Goal: Task Accomplishment & Management: Use online tool/utility

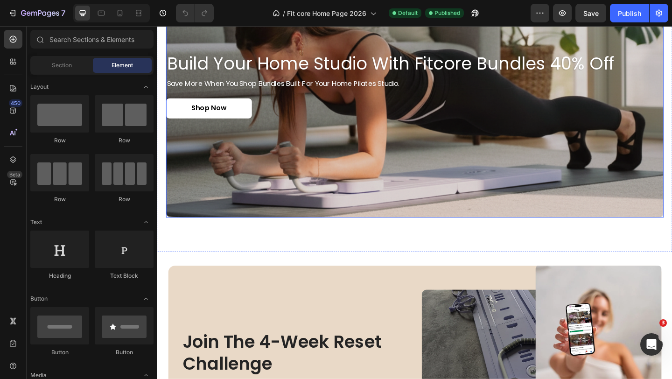
scroll to position [752, 0]
click at [117, 14] on icon at bounding box center [119, 12] width 9 height 9
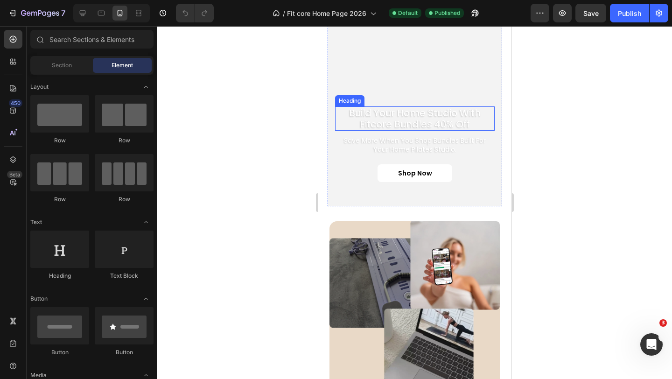
scroll to position [704, 0]
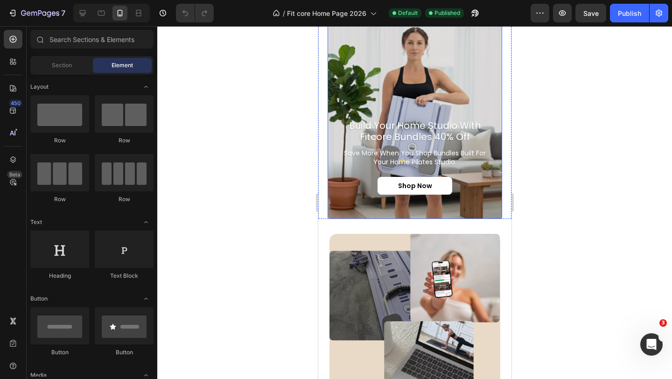
click at [365, 76] on div "Background Image" at bounding box center [414, 107] width 175 height 223
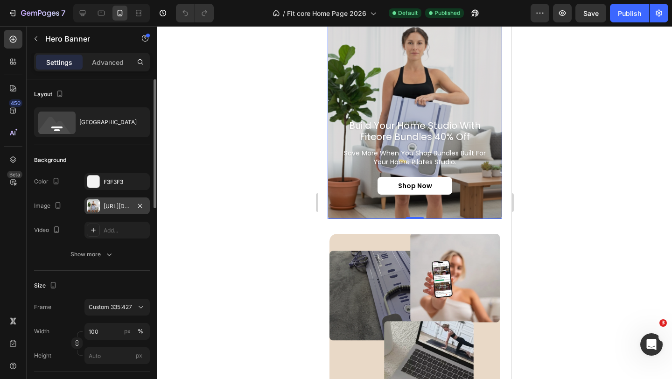
click at [115, 202] on div "https://cdn.shopify.com/s/files/1/0671/8675/3722/files/gempages_527756950092383…" at bounding box center [117, 206] width 27 height 8
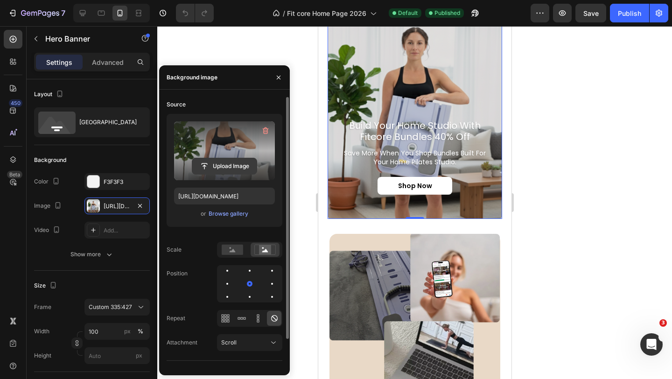
click at [232, 170] on input "file" at bounding box center [224, 166] width 64 height 16
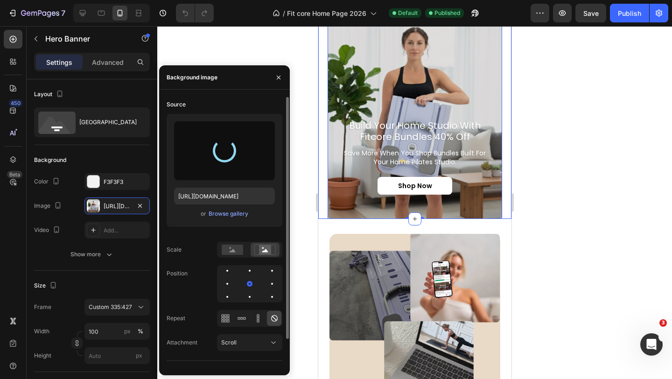
type input "https://cdn.shopify.com/s/files/1/0671/8675/3722/files/gempages_527756950092383…"
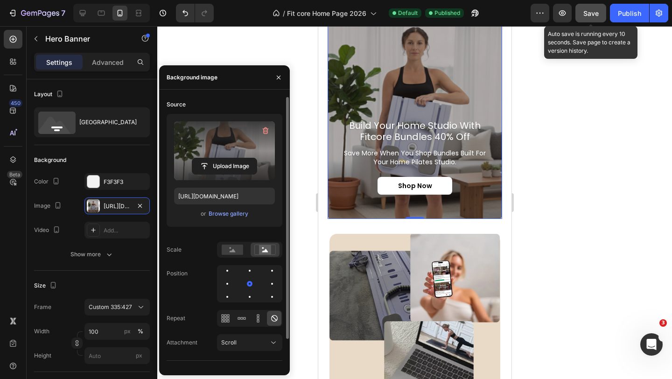
click at [598, 14] on span "Save" at bounding box center [590, 13] width 15 height 8
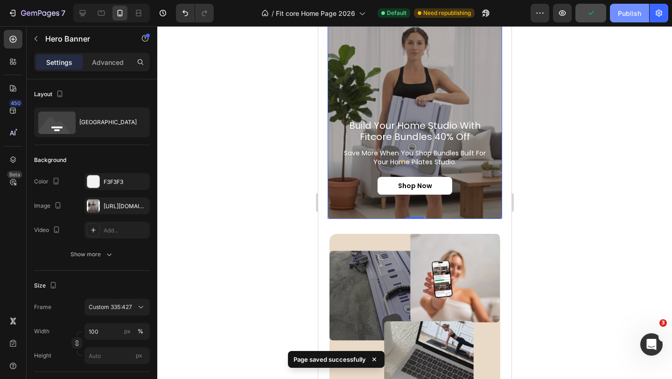
click at [619, 17] on div "Publish" at bounding box center [629, 13] width 23 height 10
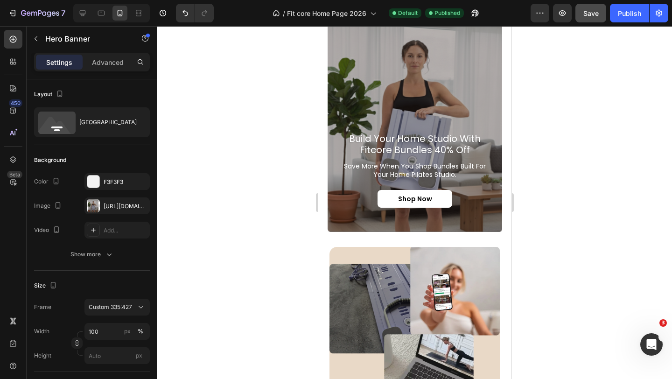
scroll to position [1030, 0]
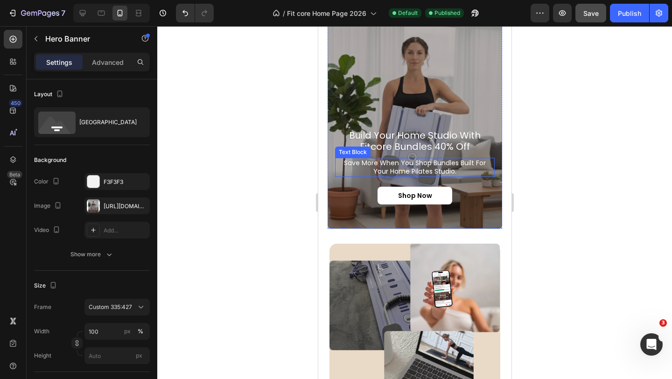
click at [421, 165] on p "save more when you shop bundles built for your home pilates studio." at bounding box center [415, 167] width 158 height 17
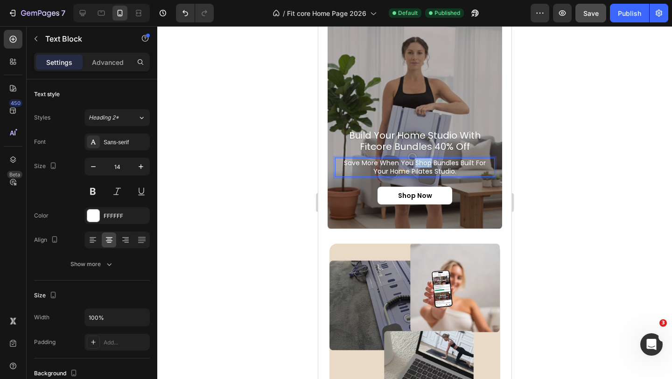
click at [421, 165] on p "save more when you shop bundles built for your home pilates studio." at bounding box center [415, 167] width 158 height 17
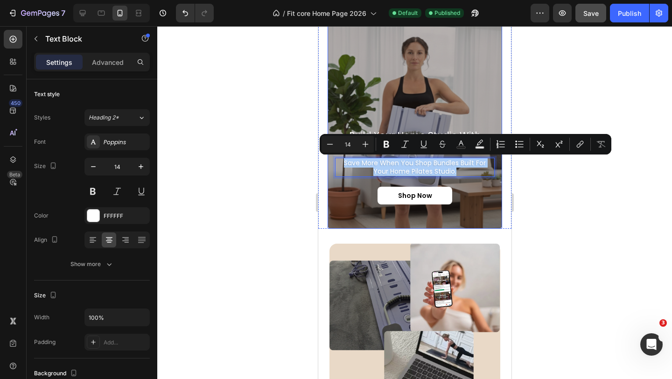
click at [595, 213] on div at bounding box center [414, 202] width 515 height 353
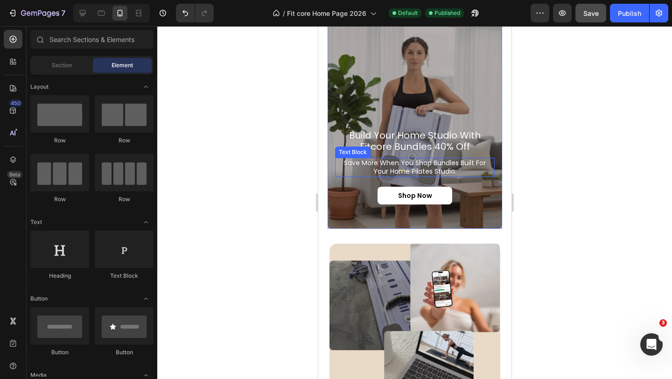
click at [455, 170] on p "save more when you shop bundles built for your home pilates studio." at bounding box center [415, 167] width 158 height 17
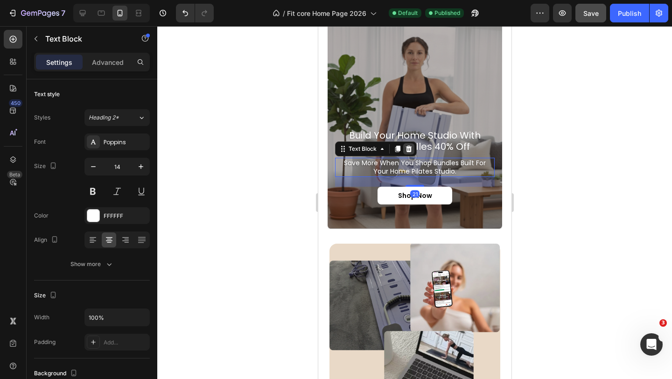
click at [411, 147] on icon at bounding box center [408, 148] width 7 height 7
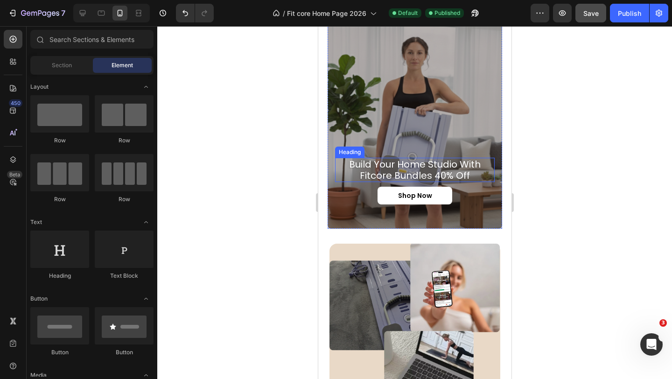
click at [459, 172] on h2 "build your home studio with fitcore bundles 40% off" at bounding box center [415, 170] width 160 height 24
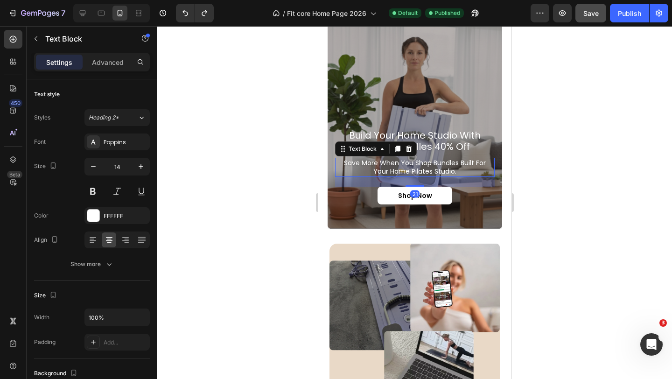
click at [440, 166] on p "save more when you shop bundles built for your home pilates studio." at bounding box center [415, 167] width 158 height 17
click at [447, 149] on h2 "build your home studio with fitcore bundles 40% off" at bounding box center [415, 141] width 160 height 24
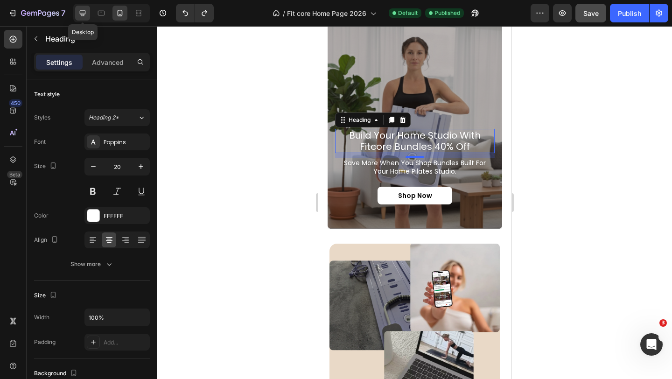
click at [84, 10] on icon at bounding box center [83, 13] width 6 height 6
type input "40"
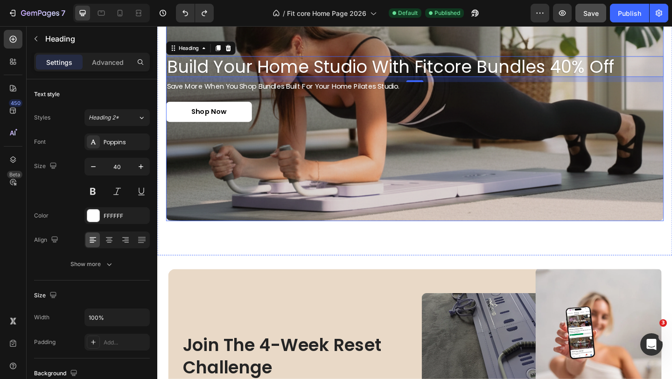
scroll to position [1085, 0]
click at [102, 59] on p "Advanced" at bounding box center [108, 62] width 32 height 10
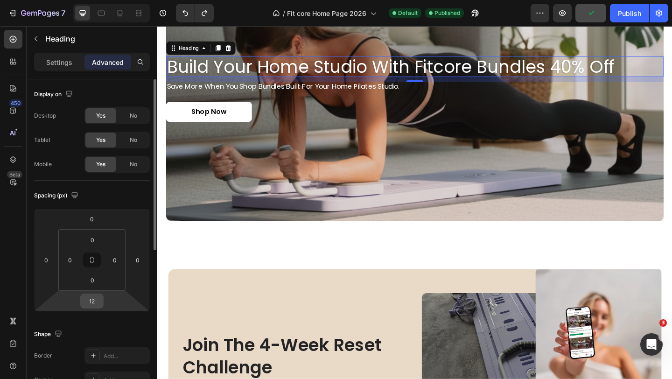
click at [98, 300] on input "12" at bounding box center [92, 301] width 19 height 14
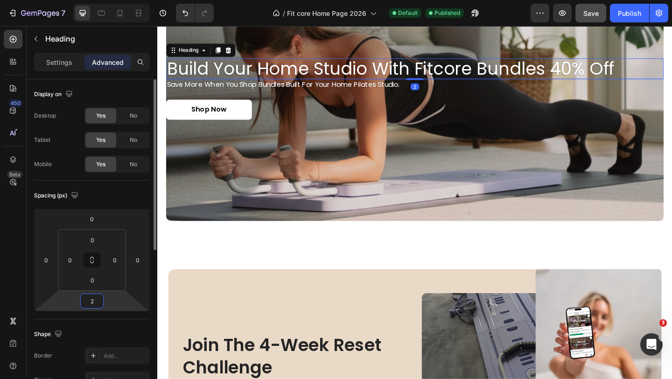
type input "21"
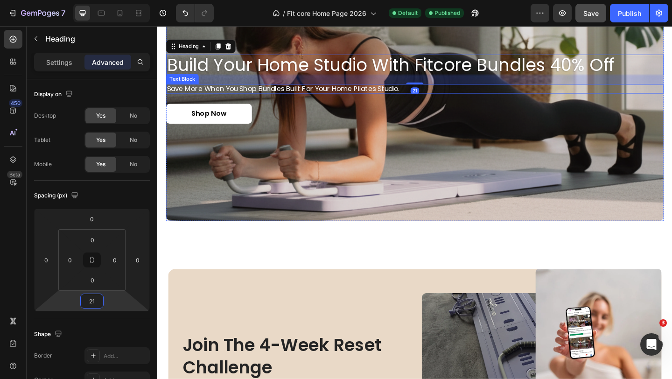
click at [316, 92] on p "save more when you shop bundles built for your home pilates studio." at bounding box center [438, 94] width 540 height 8
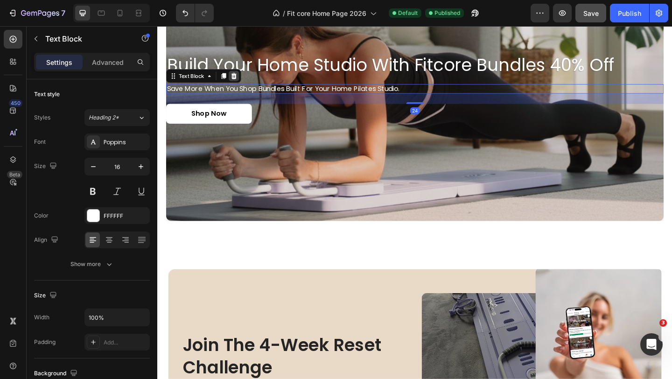
click at [241, 79] on icon at bounding box center [240, 80] width 7 height 7
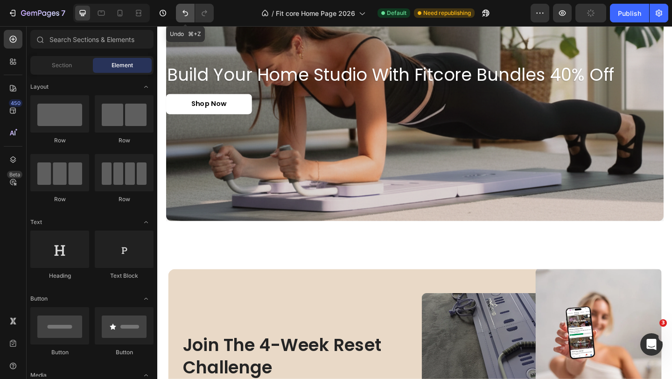
click at [188, 17] on icon "Undo/Redo" at bounding box center [185, 12] width 9 height 9
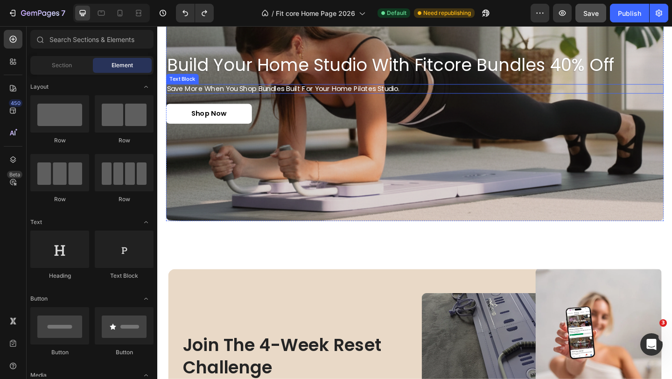
click at [267, 98] on p "save more when you shop bundles built for your home pilates studio." at bounding box center [438, 94] width 540 height 8
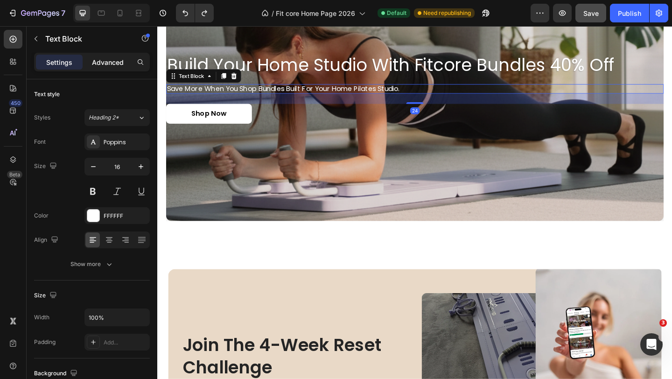
click at [114, 67] on div "Advanced" at bounding box center [107, 62] width 47 height 15
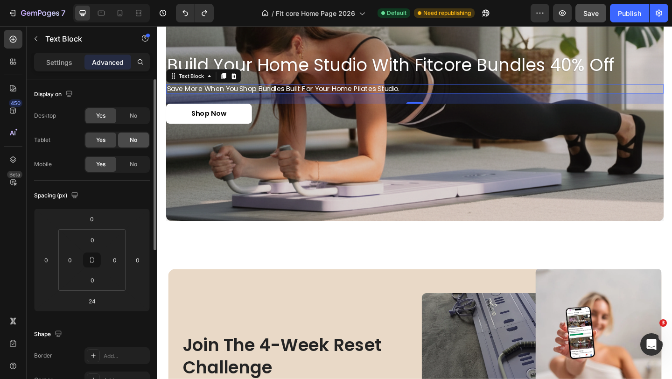
click at [130, 138] on span "No" at bounding box center [133, 140] width 7 height 8
click at [133, 161] on span "No" at bounding box center [133, 164] width 7 height 8
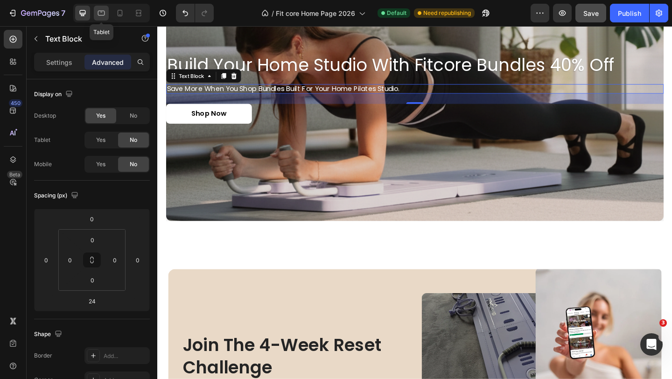
click at [104, 13] on icon at bounding box center [101, 12] width 9 height 9
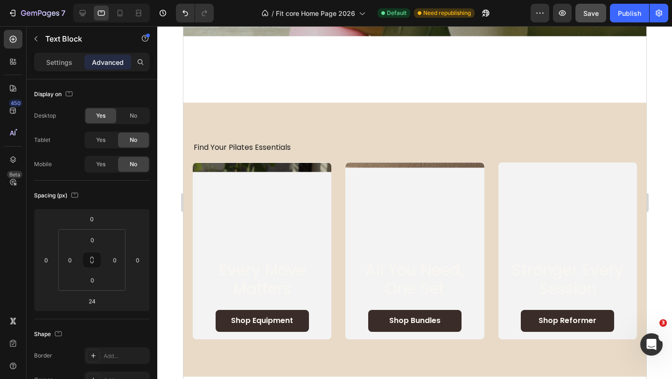
scroll to position [100, 0]
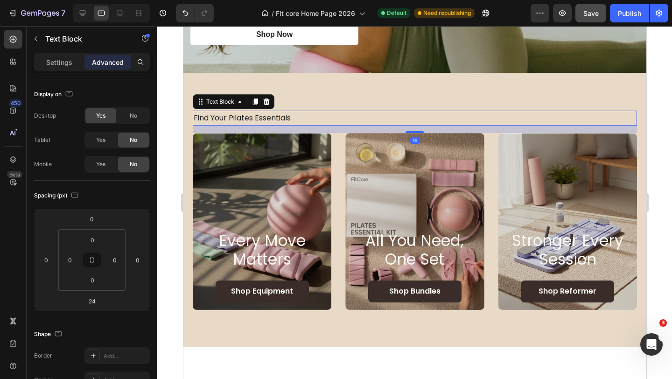
click at [274, 119] on p "Find Your Pilates Essentials" at bounding box center [414, 119] width 442 height 14
click at [46, 62] on div "Settings" at bounding box center [59, 62] width 47 height 15
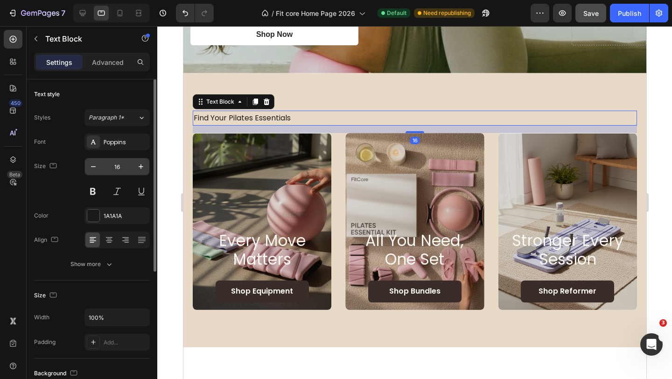
click at [122, 168] on input "16" at bounding box center [117, 166] width 31 height 17
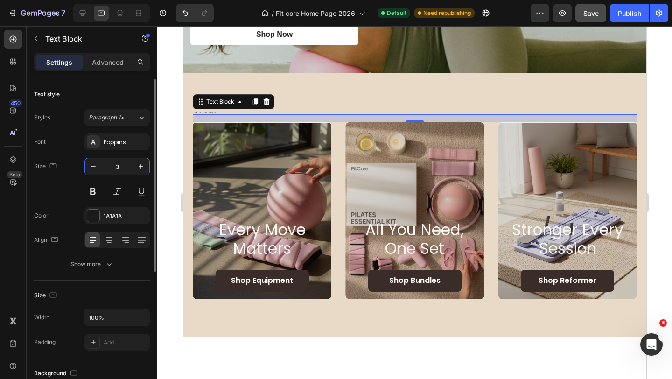
type input "33"
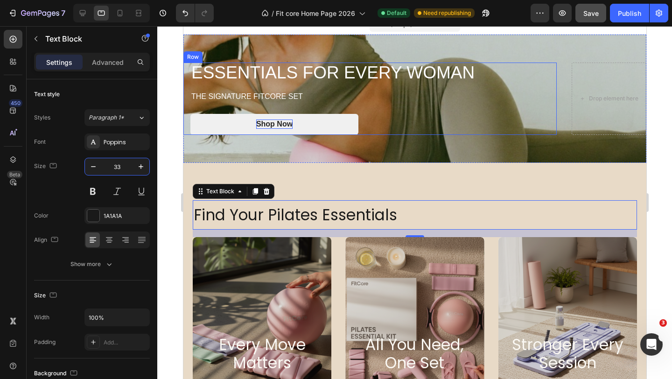
scroll to position [13, 0]
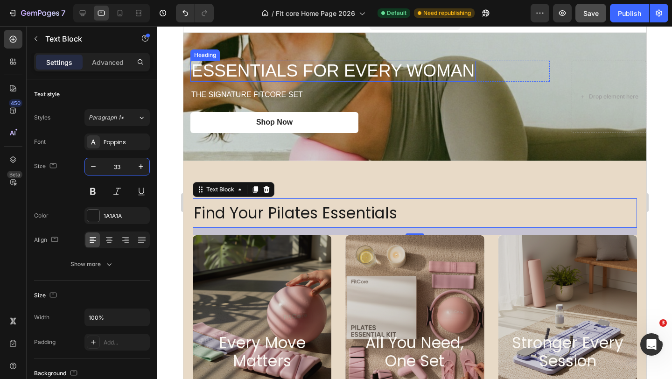
click at [279, 77] on h2 "ESSENTIALS FOR EVERY WOMAN" at bounding box center [332, 71] width 285 height 21
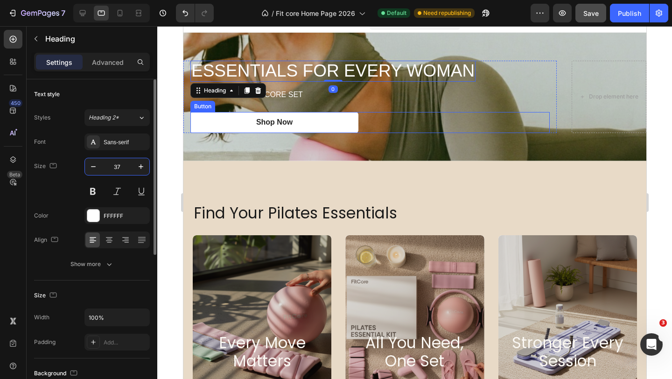
drag, startPoint x: 119, startPoint y: 167, endPoint x: 131, endPoint y: 154, distance: 18.2
click at [119, 167] on input "37" at bounding box center [117, 166] width 31 height 17
click at [123, 144] on div "Sans-serif" at bounding box center [126, 142] width 44 height 8
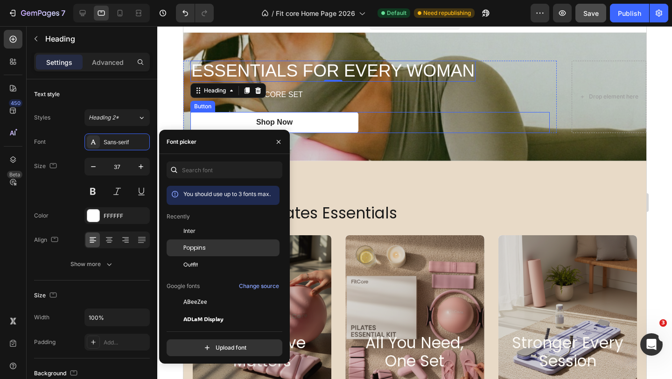
click at [217, 251] on div "Poppins" at bounding box center [230, 248] width 94 height 8
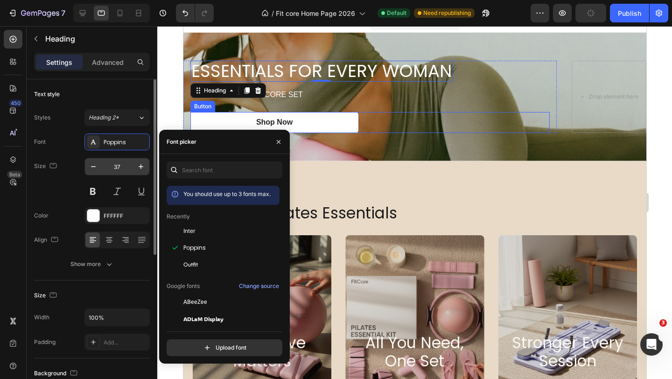
click at [120, 167] on input "37" at bounding box center [117, 166] width 31 height 17
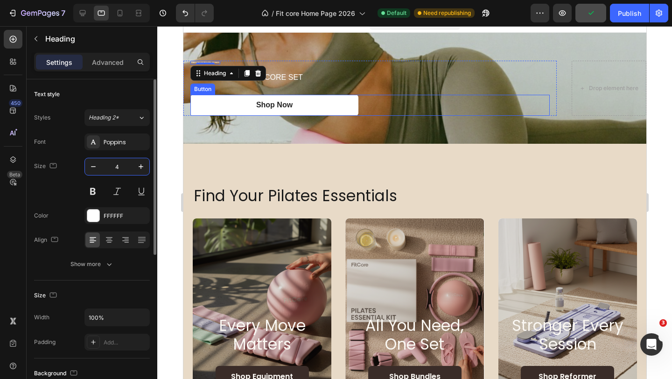
type input "45"
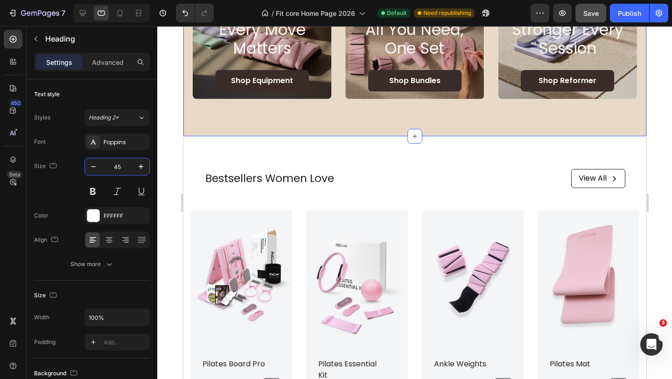
scroll to position [395, 0]
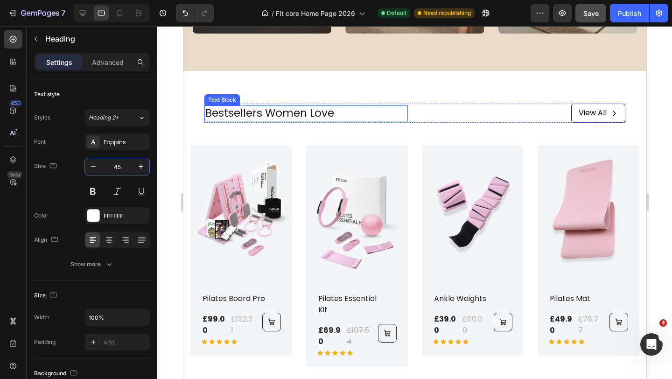
click at [277, 110] on p "Bestsellers Women Love" at bounding box center [306, 113] width 202 height 14
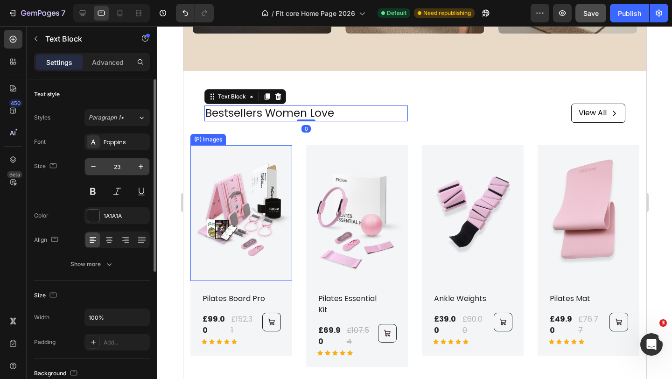
click at [124, 171] on input "23" at bounding box center [117, 166] width 31 height 17
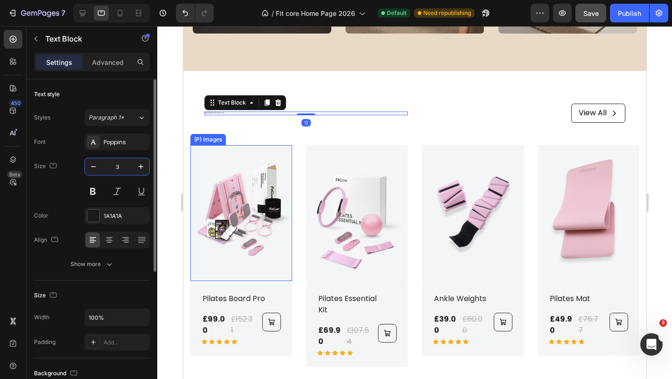
type input "33"
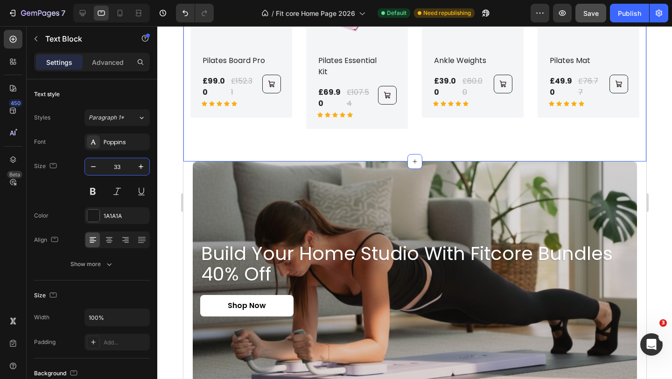
scroll to position [604, 0]
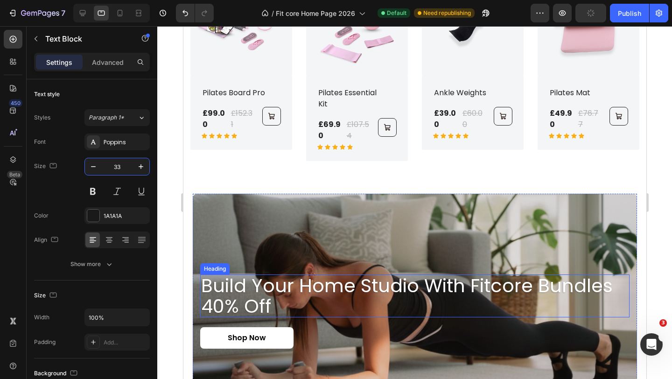
click at [275, 281] on h2 "build your home studio with fitcore bundles 40% off" at bounding box center [414, 295] width 429 height 43
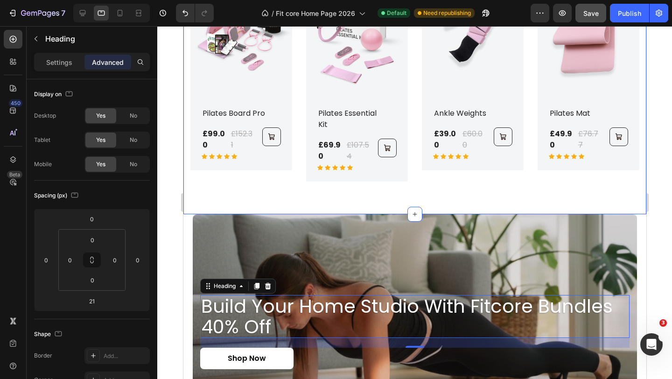
scroll to position [578, 0]
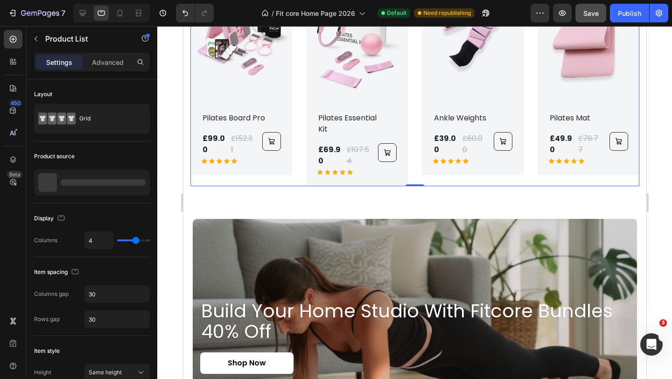
click at [300, 117] on div "(P) Images Row Pilates Board Pro (P) Title £99.00 (P) Price (P) Price £152.31 (…" at bounding box center [414, 76] width 449 height 222
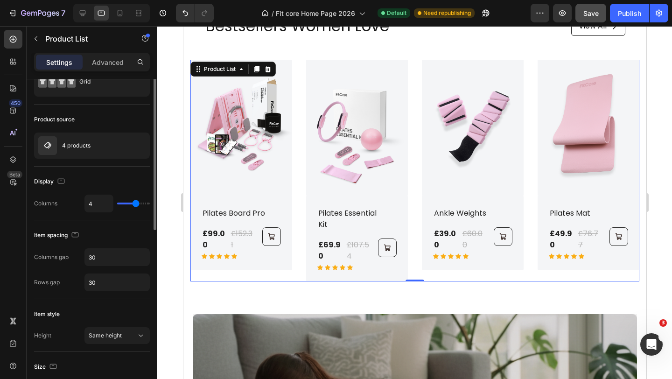
scroll to position [0, 0]
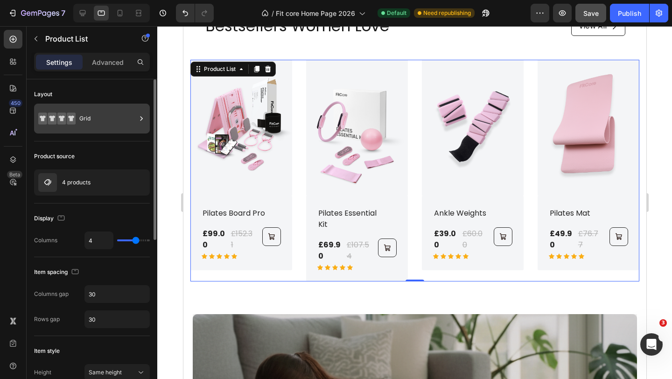
click at [110, 114] on div "Grid" at bounding box center [107, 118] width 57 height 21
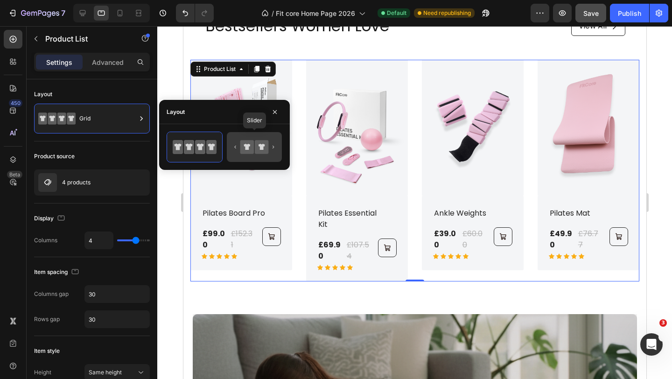
click at [252, 138] on icon at bounding box center [254, 147] width 44 height 19
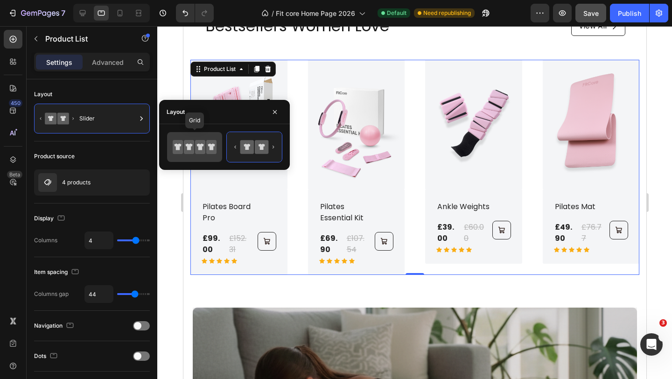
click at [191, 144] on icon at bounding box center [189, 147] width 7 height 7
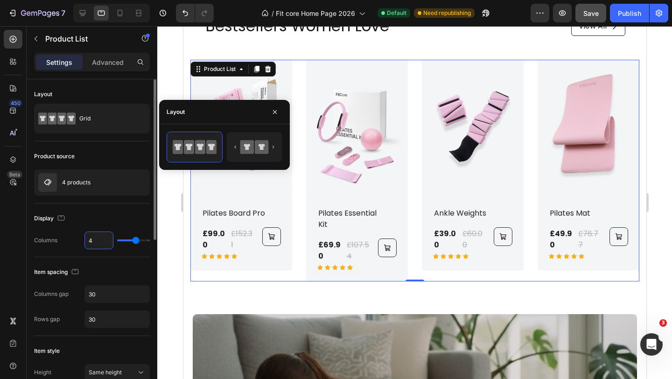
click at [93, 238] on input "4" at bounding box center [99, 240] width 28 height 17
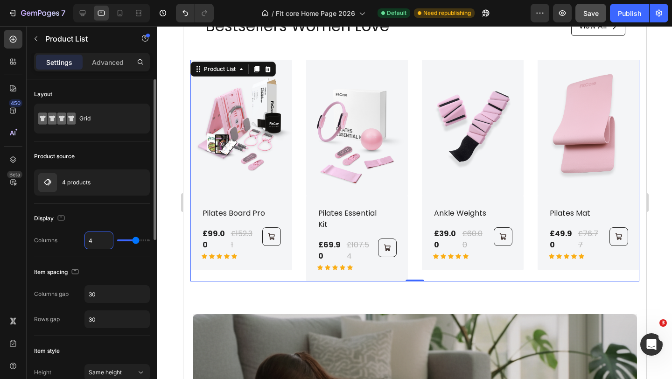
type input "3"
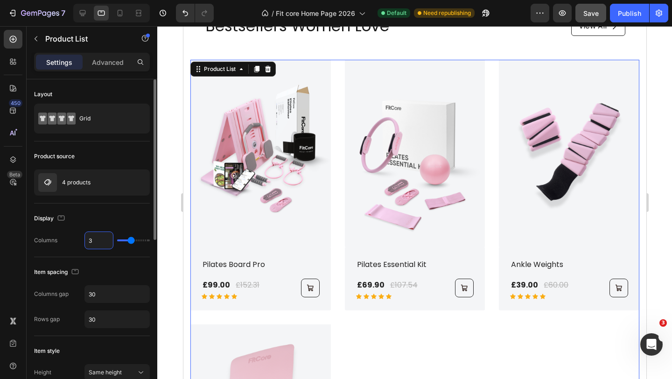
drag, startPoint x: 94, startPoint y: 237, endPoint x: 88, endPoint y: 237, distance: 6.1
click at [88, 237] on input "3" at bounding box center [99, 240] width 28 height 17
type input "2"
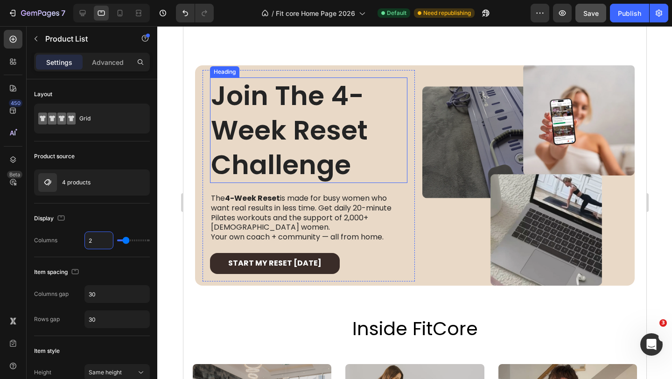
scroll to position [807, 0]
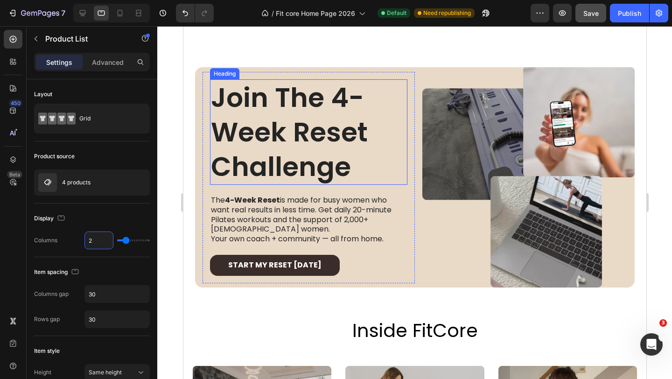
click at [310, 145] on h2 "join the 4-week reset challenge" at bounding box center [308, 131] width 197 height 105
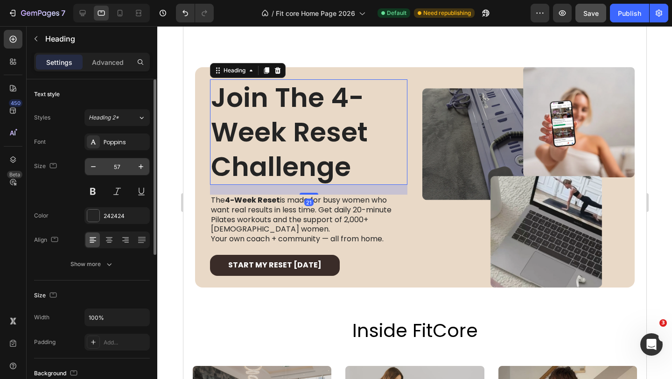
click at [120, 168] on input "57" at bounding box center [117, 166] width 31 height 17
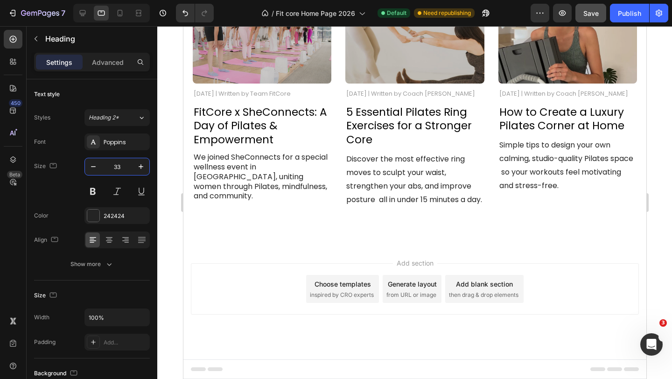
scroll to position [1215, 0]
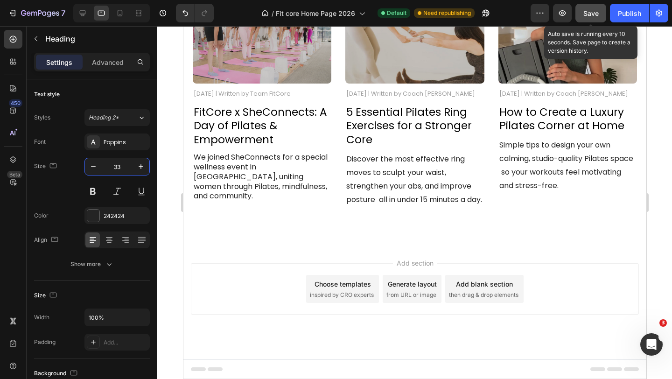
type input "33"
click at [587, 17] on div "Save" at bounding box center [590, 13] width 15 height 10
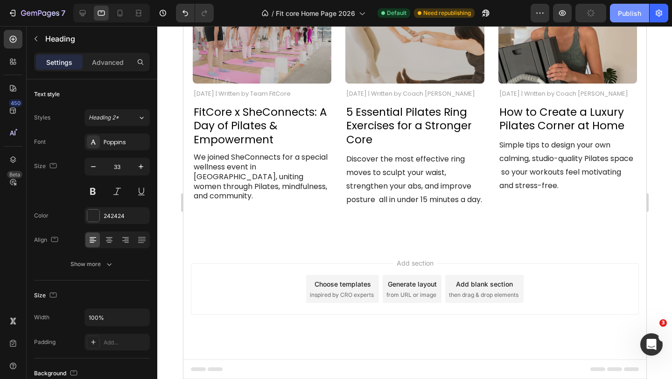
click at [618, 16] on button "Publish" at bounding box center [629, 13] width 39 height 19
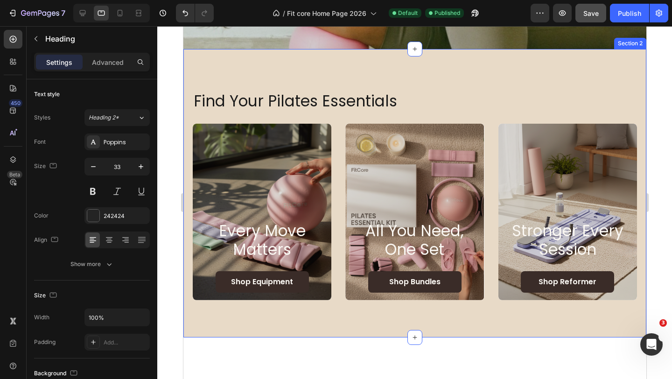
scroll to position [0, 0]
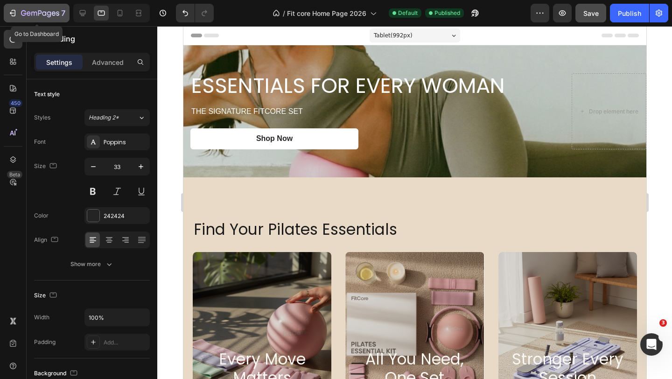
click at [27, 12] on icon "button" at bounding box center [29, 13] width 4 height 4
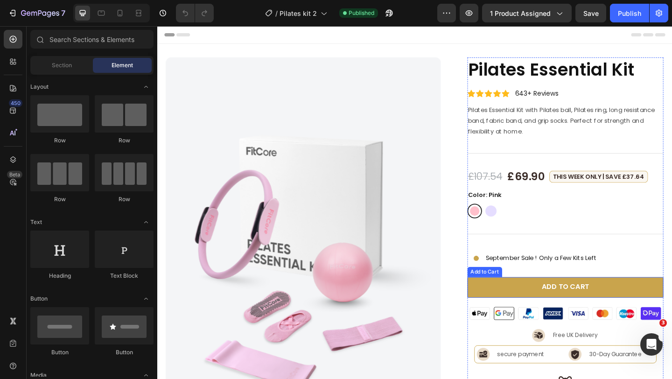
click at [521, 303] on button "Add to cart" at bounding box center [602, 310] width 214 height 22
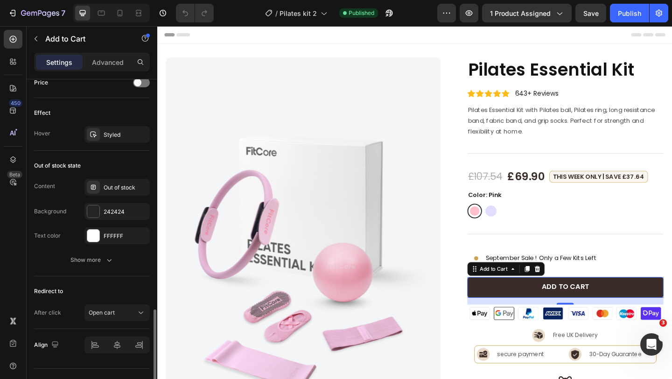
scroll to position [674, 0]
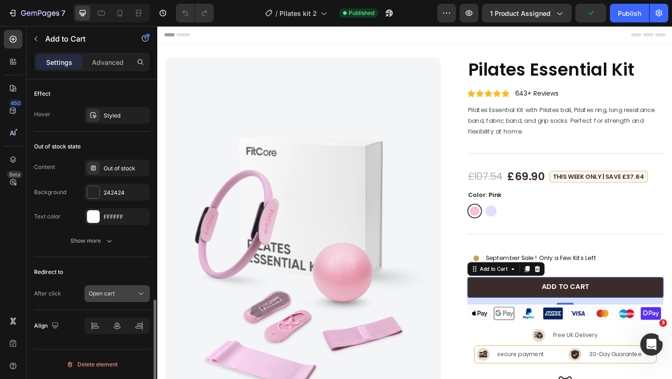
click at [111, 292] on span "Open cart" at bounding box center [102, 293] width 26 height 7
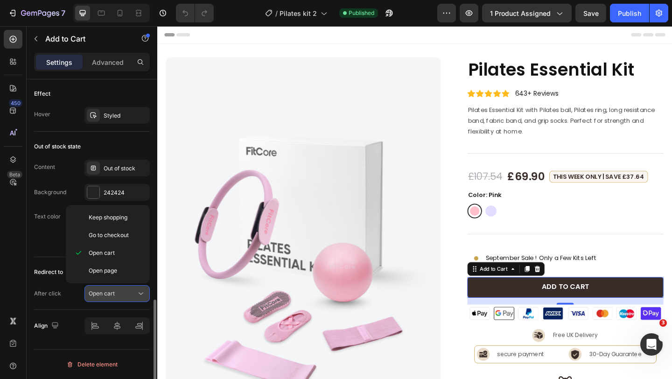
click at [111, 292] on span "Open cart" at bounding box center [102, 293] width 26 height 7
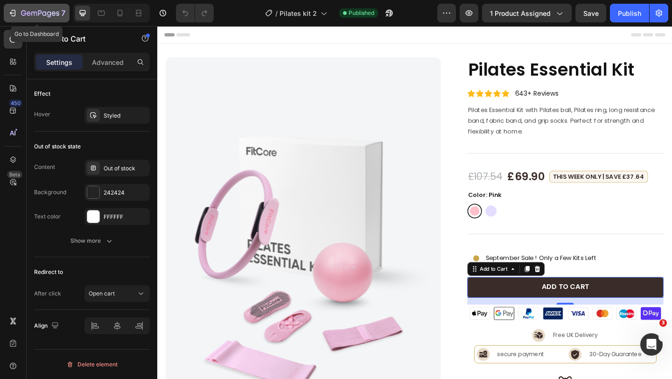
click at [50, 16] on icon "button" at bounding box center [49, 14] width 4 height 6
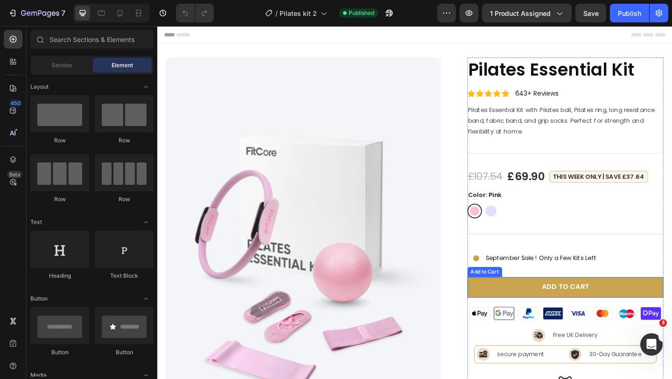
click at [519, 307] on button "Add to cart" at bounding box center [602, 310] width 214 height 22
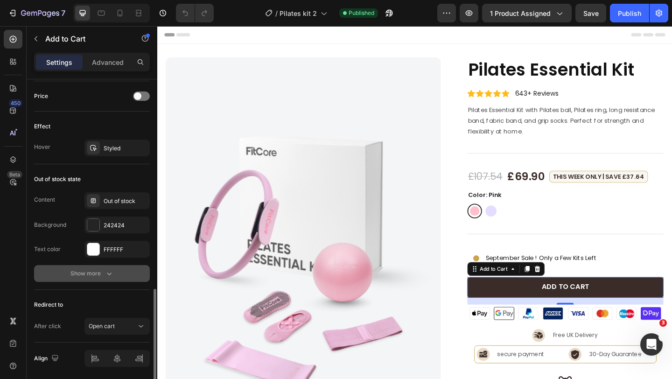
scroll to position [674, 0]
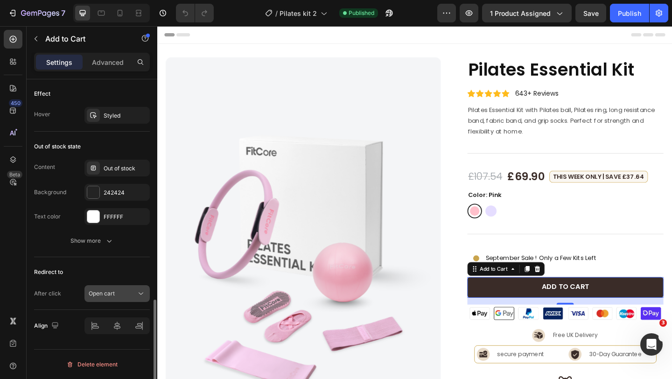
click at [128, 300] on button "Open cart" at bounding box center [116, 293] width 65 height 17
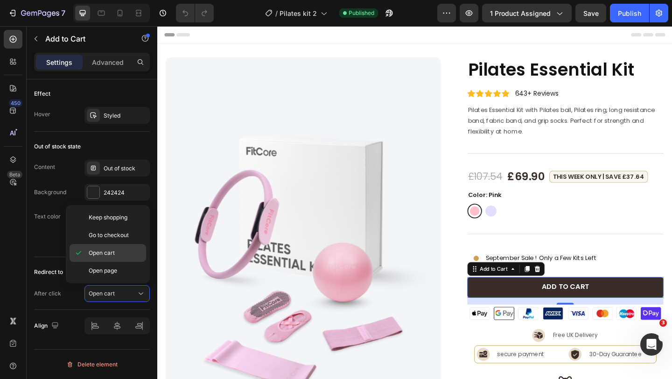
click at [120, 251] on p "Open cart" at bounding box center [115, 253] width 53 height 8
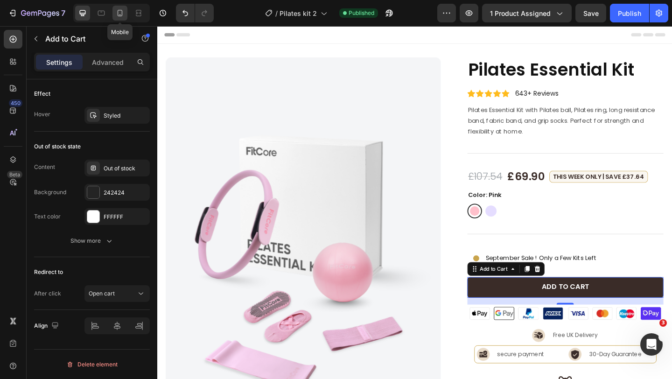
click at [124, 19] on div at bounding box center [119, 13] width 15 height 15
type input "42"
type input "14"
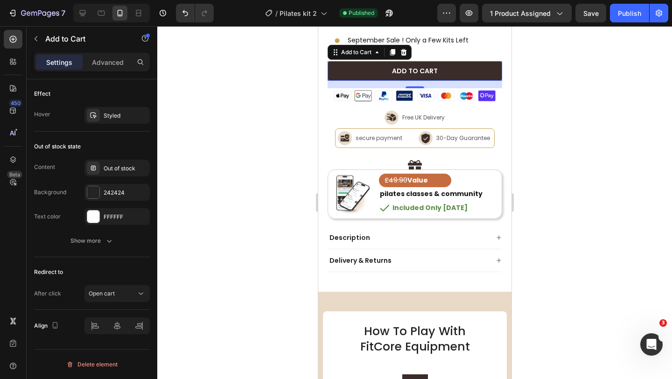
scroll to position [477, 0]
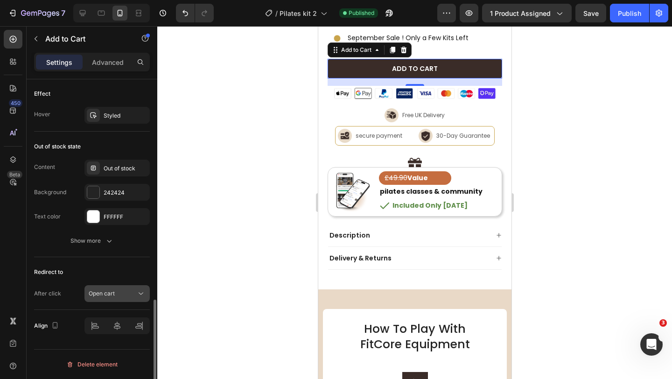
click at [124, 291] on div "Open cart" at bounding box center [113, 293] width 48 height 8
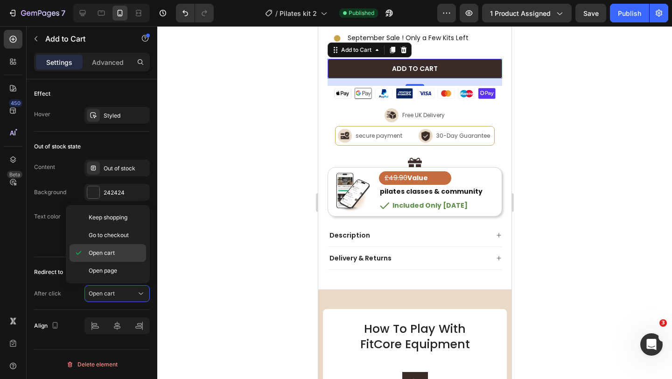
click at [119, 258] on div "Open cart" at bounding box center [108, 253] width 77 height 18
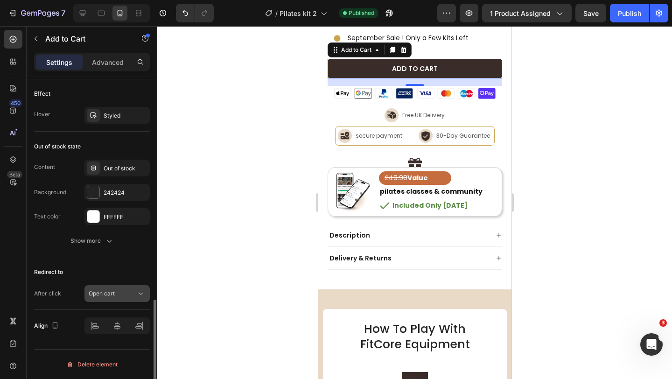
click at [135, 293] on div "Open cart" at bounding box center [113, 293] width 48 height 8
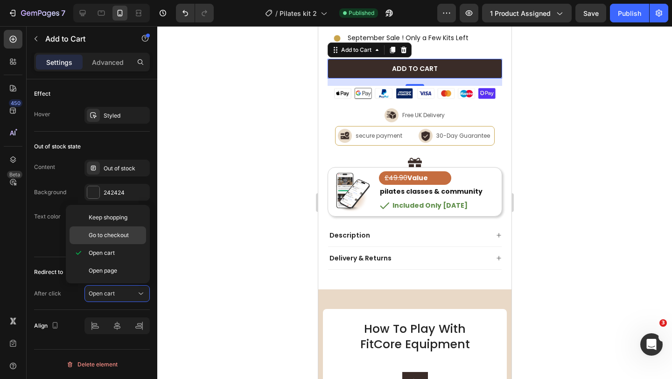
click at [128, 237] on span "Go to checkout" at bounding box center [109, 235] width 40 height 8
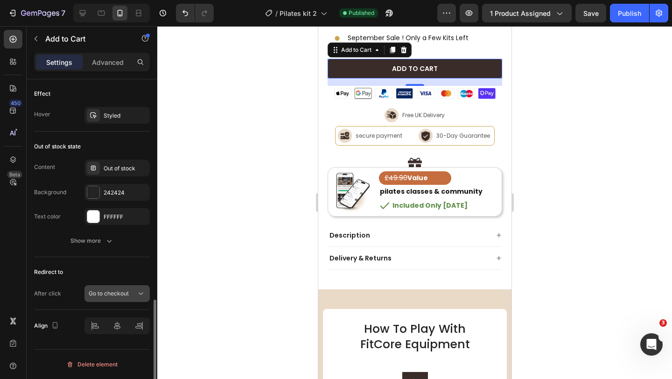
click at [138, 294] on icon at bounding box center [140, 293] width 9 height 9
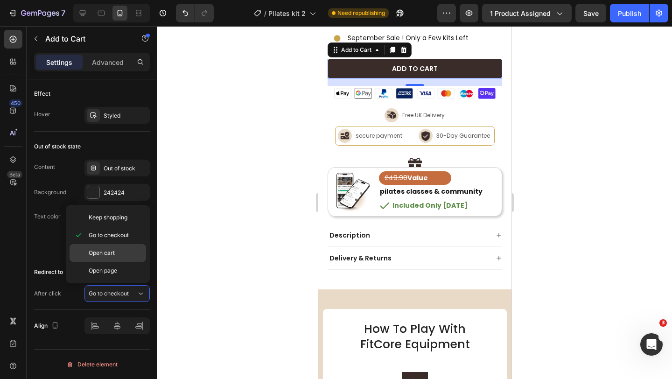
click at [131, 255] on p "Open cart" at bounding box center [115, 253] width 53 height 8
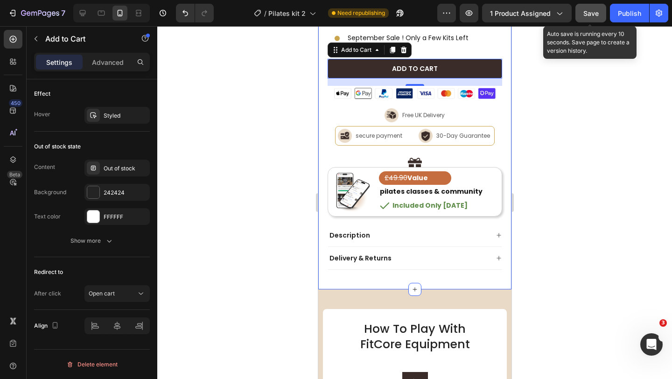
click at [587, 17] on span "Save" at bounding box center [590, 13] width 15 height 8
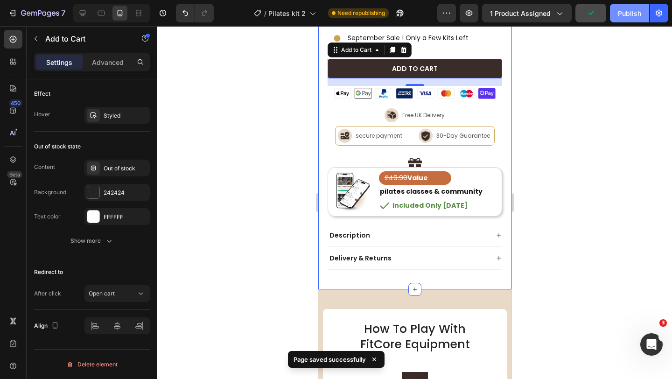
click at [632, 16] on div "Publish" at bounding box center [629, 13] width 23 height 10
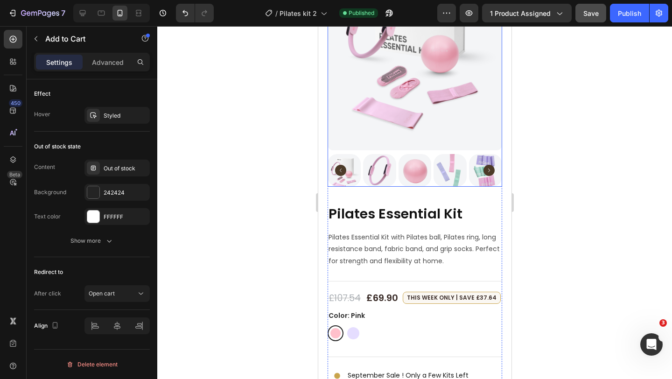
scroll to position [0, 0]
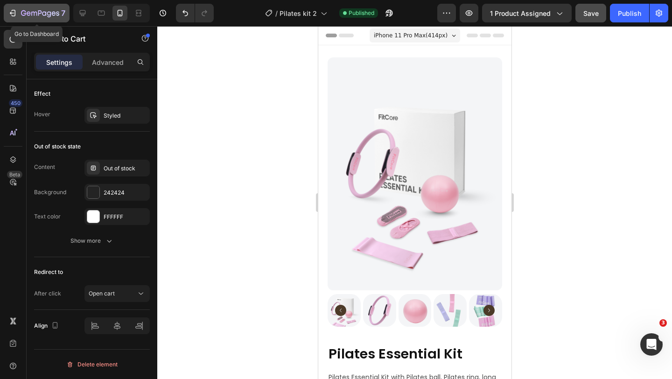
click at [30, 17] on icon "button" at bounding box center [40, 14] width 38 height 8
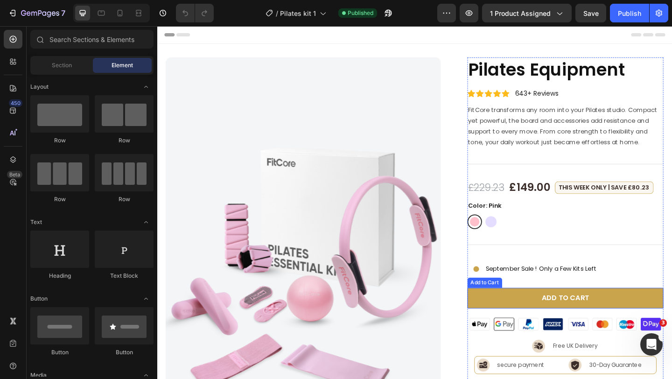
click at [523, 316] on button "Add to cart" at bounding box center [602, 322] width 214 height 22
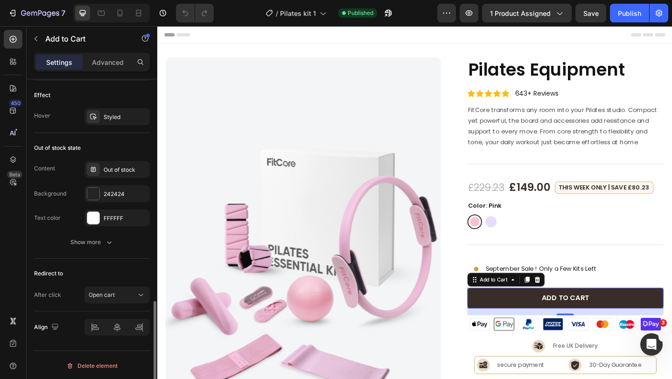
scroll to position [674, 0]
click at [129, 289] on div "Open cart" at bounding box center [113, 293] width 48 height 8
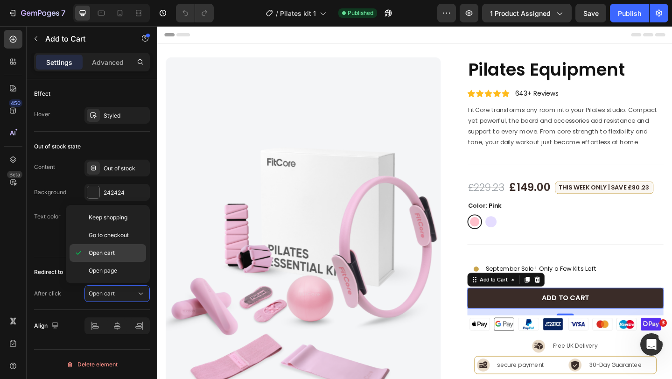
click at [113, 248] on div "Open cart" at bounding box center [108, 253] width 77 height 18
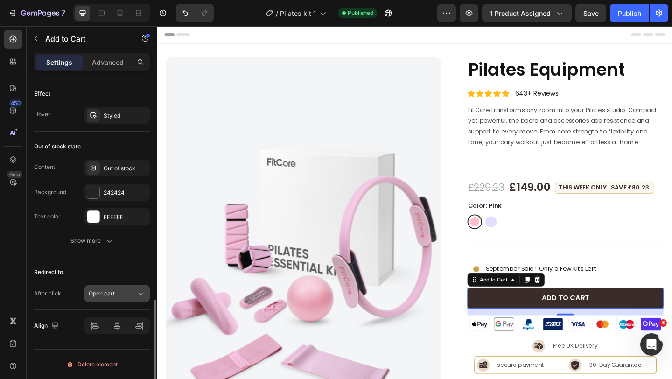
click at [125, 290] on div "Open cart" at bounding box center [113, 293] width 48 height 8
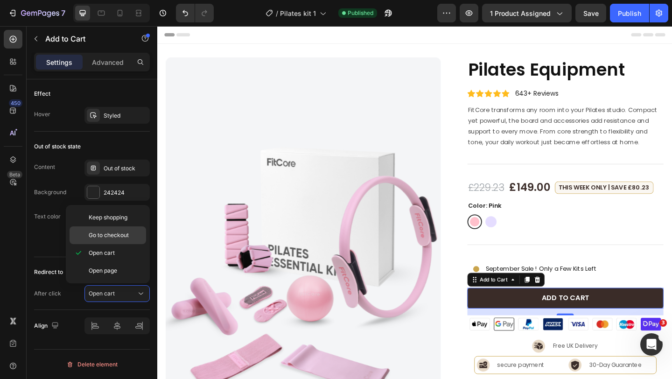
click at [123, 238] on span "Go to checkout" at bounding box center [109, 235] width 40 height 8
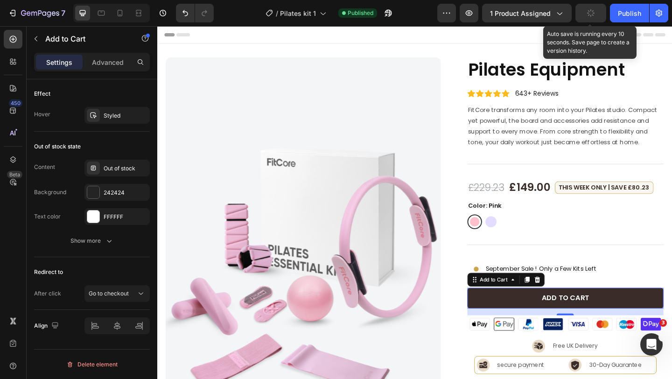
click at [585, 14] on button "button" at bounding box center [591, 13] width 31 height 19
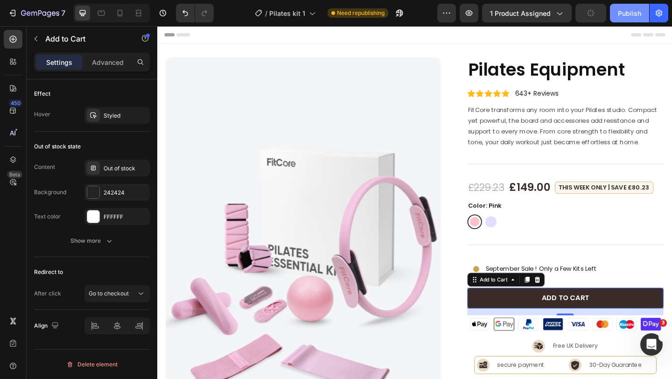
click at [620, 17] on div "Publish" at bounding box center [629, 13] width 23 height 10
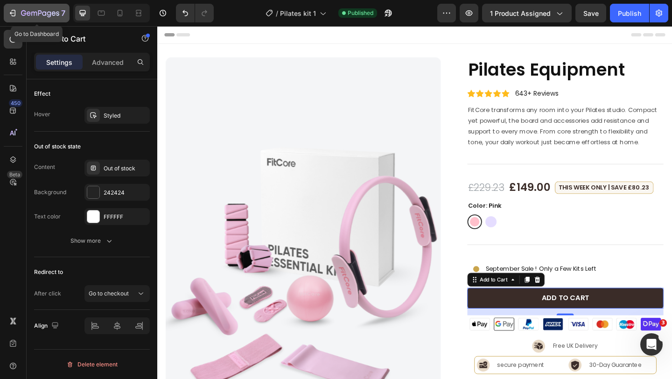
click at [36, 17] on icon "button" at bounding box center [40, 14] width 38 height 8
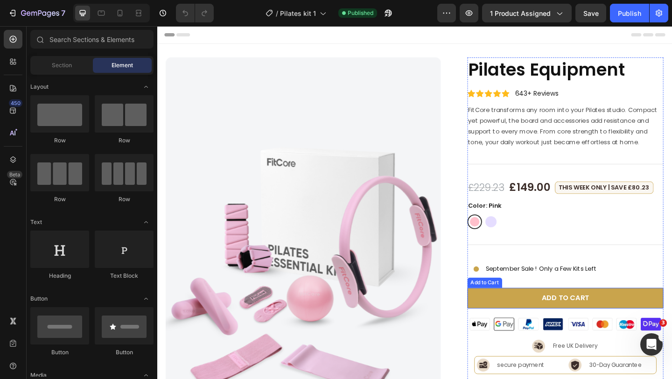
click at [513, 326] on button "Add to cart" at bounding box center [602, 322] width 214 height 22
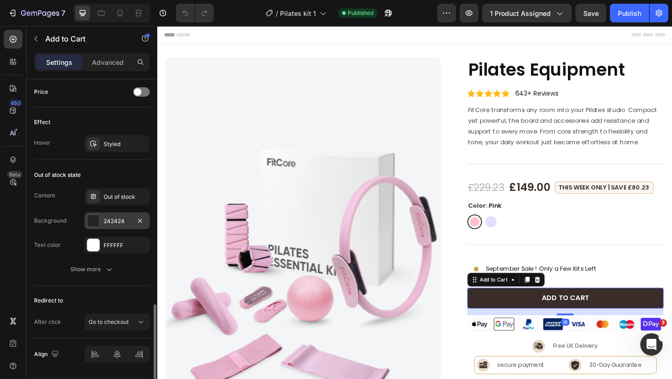
scroll to position [674, 0]
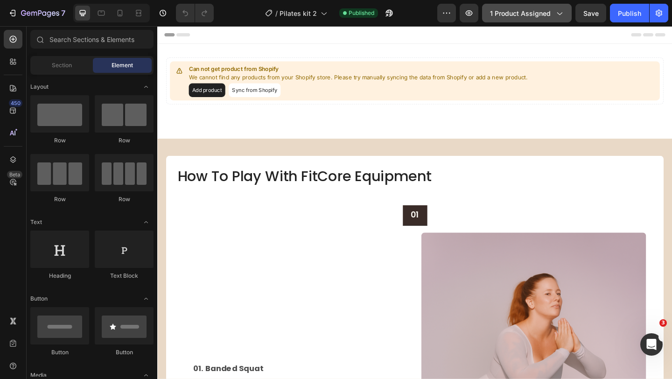
click at [534, 17] on span "1 product assigned" at bounding box center [520, 13] width 61 height 10
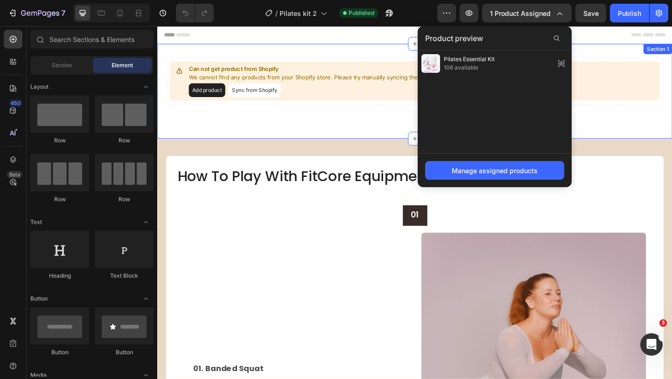
click at [375, 125] on div "Can not get product from Shopify We cannot find any products from your Shopify …" at bounding box center [437, 96] width 560 height 103
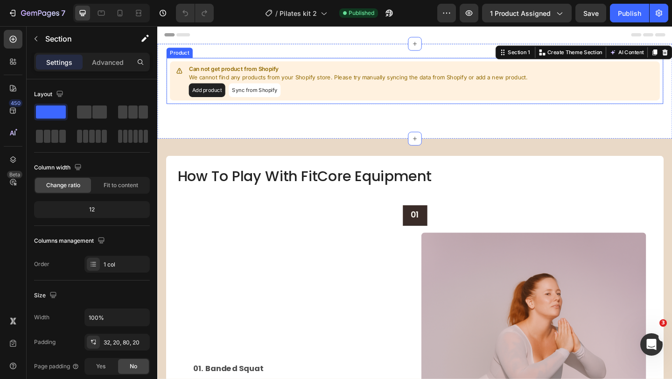
click at [225, 96] on button "Add product" at bounding box center [211, 95] width 40 height 15
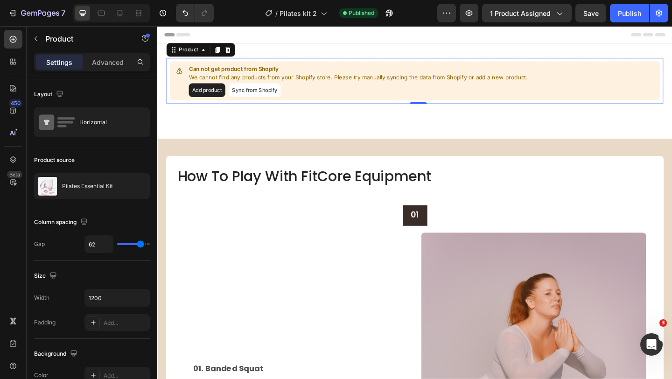
click at [300, 77] on p "We cannot find any products from your Shopify store. Please try manually syncin…" at bounding box center [375, 81] width 369 height 9
click at [191, 53] on div "Product" at bounding box center [191, 52] width 25 height 8
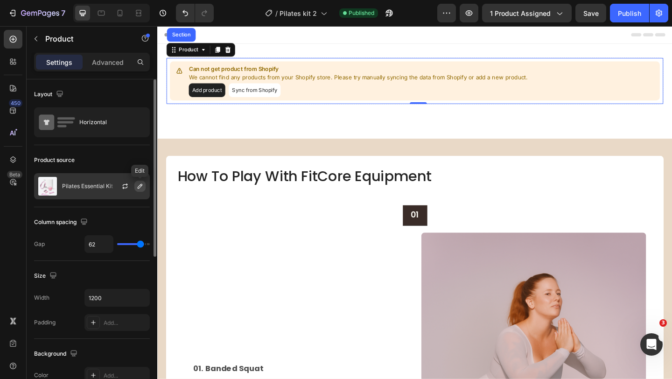
click at [138, 187] on icon "button" at bounding box center [139, 186] width 7 height 7
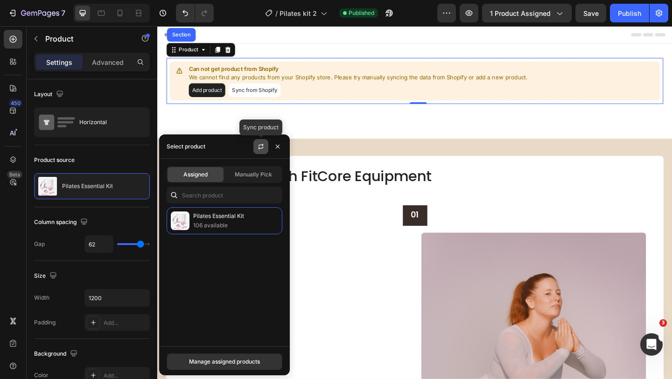
click at [260, 146] on icon "button" at bounding box center [260, 146] width 7 height 7
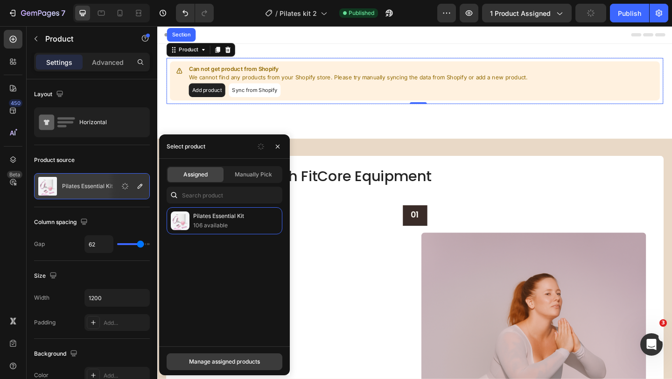
click at [233, 360] on div "Manage assigned products" at bounding box center [224, 362] width 71 height 8
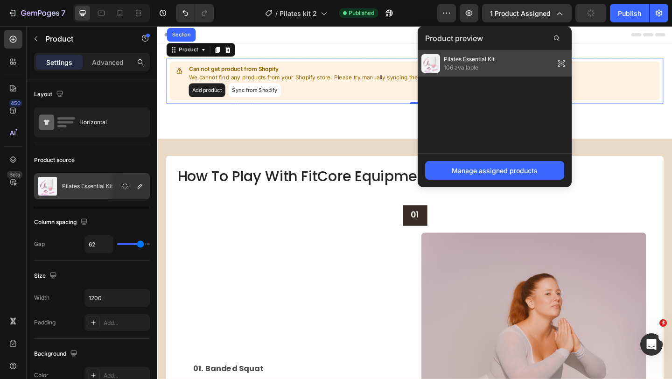
click at [459, 70] on span "106 available" at bounding box center [469, 67] width 51 height 8
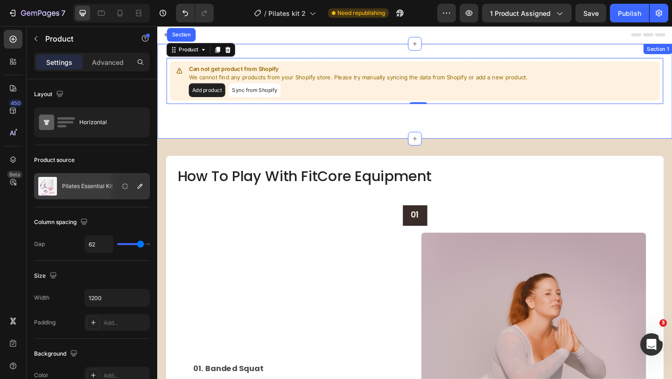
click at [429, 129] on div "Can not get product from Shopify We cannot find any products from your Shopify …" at bounding box center [437, 96] width 560 height 103
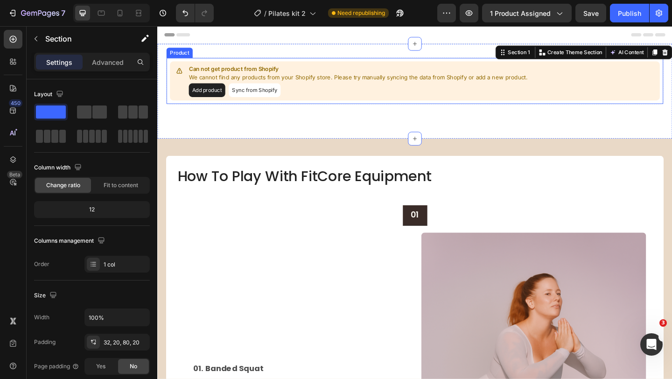
click at [393, 97] on div "Add product Sync from Shopify" at bounding box center [375, 95] width 369 height 15
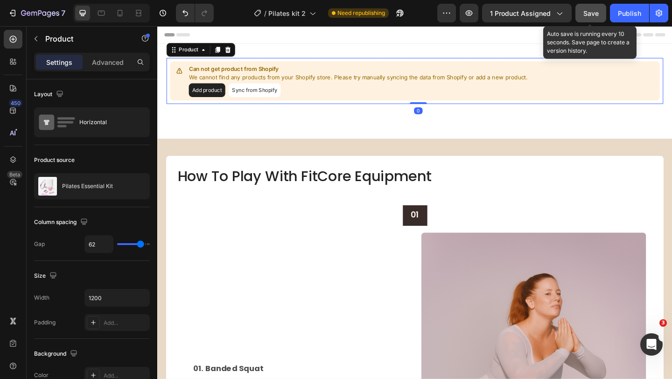
click at [590, 11] on span "Save" at bounding box center [590, 13] width 15 height 8
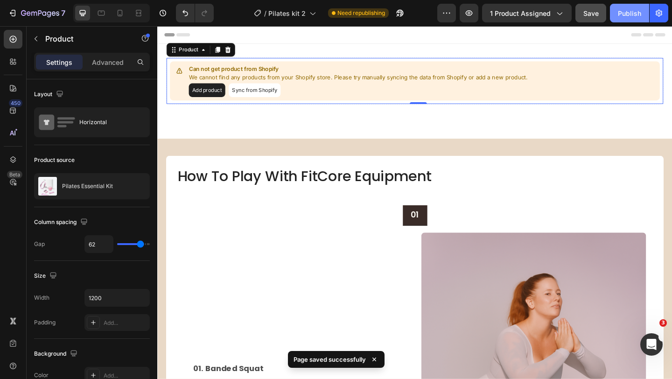
click at [621, 13] on div "Publish" at bounding box center [629, 13] width 23 height 10
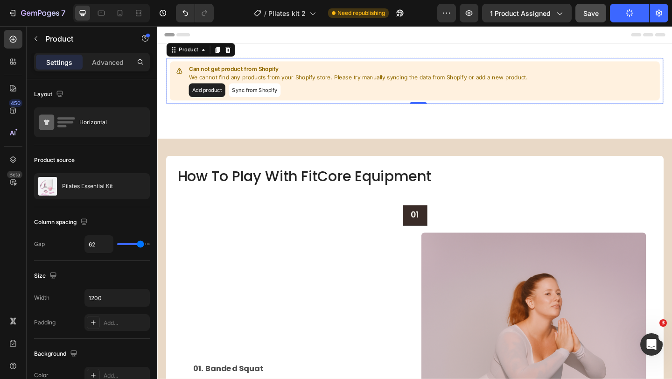
click at [267, 96] on button "Sync from Shopify" at bounding box center [263, 95] width 56 height 15
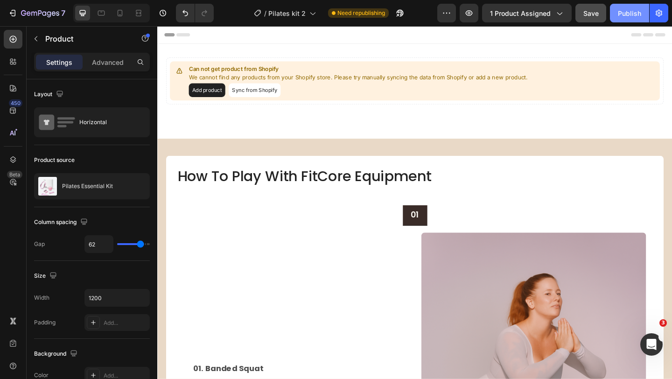
click at [619, 14] on div "Publish" at bounding box center [629, 13] width 23 height 10
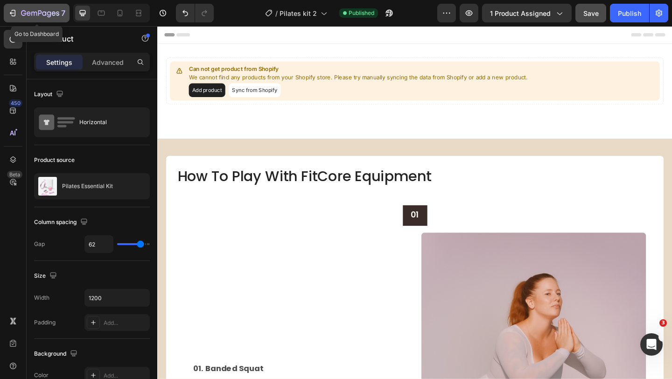
click at [48, 13] on icon "button" at bounding box center [40, 14] width 38 height 8
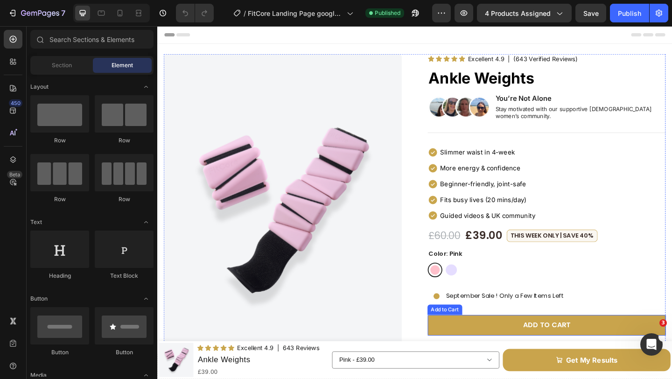
click at [491, 340] on button "Add to cart" at bounding box center [580, 351] width 259 height 22
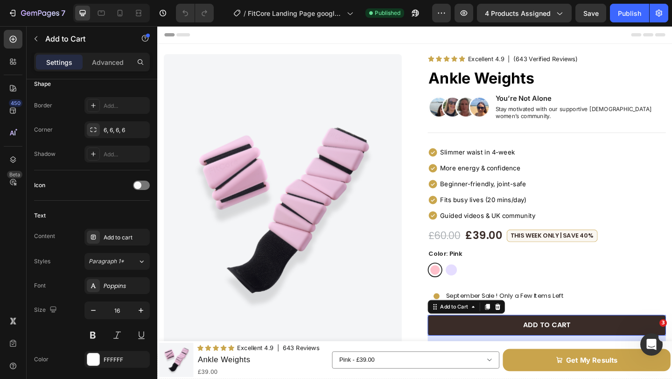
scroll to position [674, 0]
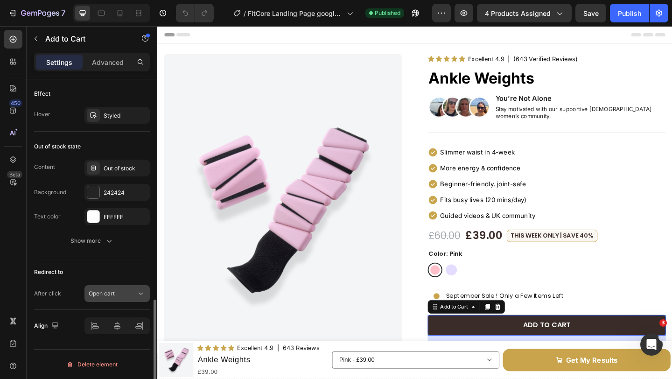
click at [124, 289] on div "Open cart" at bounding box center [117, 293] width 57 height 9
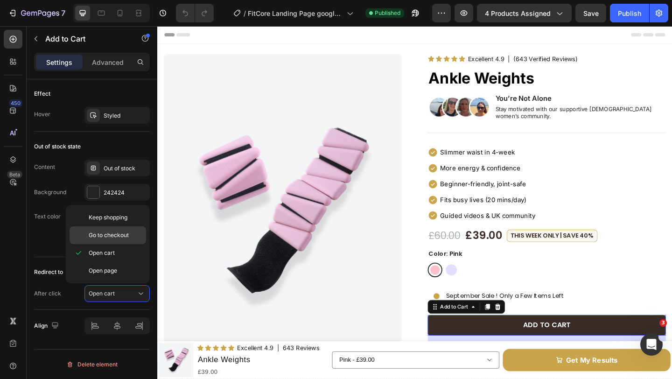
click at [119, 237] on span "Go to checkout" at bounding box center [109, 235] width 40 height 8
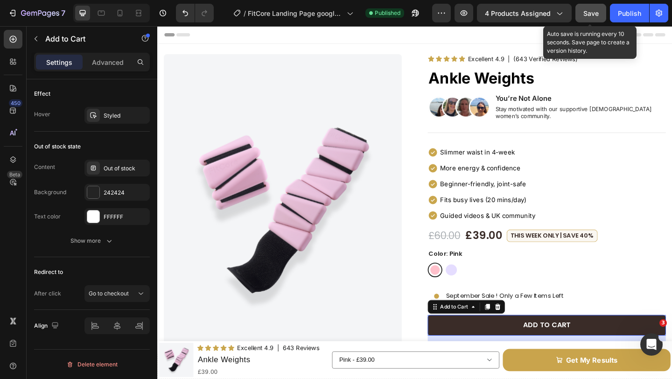
click at [595, 17] on div "Save" at bounding box center [590, 13] width 15 height 10
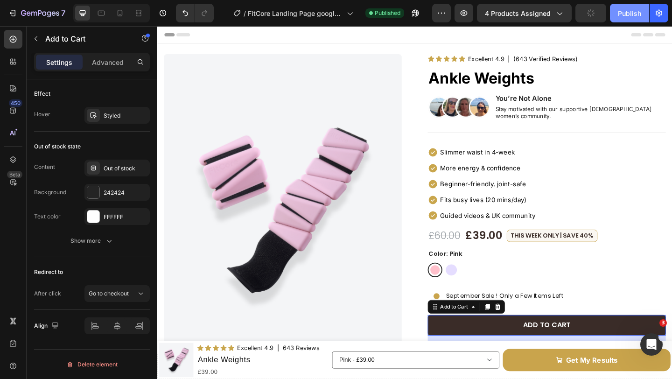
click at [620, 17] on div "Publish" at bounding box center [629, 13] width 23 height 10
click at [464, 16] on icon "button" at bounding box center [463, 12] width 9 height 9
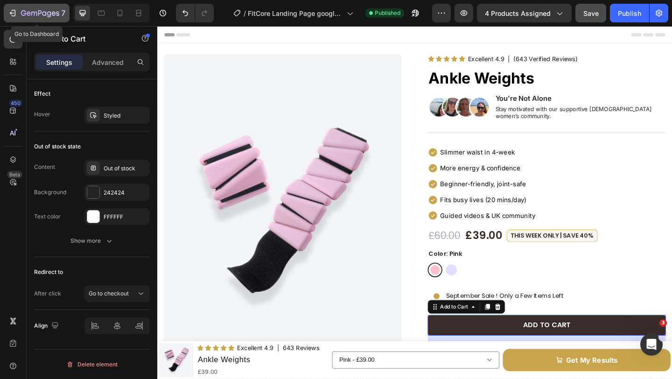
click at [46, 15] on icon "button" at bounding box center [40, 14] width 38 height 8
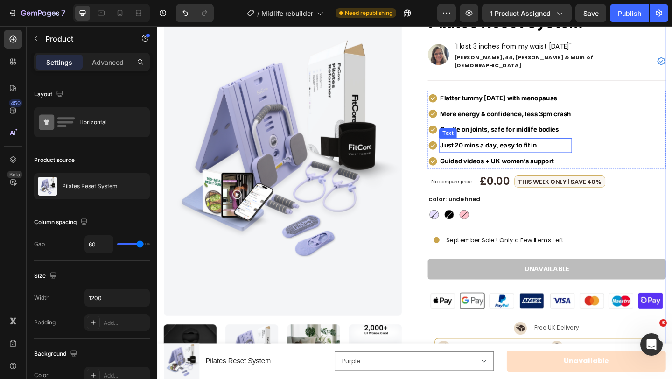
scroll to position [61, 0]
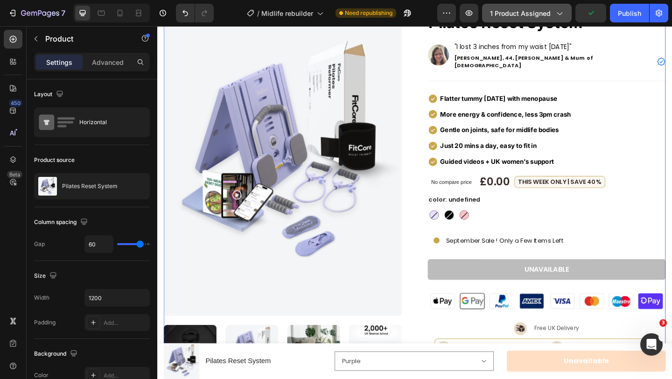
click at [541, 14] on span "1 product assigned" at bounding box center [520, 13] width 61 height 10
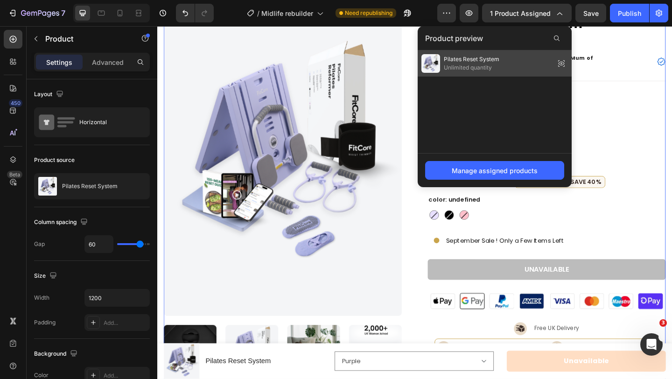
click at [518, 59] on div "Pilates Reset System Unlimited quantity" at bounding box center [495, 63] width 154 height 26
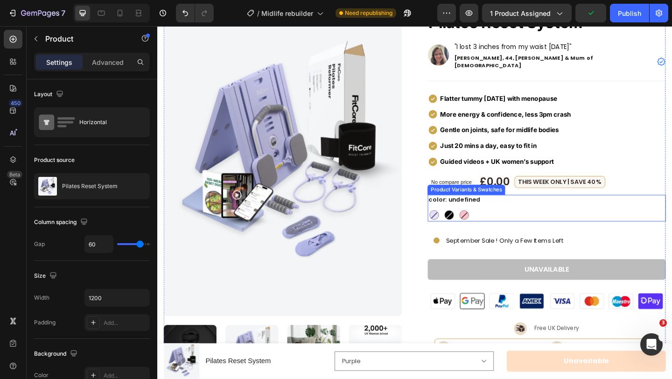
click at [533, 225] on div "Purple Purple Black Black pink pink" at bounding box center [580, 232] width 259 height 14
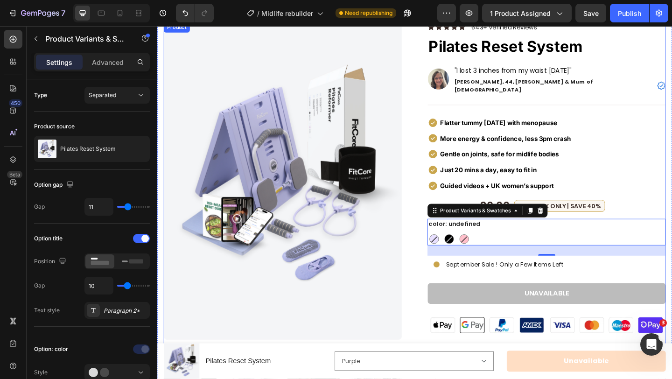
scroll to position [0, 0]
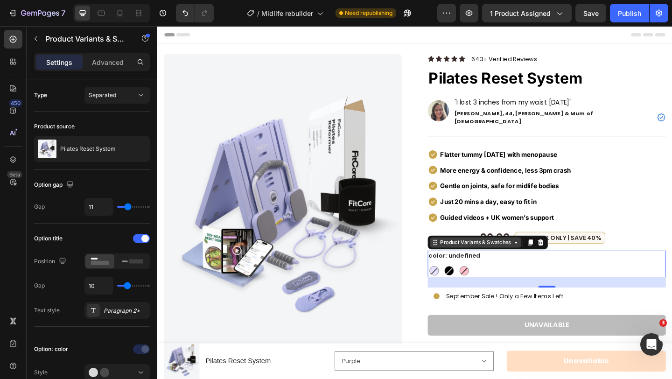
click at [496, 257] on div "Product Variants & Swatches" at bounding box center [503, 261] width 81 height 8
click at [493, 287] on div at bounding box center [491, 292] width 10 height 10
click at [484, 285] on input "pink pink" at bounding box center [484, 285] width 0 height 0
radio input "true"
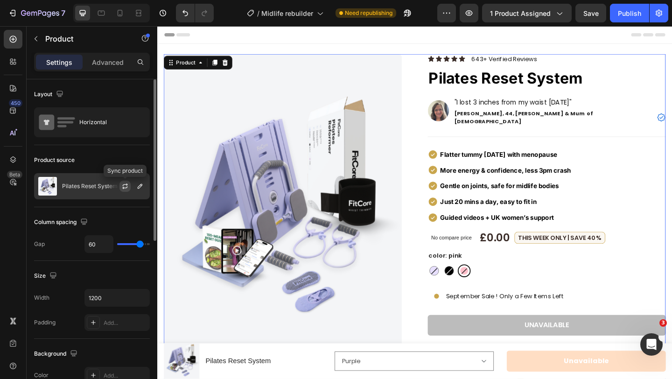
click at [122, 188] on icon "button" at bounding box center [124, 186] width 7 height 7
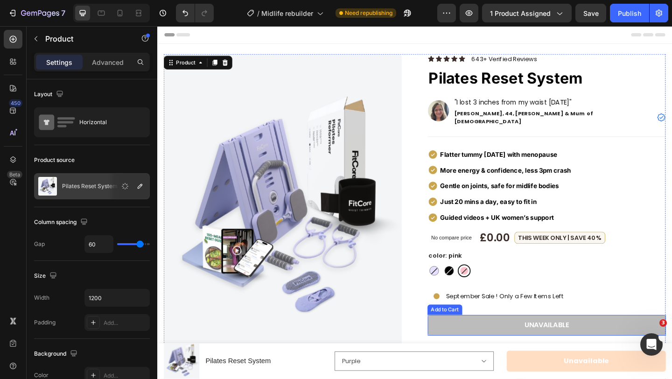
click at [471, 340] on button "Unavailable" at bounding box center [580, 351] width 259 height 22
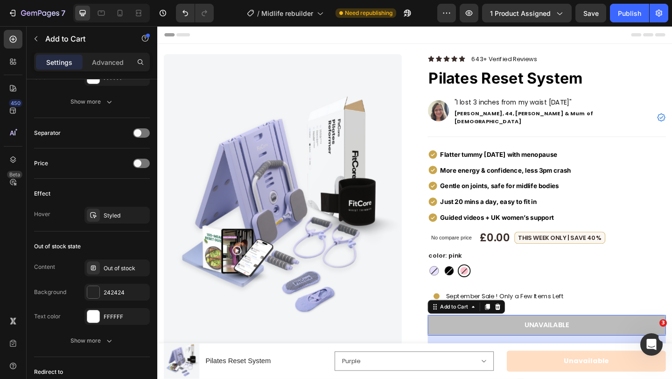
scroll to position [674, 0]
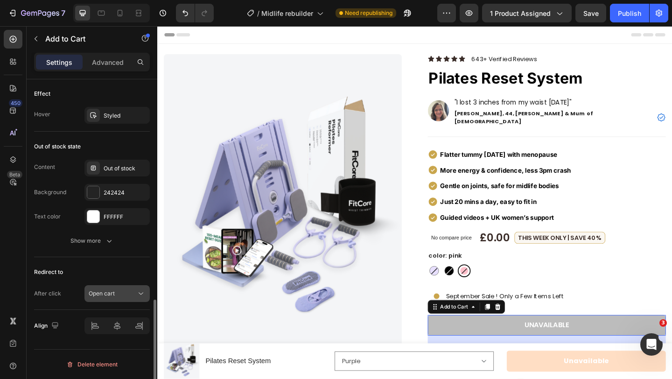
click at [120, 300] on button "Open cart" at bounding box center [116, 293] width 65 height 17
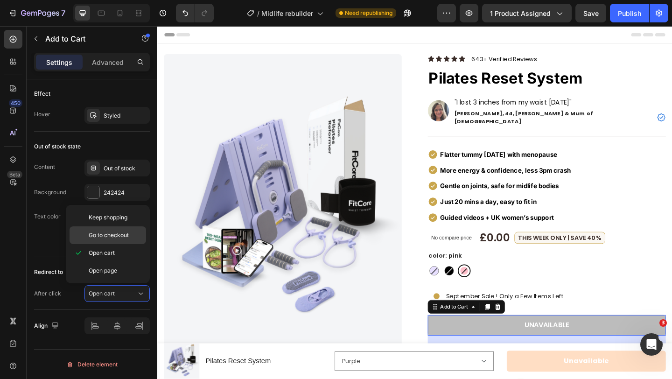
click at [129, 240] on div "Go to checkout" at bounding box center [108, 235] width 77 height 18
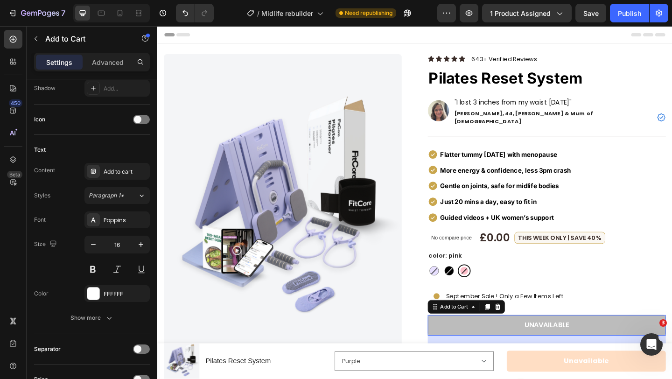
scroll to position [0, 0]
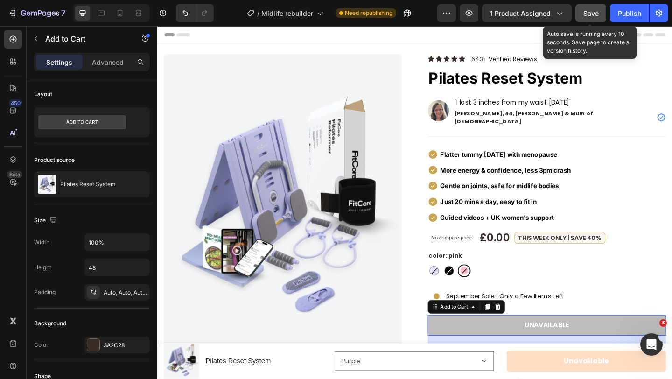
click at [595, 12] on span "Save" at bounding box center [590, 13] width 15 height 8
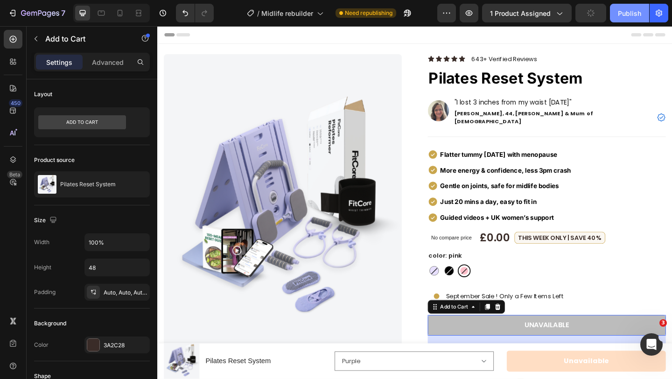
click at [621, 13] on div "Publish" at bounding box center [629, 13] width 23 height 10
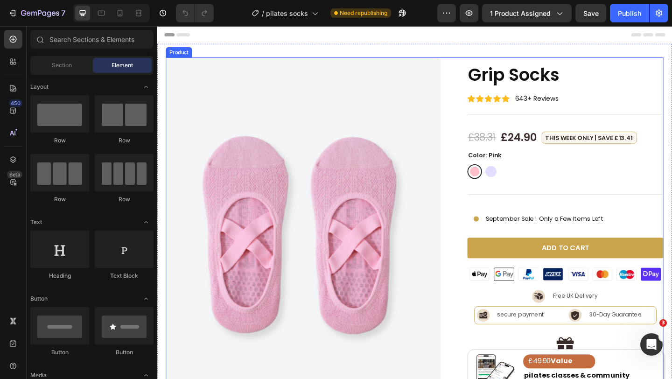
click at [500, 268] on button "Add to cart" at bounding box center [602, 267] width 214 height 22
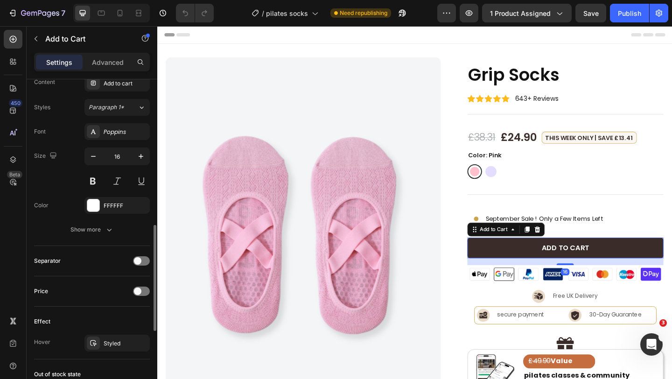
scroll to position [674, 0]
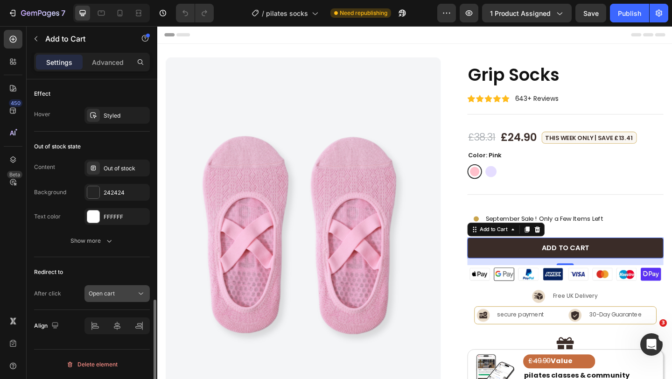
click at [129, 293] on div "Open cart" at bounding box center [113, 293] width 48 height 8
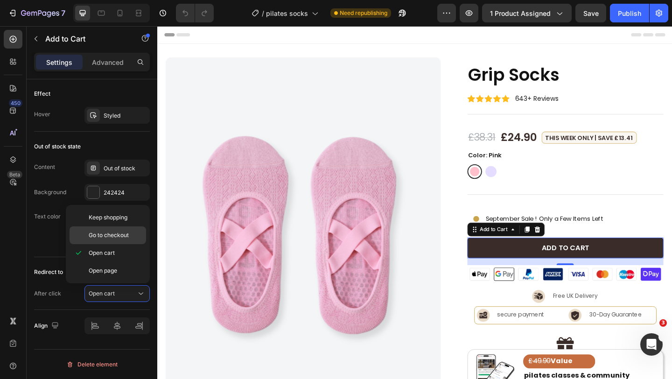
click at [138, 239] on p "Go to checkout" at bounding box center [115, 235] width 53 height 8
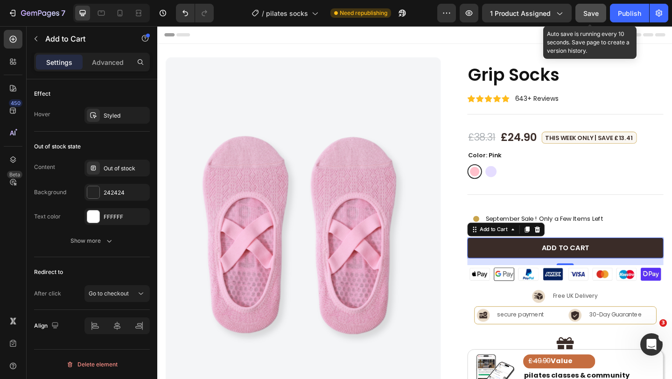
click at [587, 15] on span "Save" at bounding box center [590, 13] width 15 height 8
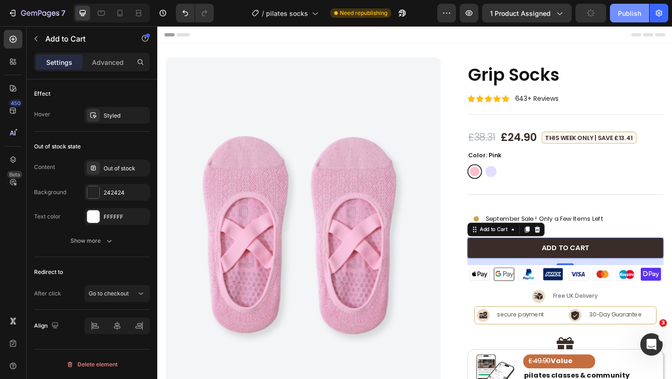
click at [618, 14] on div "Publish" at bounding box center [629, 13] width 23 height 10
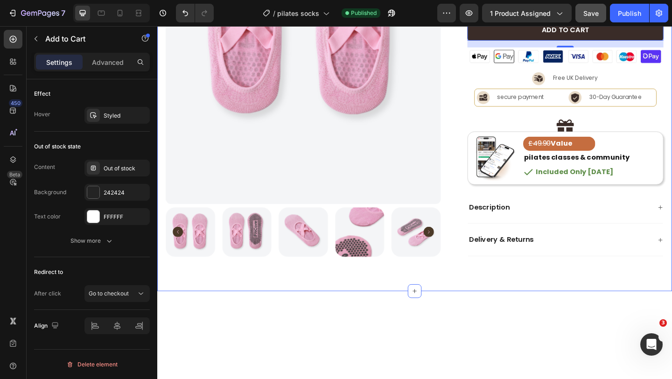
scroll to position [0, 0]
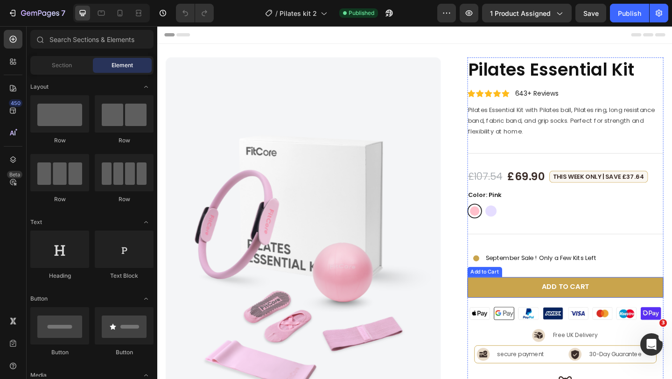
click at [522, 305] on button "Add to cart" at bounding box center [602, 310] width 214 height 22
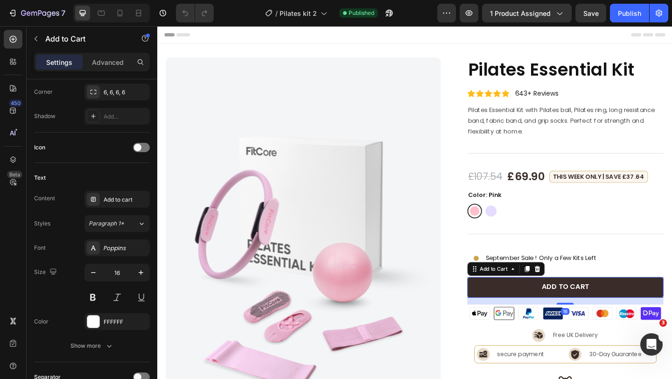
scroll to position [674, 0]
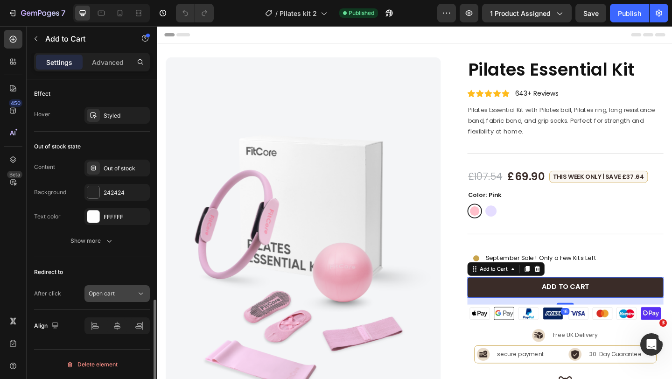
click at [133, 289] on div "Open cart" at bounding box center [113, 293] width 48 height 8
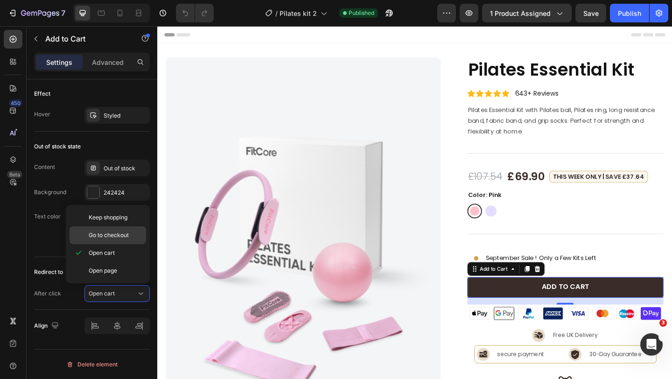
click at [127, 239] on span "Go to checkout" at bounding box center [109, 235] width 40 height 8
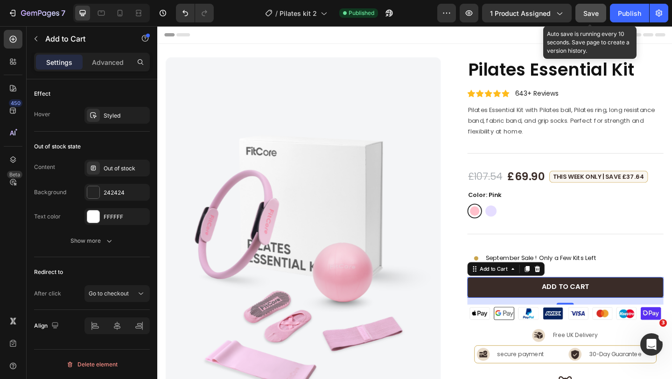
click at [586, 15] on span "Save" at bounding box center [590, 13] width 15 height 8
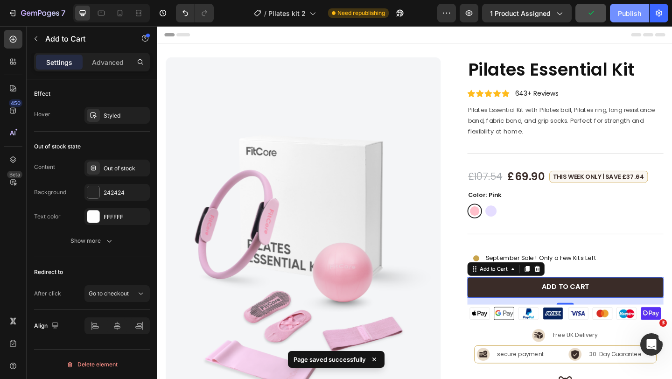
click at [616, 16] on button "Publish" at bounding box center [629, 13] width 39 height 19
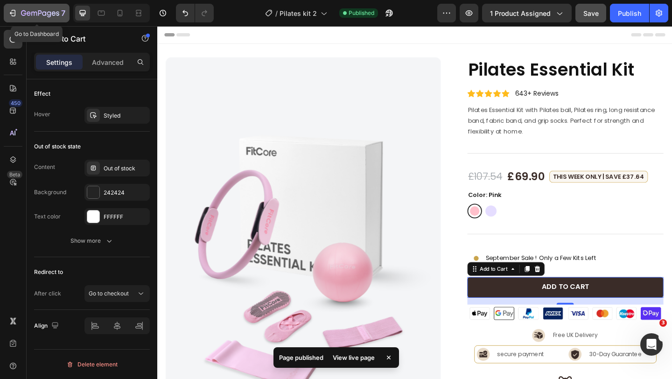
click at [34, 10] on icon "button" at bounding box center [40, 14] width 38 height 8
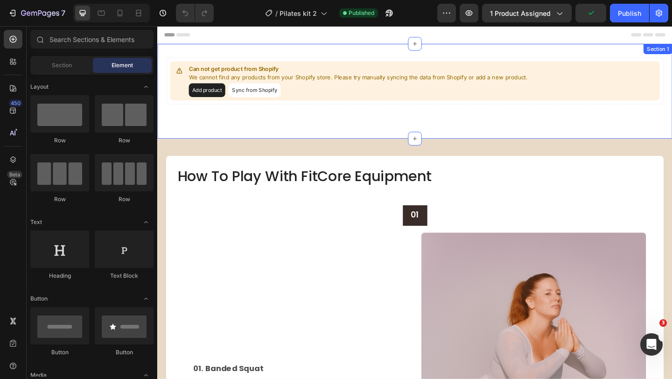
click at [304, 133] on div "Can not get product from Shopify We cannot find any products from your Shopify …" at bounding box center [437, 96] width 560 height 103
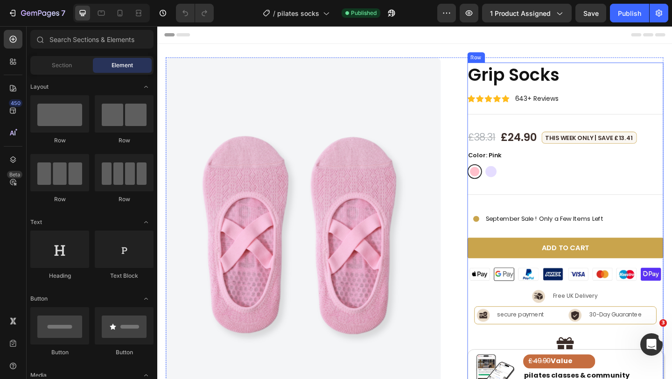
click at [513, 263] on button "Add to cart" at bounding box center [602, 267] width 214 height 22
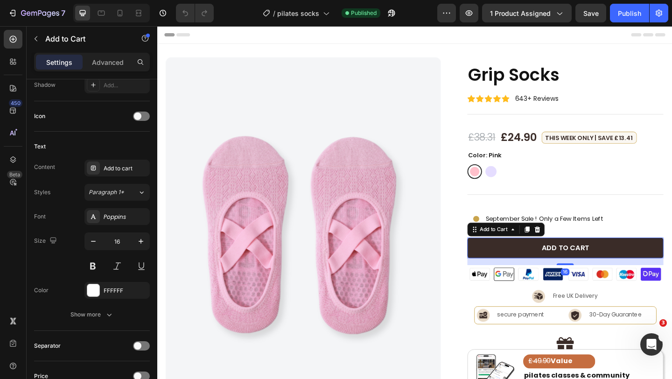
scroll to position [674, 0]
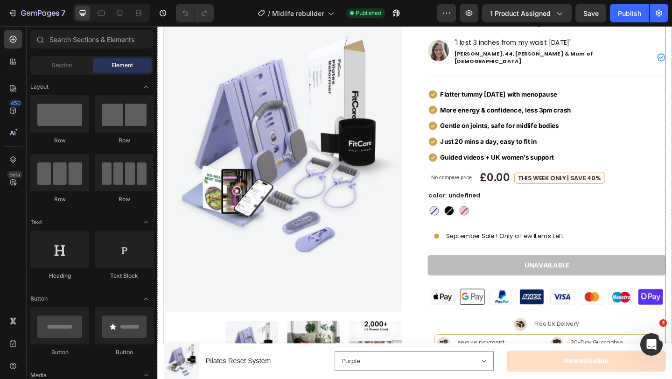
scroll to position [67, 0]
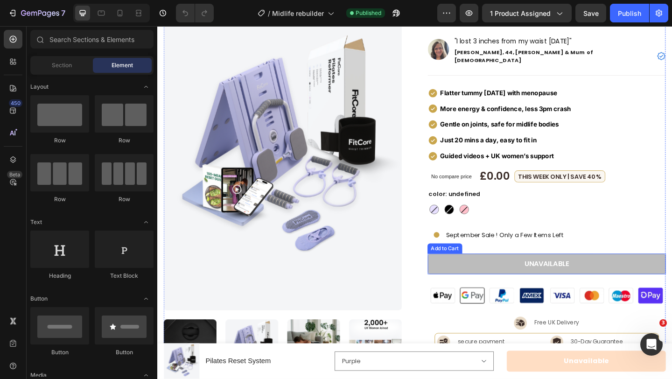
click at [491, 274] on button "Unavailable" at bounding box center [580, 285] width 259 height 22
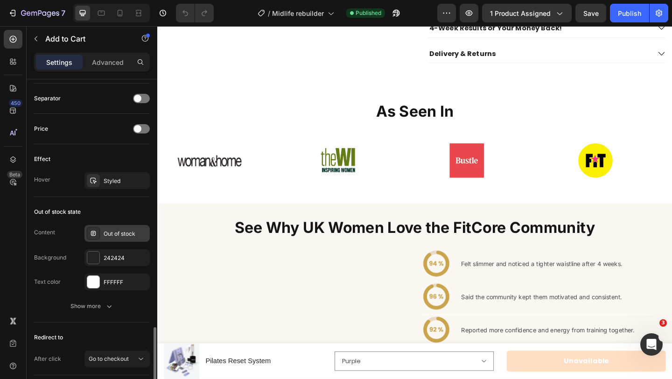
scroll to position [674, 0]
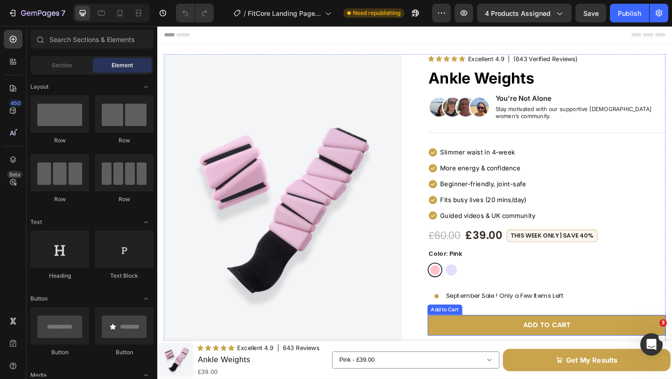
click at [493, 349] on button "Add to cart" at bounding box center [580, 351] width 259 height 22
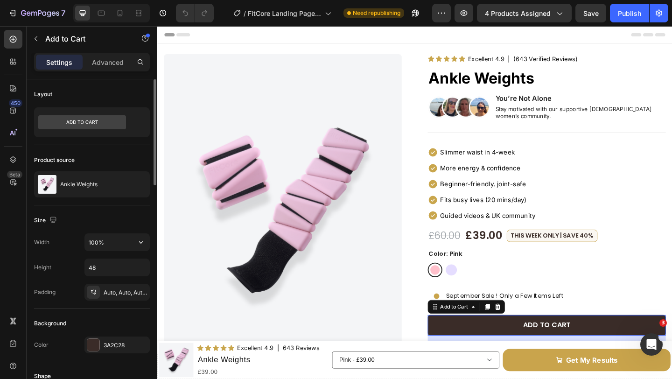
scroll to position [674, 0]
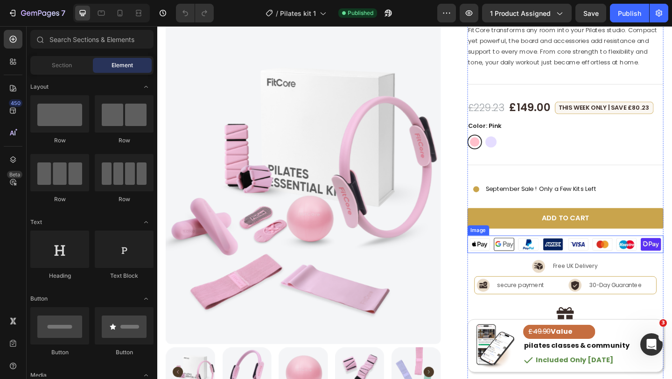
scroll to position [89, 0]
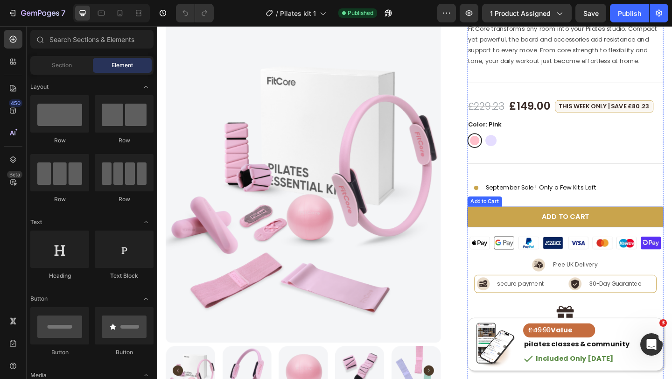
click at [517, 236] on button "Add to cart" at bounding box center [602, 233] width 214 height 22
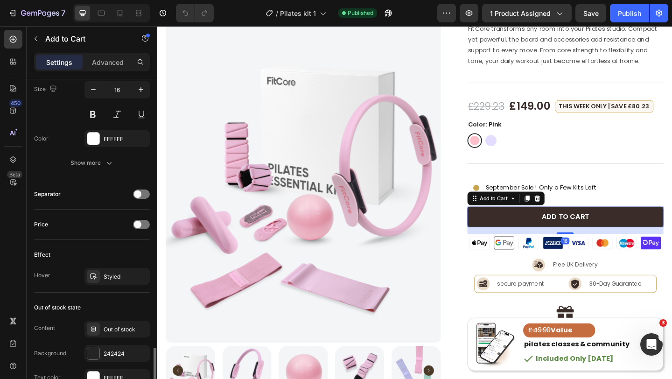
scroll to position [674, 0]
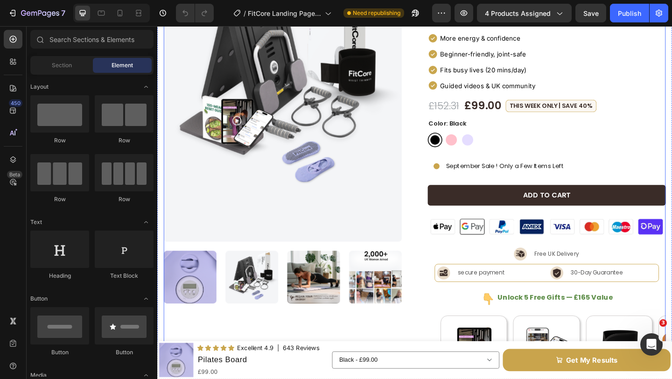
scroll to position [142, 0]
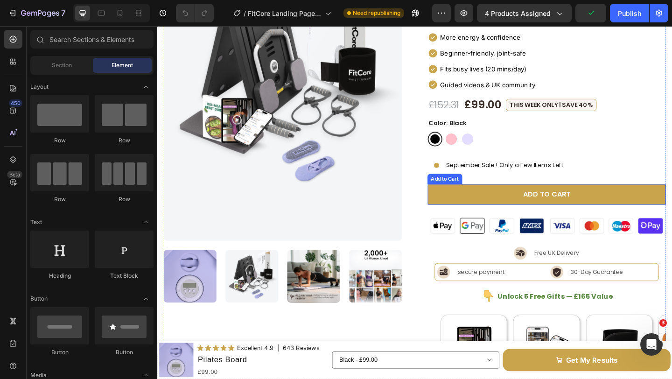
click at [472, 198] on button "Add to cart" at bounding box center [580, 209] width 259 height 22
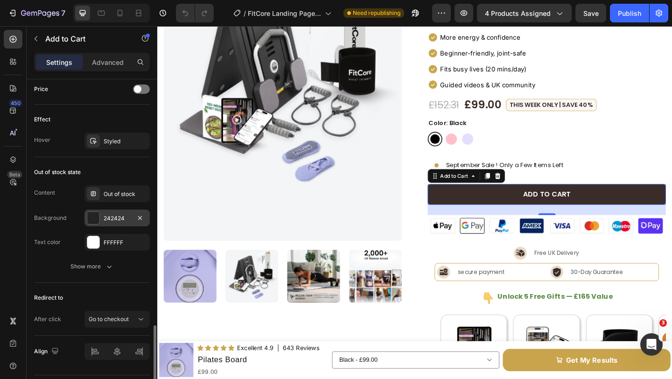
scroll to position [674, 0]
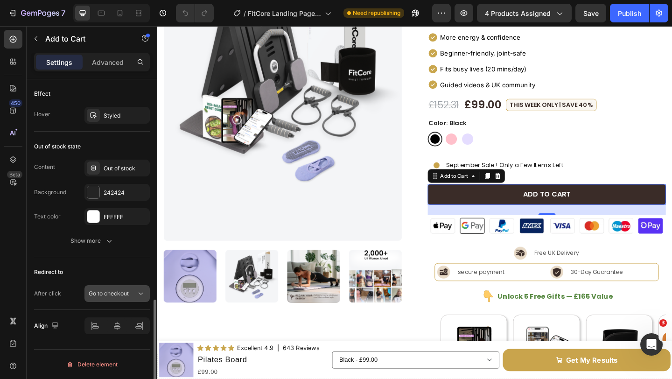
click at [127, 289] on div "Go to checkout" at bounding box center [117, 293] width 57 height 9
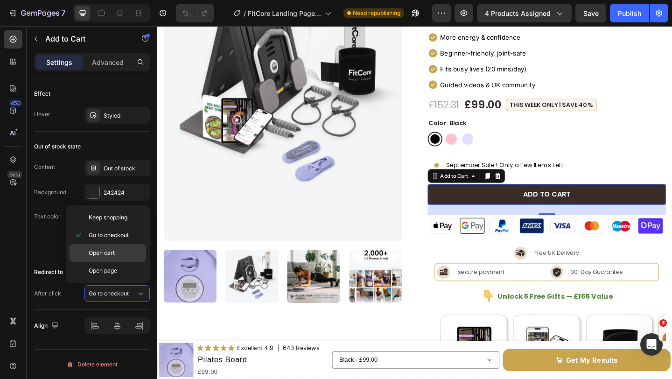
click at [133, 251] on p "Open cart" at bounding box center [115, 253] width 53 height 8
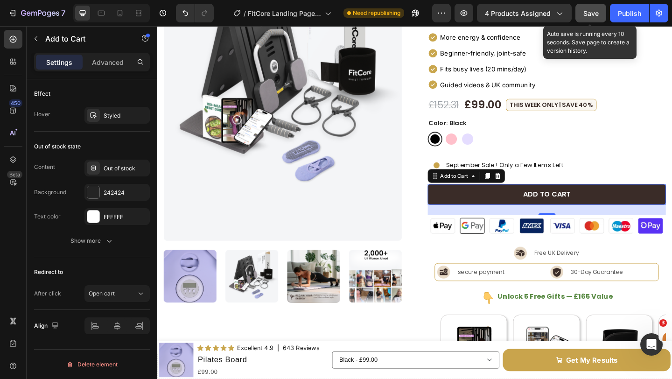
click at [585, 18] on button "Save" at bounding box center [591, 13] width 31 height 19
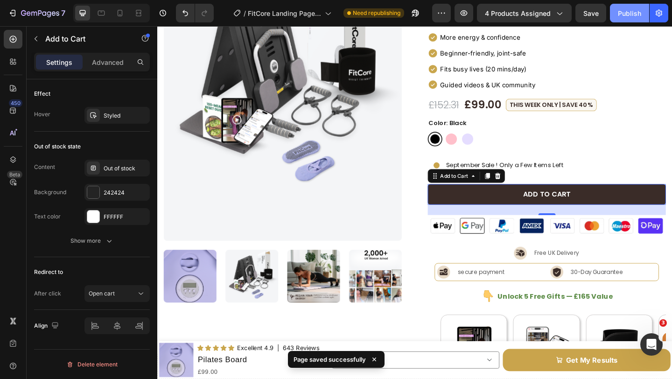
click at [612, 18] on button "Publish" at bounding box center [629, 13] width 39 height 19
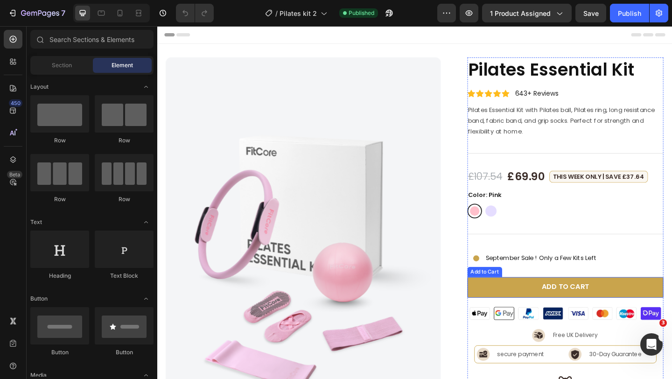
click at [542, 310] on button "Add to cart" at bounding box center [602, 310] width 214 height 22
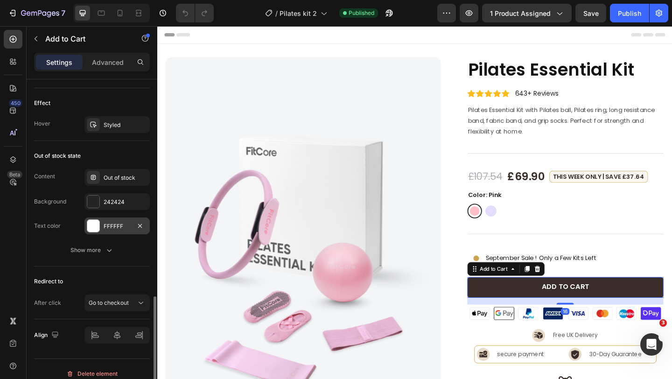
scroll to position [674, 0]
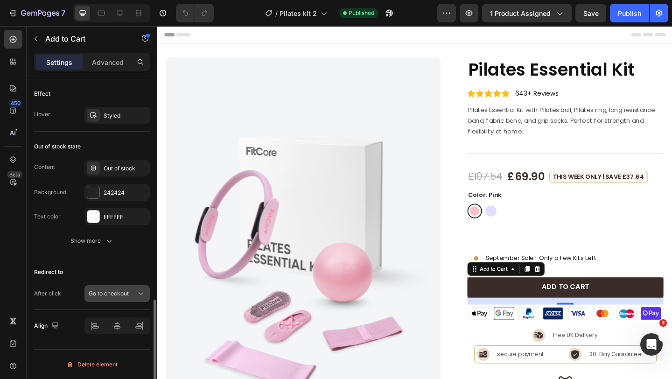
click at [125, 288] on button "Go to checkout" at bounding box center [116, 293] width 65 height 17
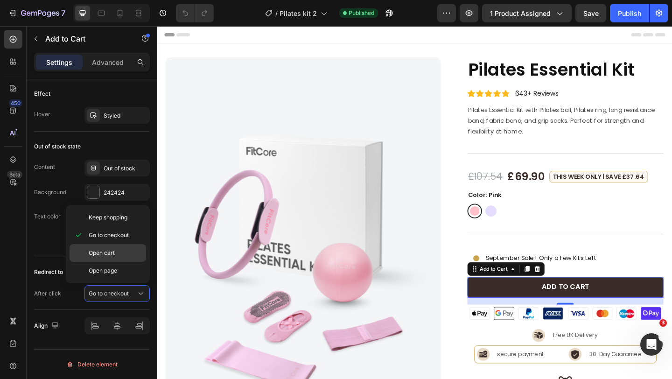
click at [116, 252] on p "Open cart" at bounding box center [115, 253] width 53 height 8
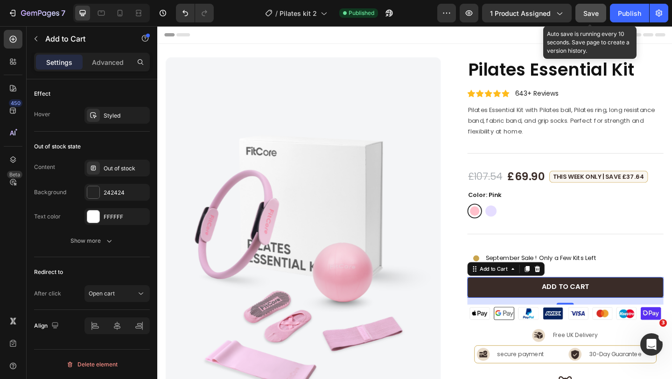
click at [589, 17] on div "Save" at bounding box center [590, 13] width 15 height 10
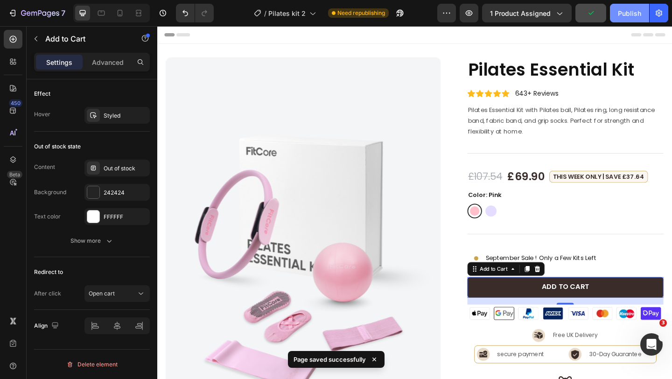
click at [618, 15] on div "Publish" at bounding box center [629, 13] width 23 height 10
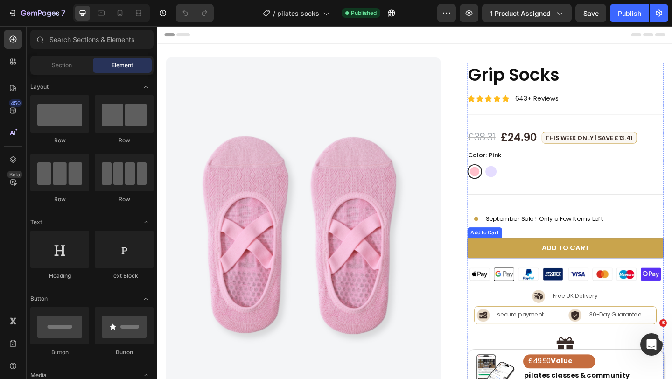
click at [518, 265] on button "Add to cart" at bounding box center [602, 267] width 214 height 22
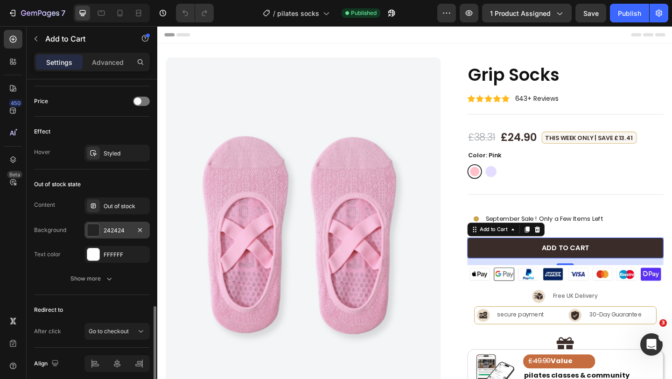
scroll to position [674, 0]
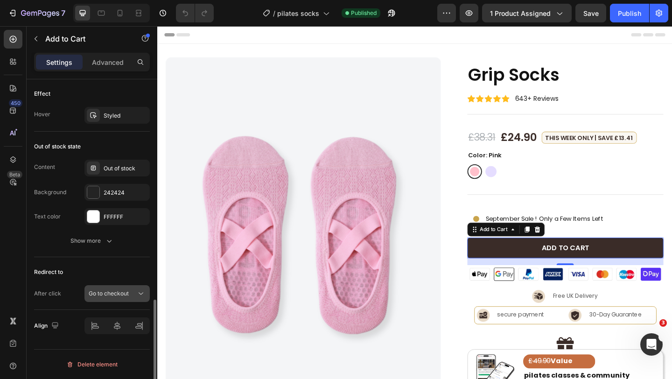
click at [113, 292] on span "Go to checkout" at bounding box center [109, 293] width 40 height 7
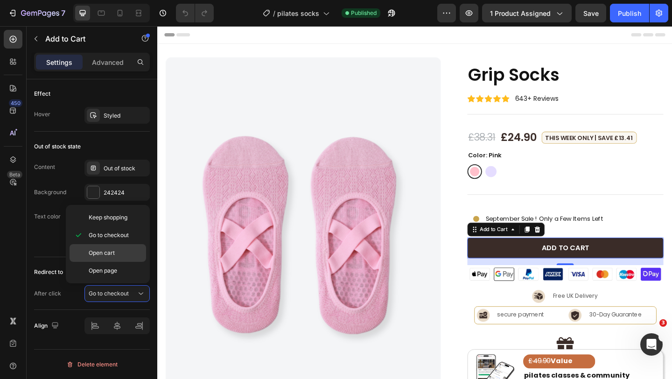
click at [134, 258] on div "Open cart" at bounding box center [108, 253] width 77 height 18
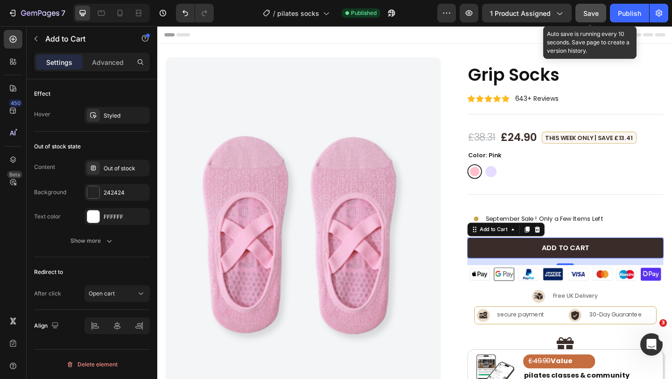
click at [589, 16] on span "Save" at bounding box center [590, 13] width 15 height 8
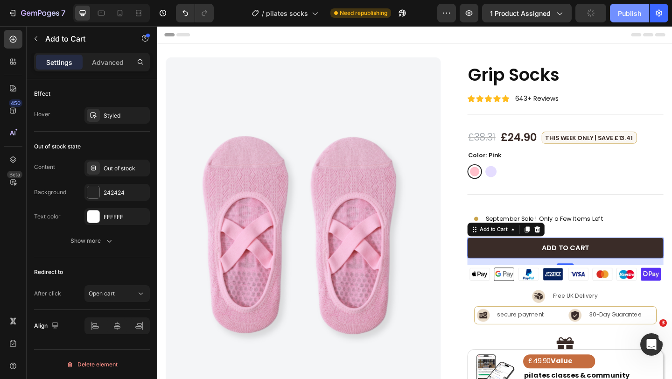
click at [618, 14] on div "Publish" at bounding box center [629, 13] width 23 height 10
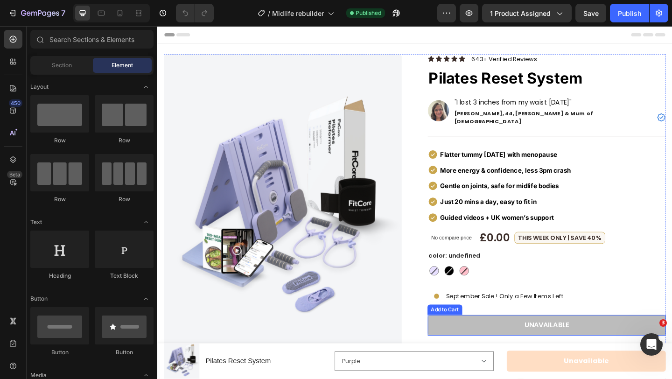
click at [471, 340] on button "Unavailable" at bounding box center [580, 351] width 259 height 22
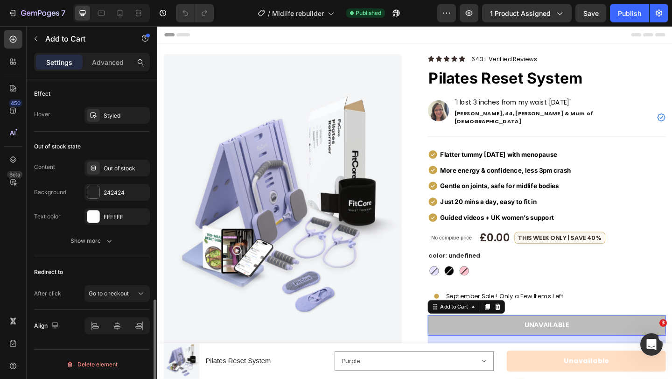
scroll to position [664, 0]
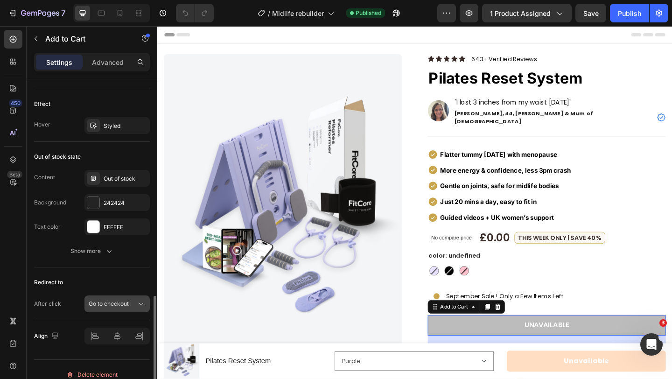
click at [112, 310] on button "Go to checkout" at bounding box center [116, 303] width 65 height 17
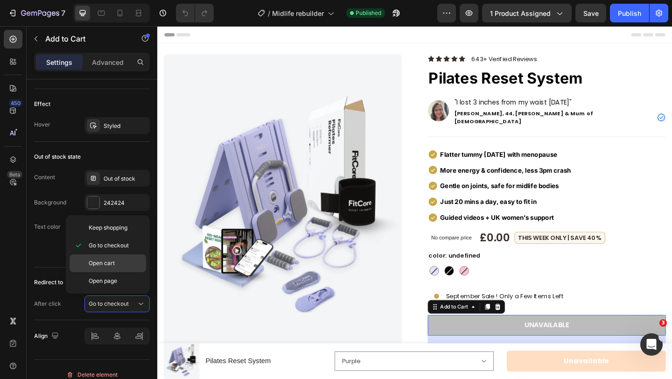
click at [125, 269] on div "Open cart" at bounding box center [108, 263] width 77 height 18
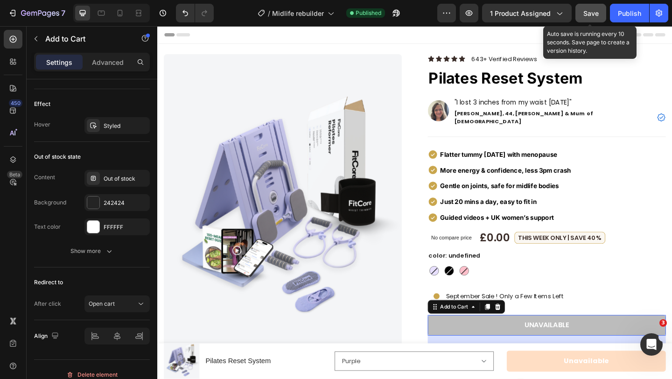
click at [580, 14] on button "Save" at bounding box center [591, 13] width 31 height 19
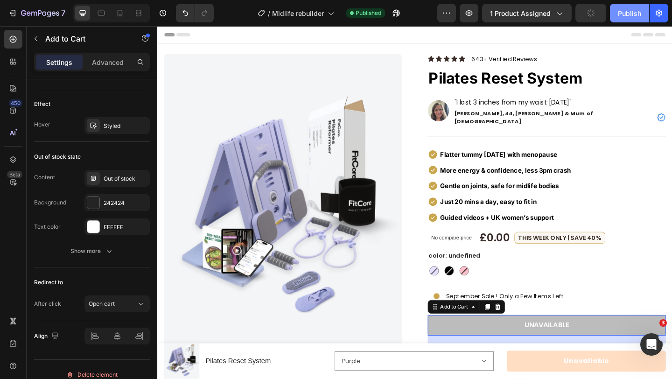
click at [621, 15] on div "Publish" at bounding box center [629, 13] width 23 height 10
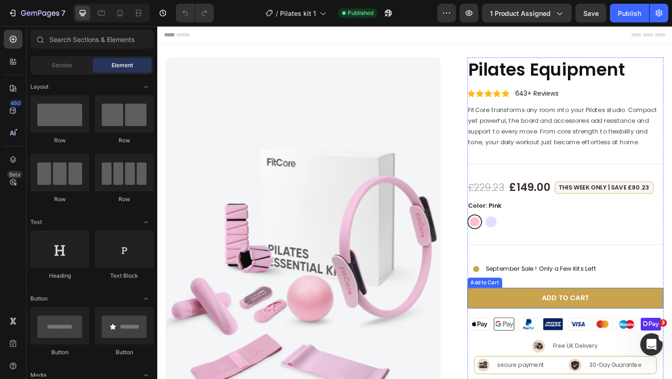
click at [522, 324] on button "Add to cart" at bounding box center [602, 322] width 214 height 22
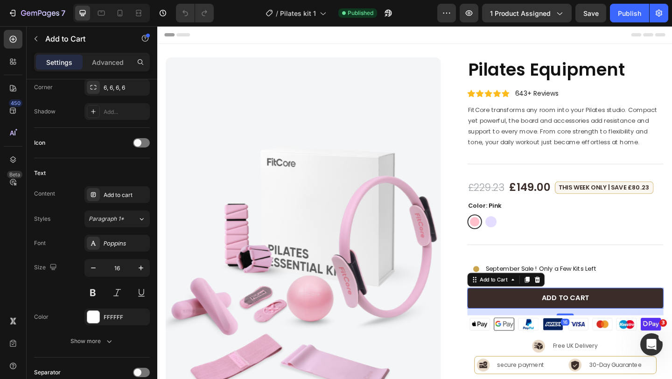
scroll to position [674, 0]
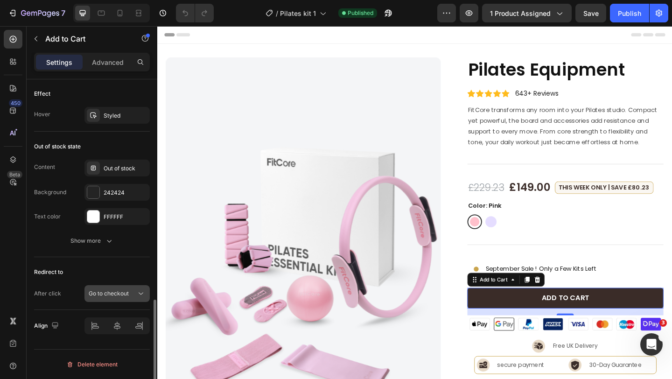
click at [122, 295] on span "Go to checkout" at bounding box center [109, 293] width 40 height 7
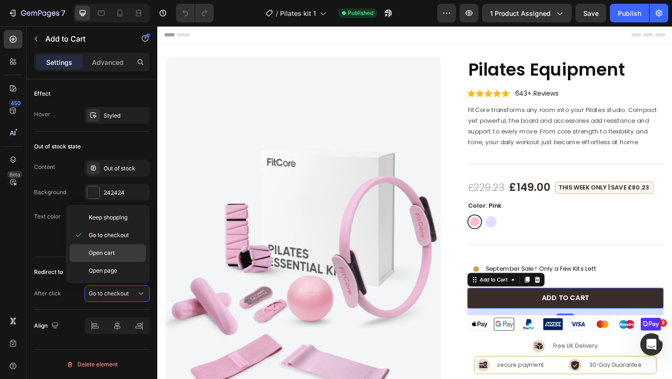
click at [115, 257] on div "Open cart" at bounding box center [108, 253] width 77 height 18
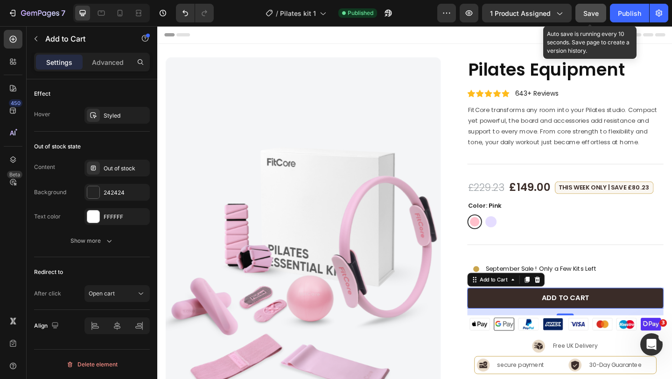
click at [592, 12] on span "Save" at bounding box center [590, 13] width 15 height 8
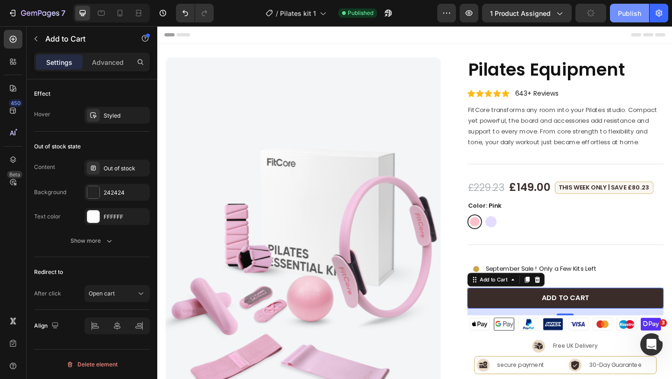
click at [618, 14] on div "Publish" at bounding box center [629, 13] width 23 height 10
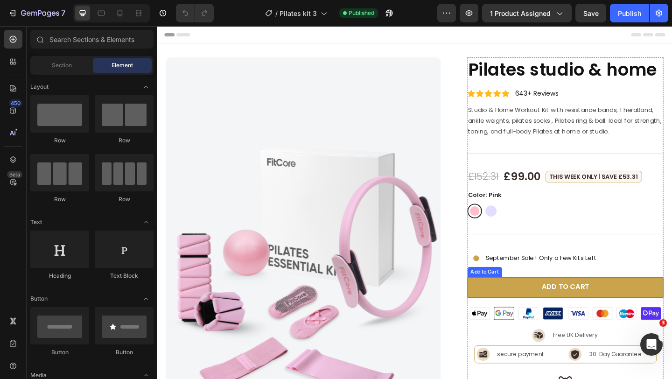
click at [515, 309] on button "Add to cart" at bounding box center [602, 310] width 214 height 22
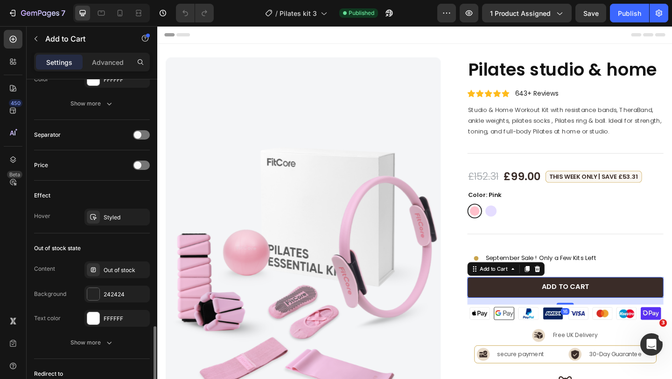
scroll to position [674, 0]
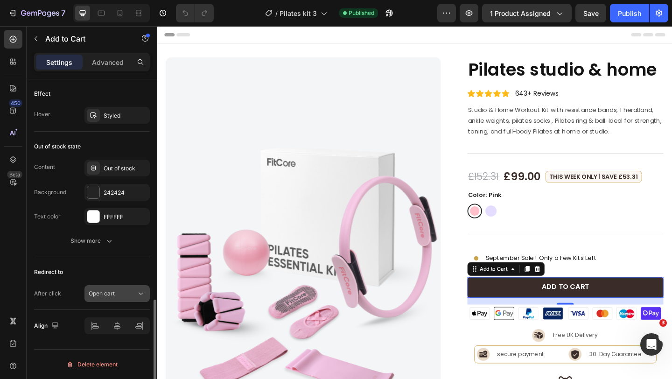
click at [131, 290] on div "Open cart" at bounding box center [113, 293] width 48 height 8
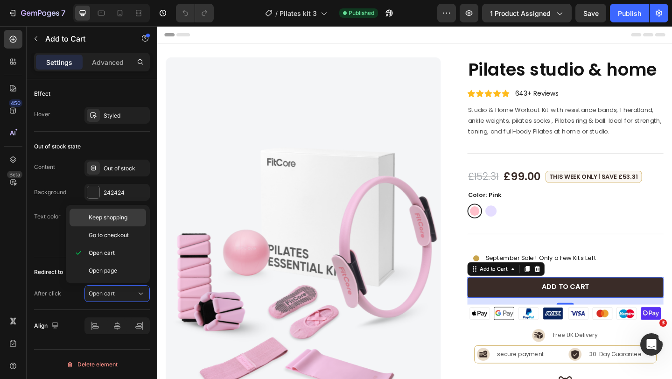
click at [125, 221] on span "Keep shopping" at bounding box center [108, 217] width 39 height 8
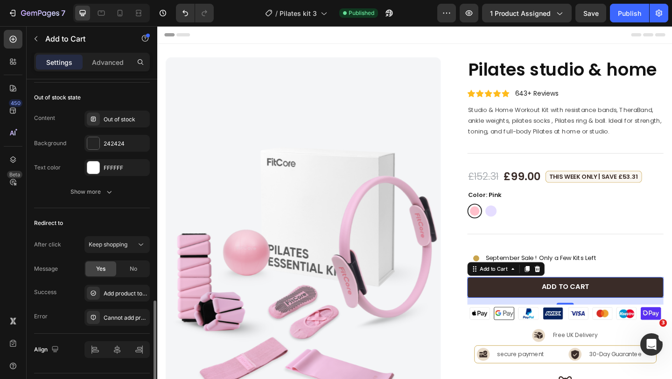
scroll to position [724, 0]
click at [119, 291] on div "Add product to cart successfully" at bounding box center [126, 292] width 44 height 8
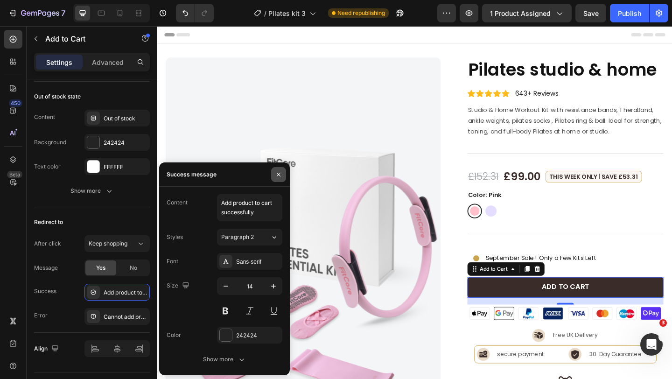
click at [280, 175] on icon "button" at bounding box center [279, 174] width 4 height 4
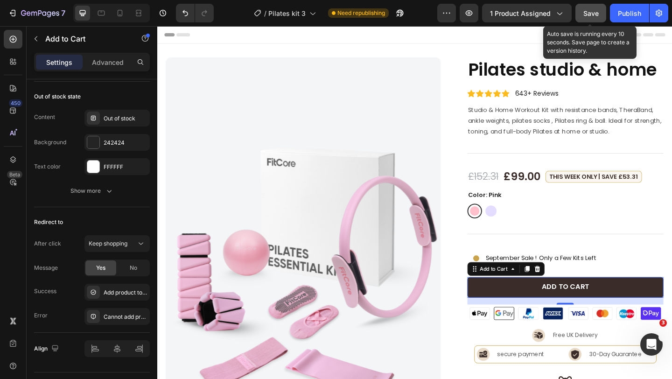
click at [586, 14] on span "Save" at bounding box center [590, 13] width 15 height 8
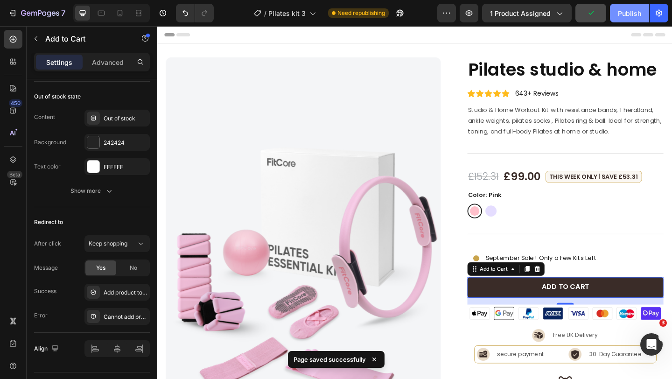
click at [619, 15] on div "Publish" at bounding box center [629, 13] width 23 height 10
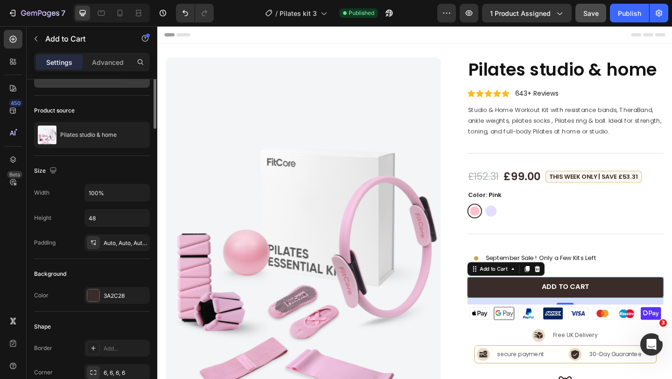
scroll to position [0, 0]
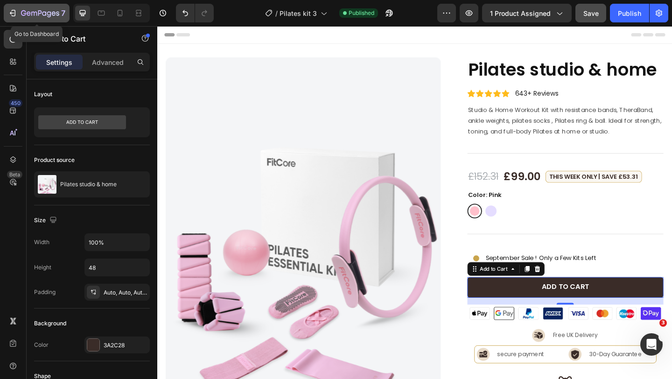
click at [40, 14] on icon "button" at bounding box center [40, 14] width 38 height 8
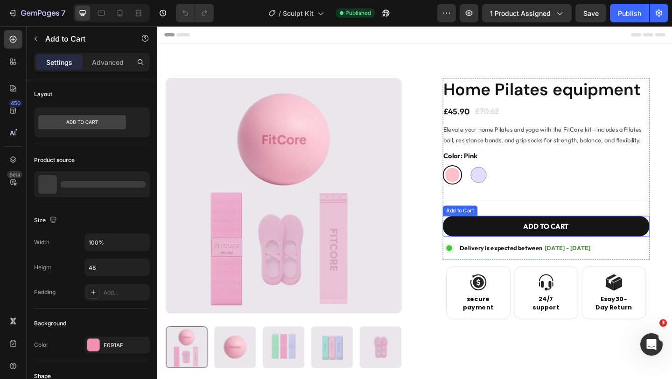
click at [539, 243] on button "ADD TO CART" at bounding box center [580, 243] width 225 height 22
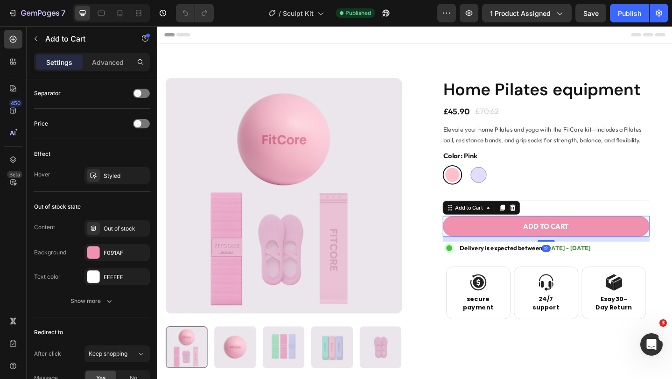
scroll to position [747, 0]
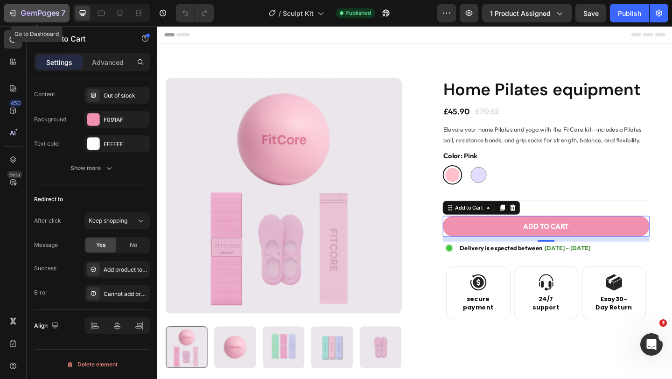
click at [45, 15] on icon "button" at bounding box center [40, 14] width 38 height 8
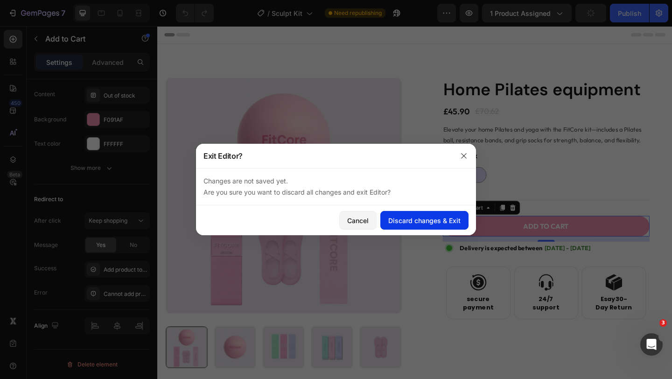
click at [396, 224] on div "Discard changes & Exit" at bounding box center [424, 221] width 72 height 10
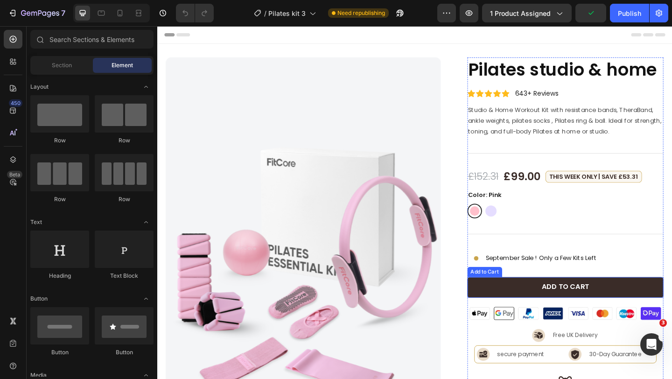
click at [562, 305] on button "Add to cart" at bounding box center [602, 310] width 214 height 22
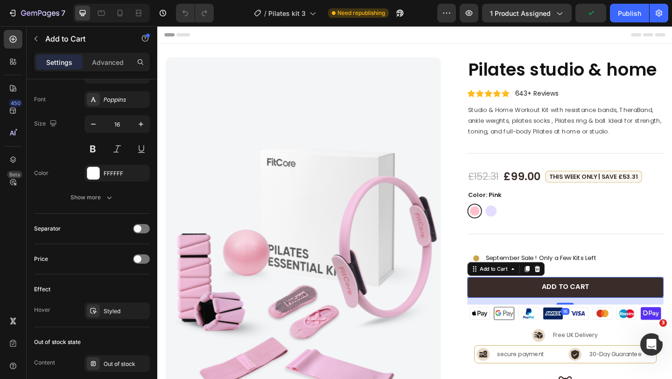
scroll to position [747, 0]
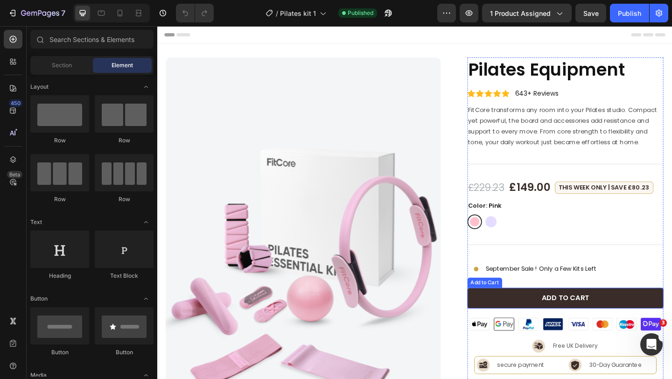
click at [550, 313] on button "Add to cart" at bounding box center [602, 322] width 214 height 22
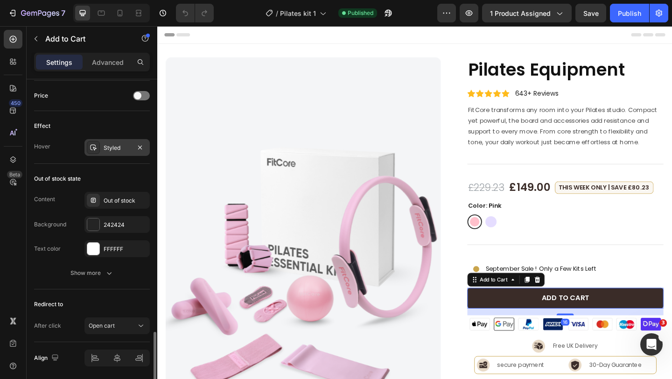
scroll to position [674, 0]
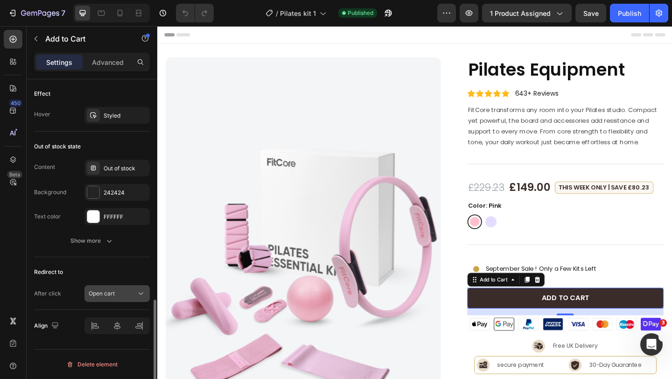
click at [119, 290] on div "Open cart" at bounding box center [113, 293] width 48 height 8
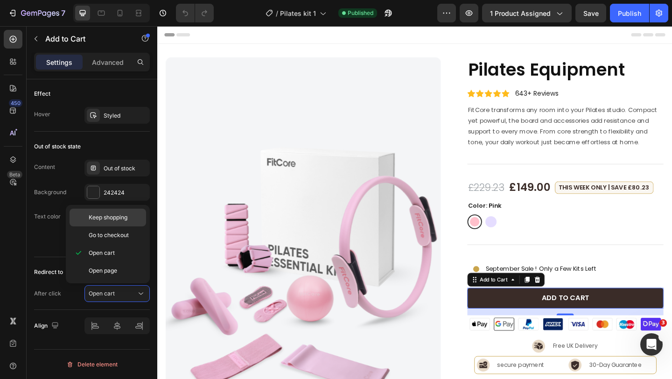
click at [120, 221] on span "Keep shopping" at bounding box center [108, 217] width 39 height 8
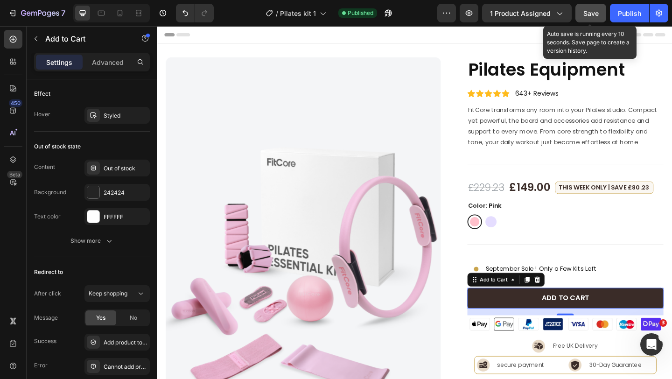
click at [587, 12] on span "Save" at bounding box center [590, 13] width 15 height 8
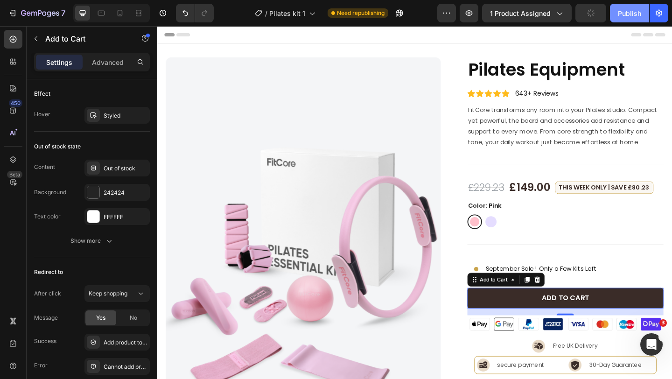
click at [621, 11] on div "Publish" at bounding box center [629, 13] width 23 height 10
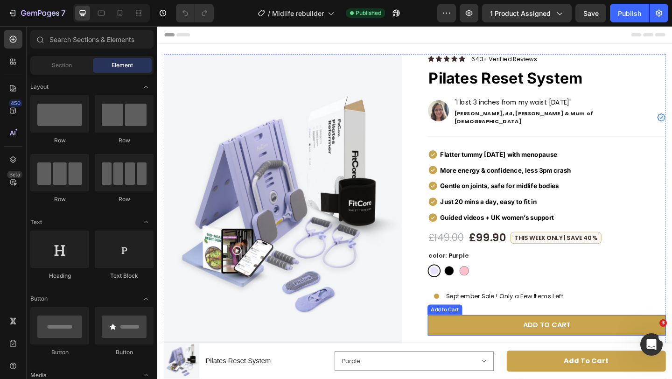
click at [488, 340] on button "Add to cart" at bounding box center [580, 351] width 259 height 22
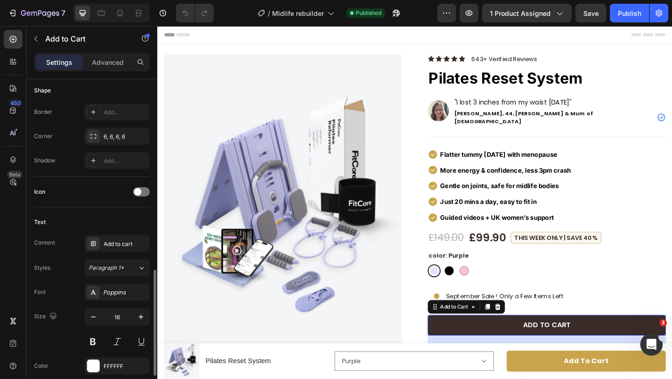
scroll to position [674, 0]
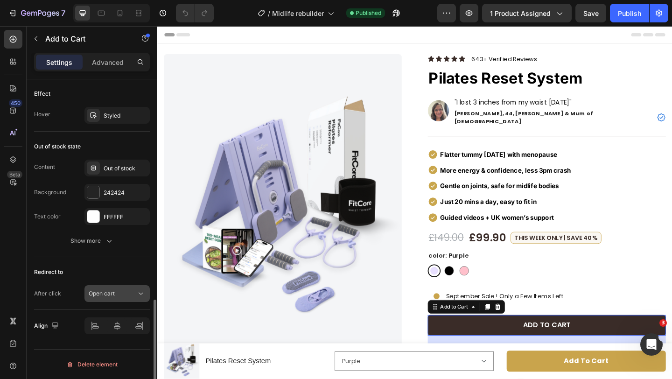
drag, startPoint x: 123, startPoint y: 295, endPoint x: 125, endPoint y: 287, distance: 9.0
click at [123, 295] on div "Open cart" at bounding box center [113, 293] width 48 height 8
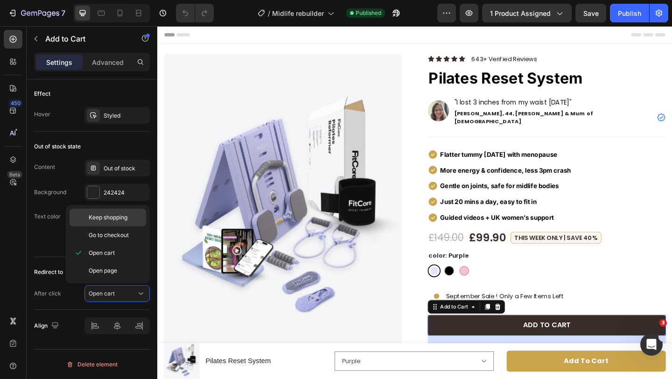
click at [114, 221] on span "Keep shopping" at bounding box center [108, 217] width 39 height 8
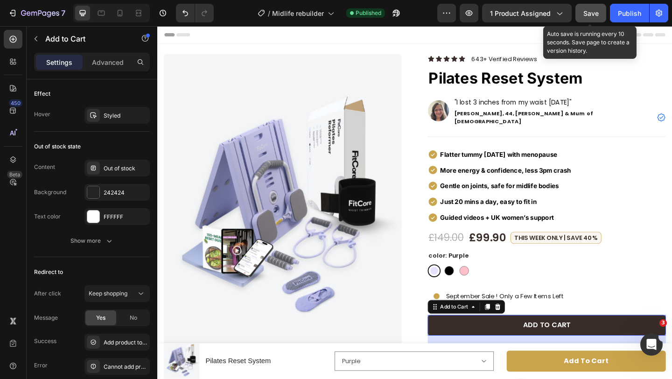
click at [589, 15] on span "Save" at bounding box center [590, 13] width 15 height 8
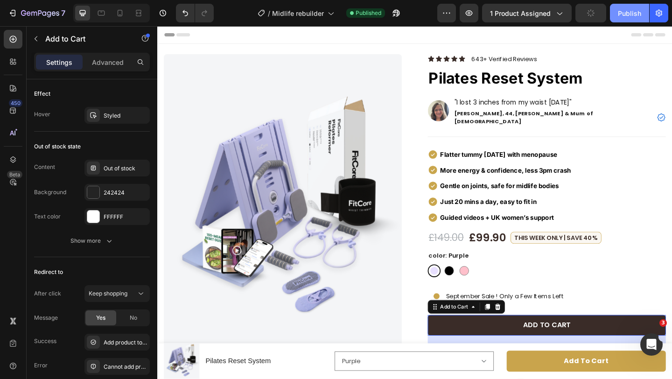
click at [613, 15] on button "Publish" at bounding box center [629, 13] width 39 height 19
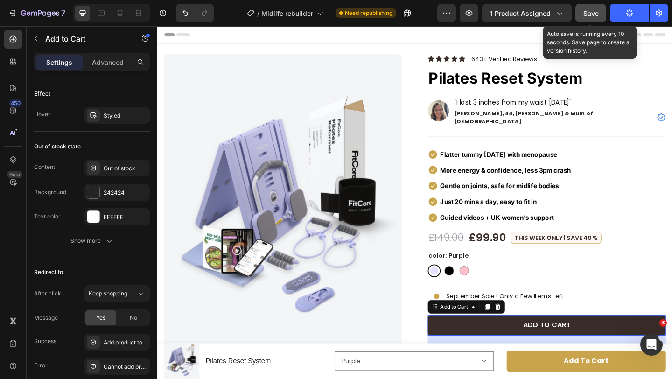
click at [581, 16] on button "Save" at bounding box center [591, 13] width 31 height 19
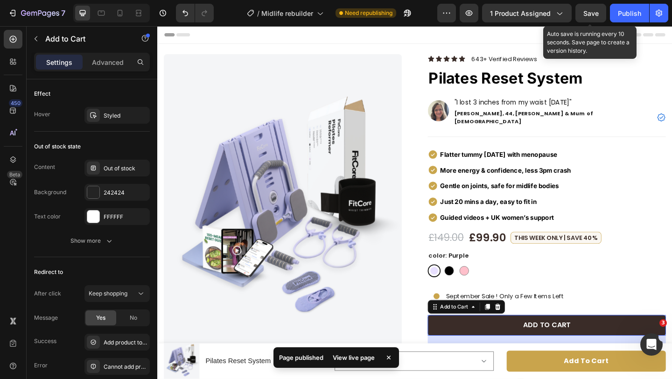
click at [599, 15] on span "Save" at bounding box center [590, 13] width 15 height 8
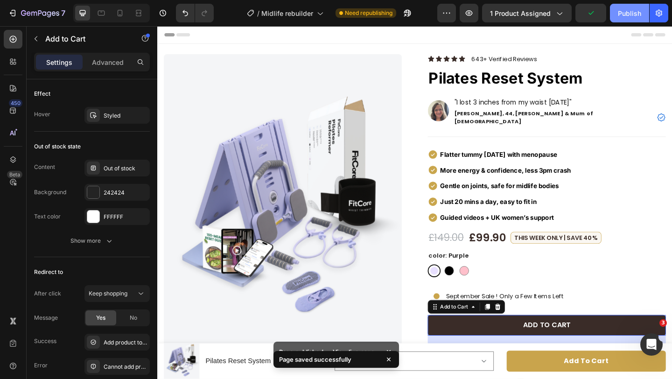
click at [623, 16] on div "Publish" at bounding box center [629, 13] width 23 height 10
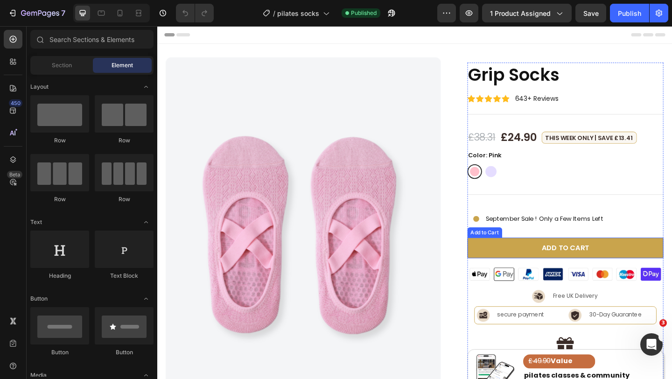
click at [514, 275] on button "Add to cart" at bounding box center [602, 267] width 214 height 22
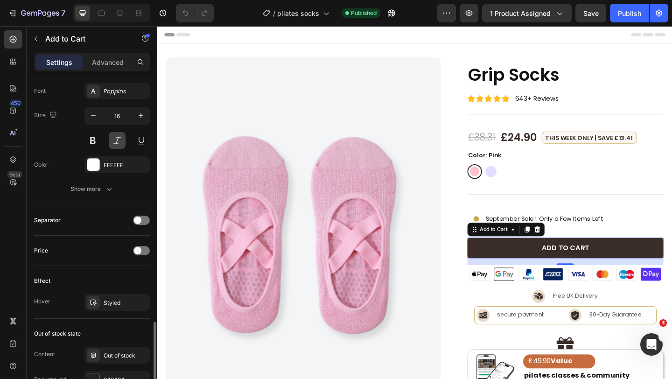
scroll to position [674, 0]
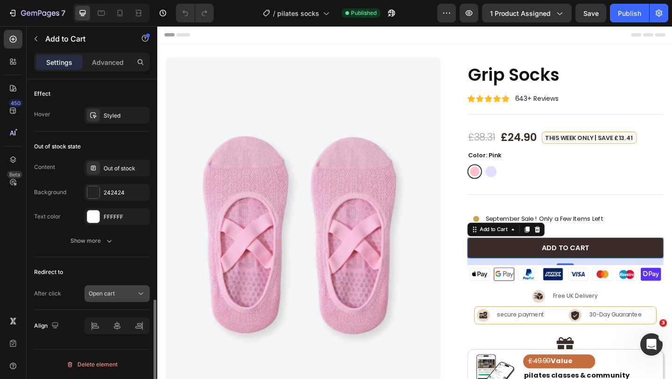
click at [129, 297] on div "Open cart" at bounding box center [113, 293] width 48 height 8
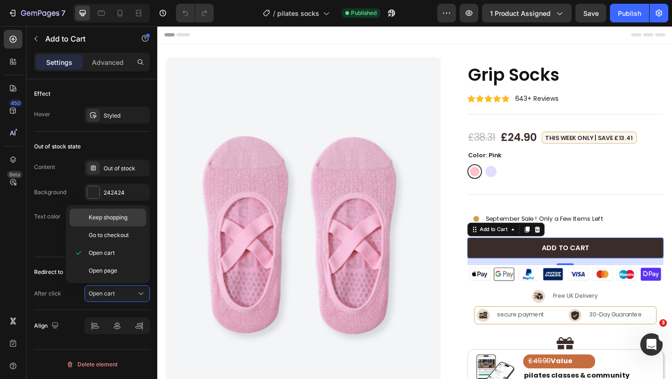
click at [122, 220] on span "Keep shopping" at bounding box center [108, 217] width 39 height 8
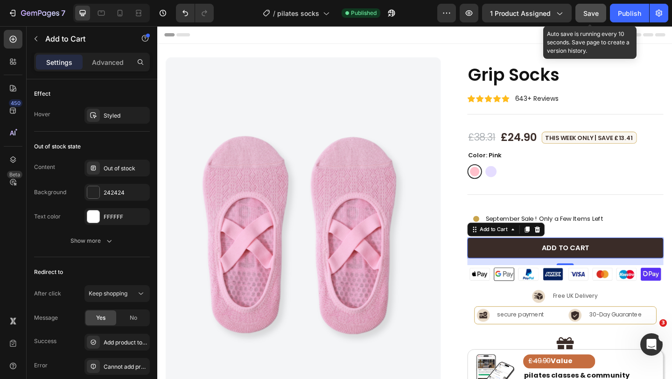
click at [586, 20] on button "Save" at bounding box center [591, 13] width 31 height 19
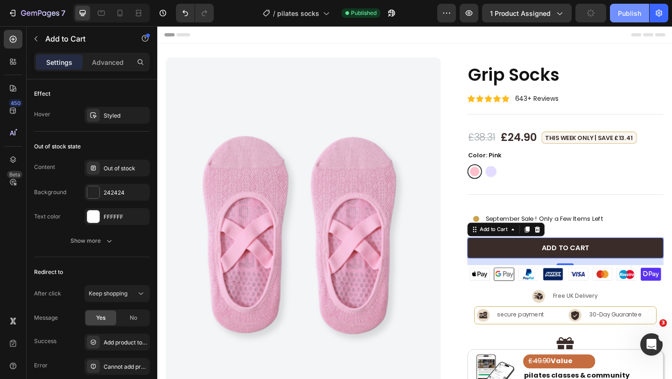
click at [623, 16] on div "Publish" at bounding box center [629, 13] width 23 height 10
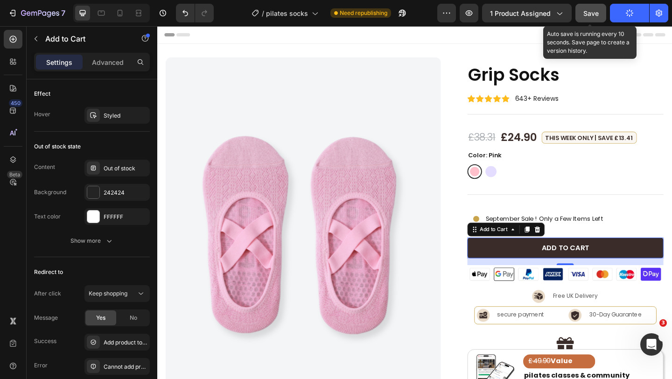
click at [589, 18] on button "Save" at bounding box center [591, 13] width 31 height 19
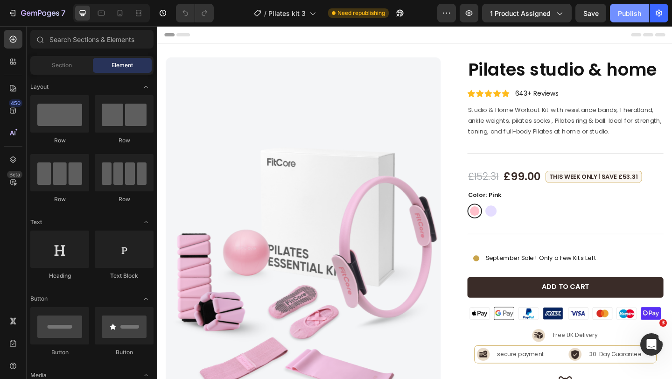
click at [619, 13] on div "Publish" at bounding box center [629, 13] width 23 height 10
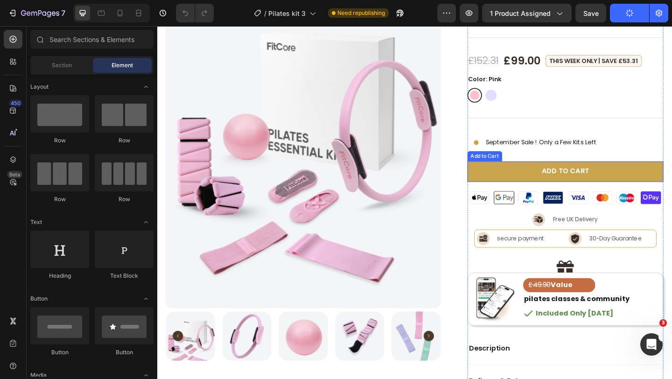
click at [533, 183] on button "Add to cart" at bounding box center [602, 184] width 214 height 22
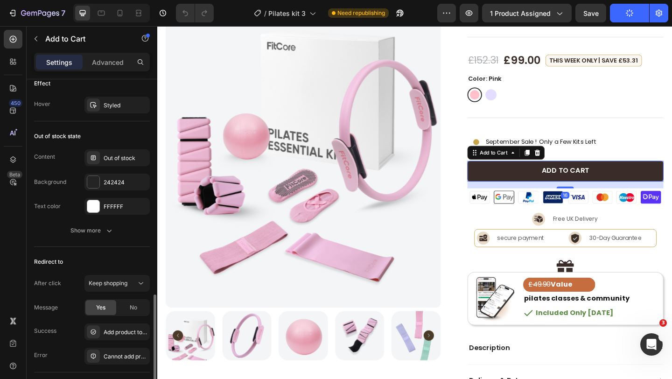
scroll to position [693, 0]
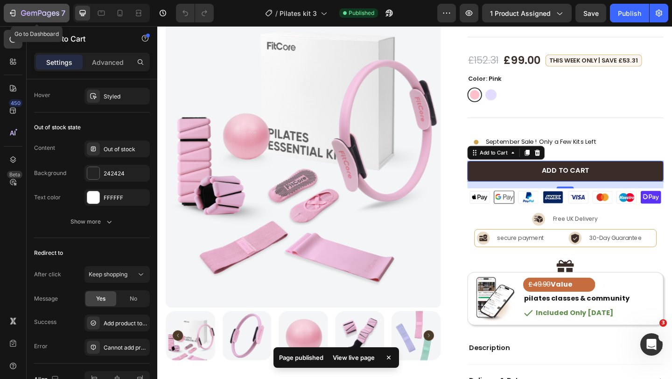
click at [46, 13] on icon "button" at bounding box center [44, 13] width 4 height 4
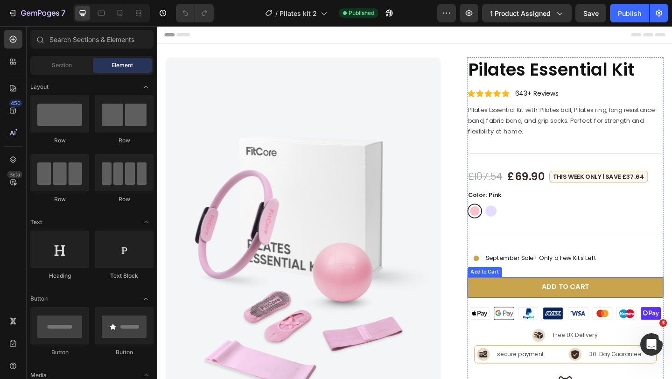
click at [513, 304] on button "Add to cart" at bounding box center [602, 310] width 214 height 22
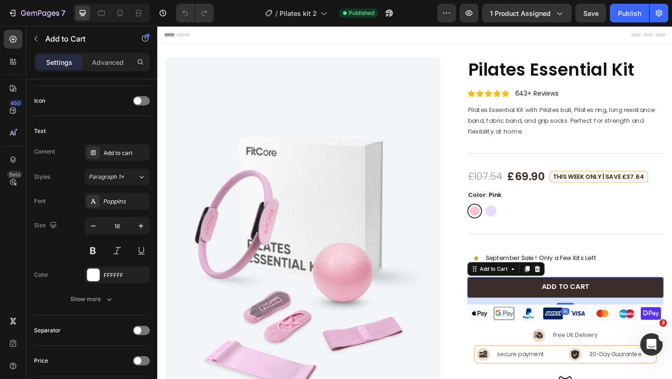
scroll to position [674, 0]
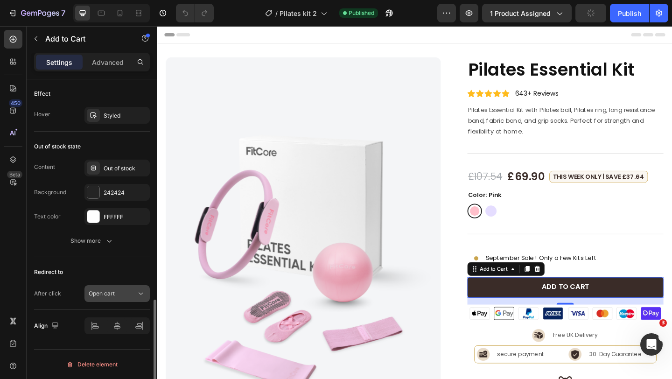
click at [137, 285] on button "Open cart" at bounding box center [116, 293] width 65 height 17
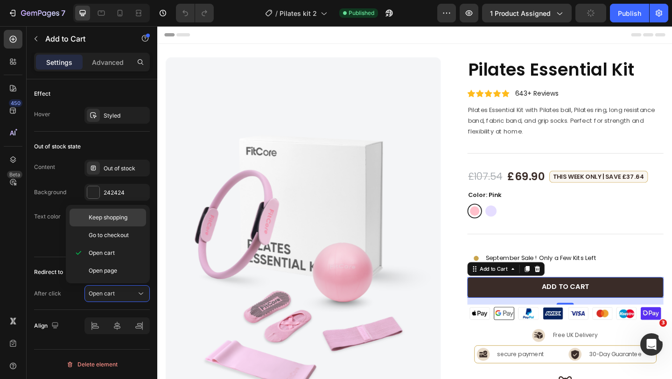
click at [120, 219] on span "Keep shopping" at bounding box center [108, 217] width 39 height 8
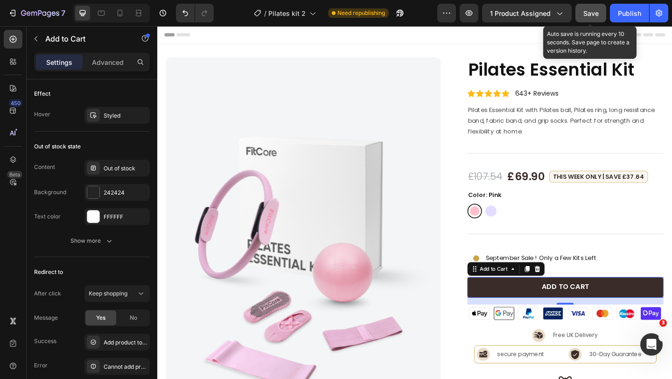
click at [589, 13] on span "Save" at bounding box center [590, 13] width 15 height 8
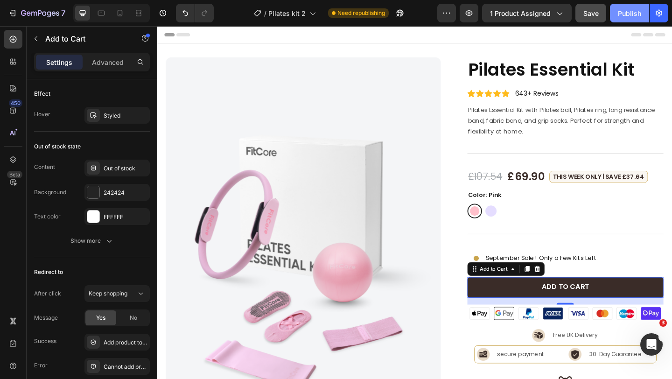
click at [615, 14] on button "Publish" at bounding box center [629, 13] width 39 height 19
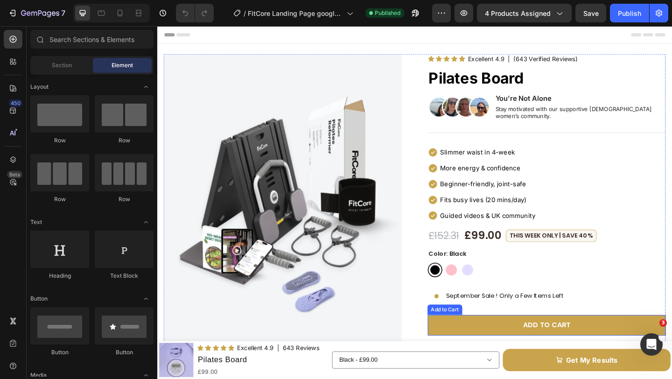
click at [483, 340] on button "Add to cart" at bounding box center [580, 351] width 259 height 22
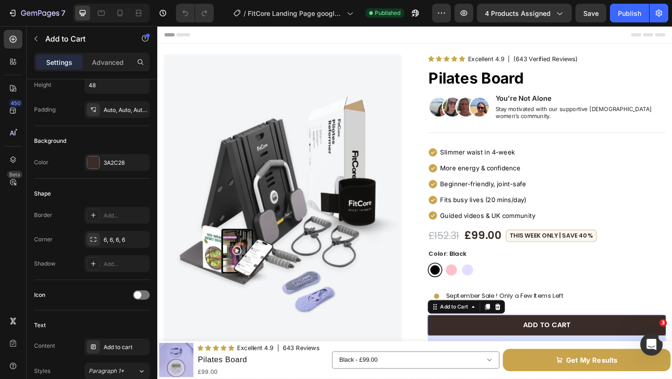
scroll to position [674, 0]
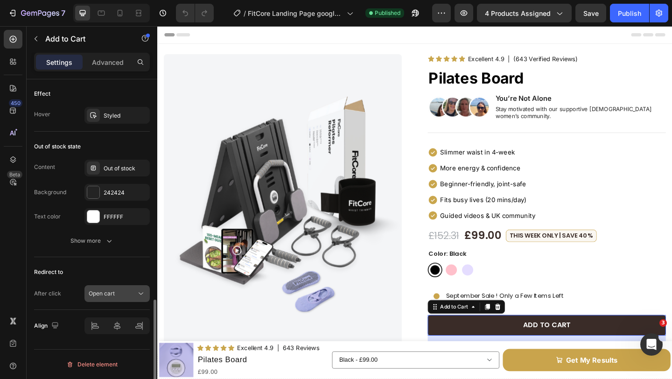
click at [117, 297] on div "Open cart" at bounding box center [113, 293] width 48 height 8
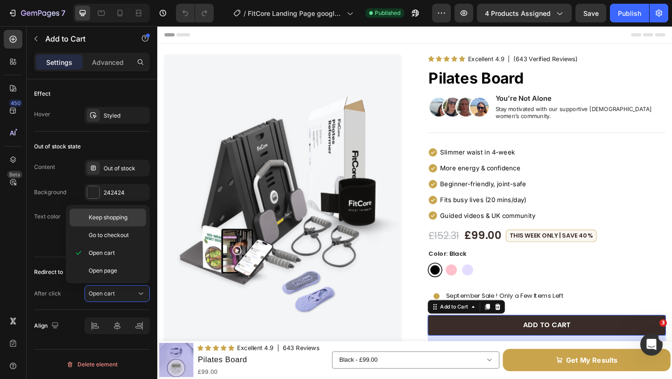
click at [117, 222] on div "Keep shopping" at bounding box center [108, 218] width 77 height 18
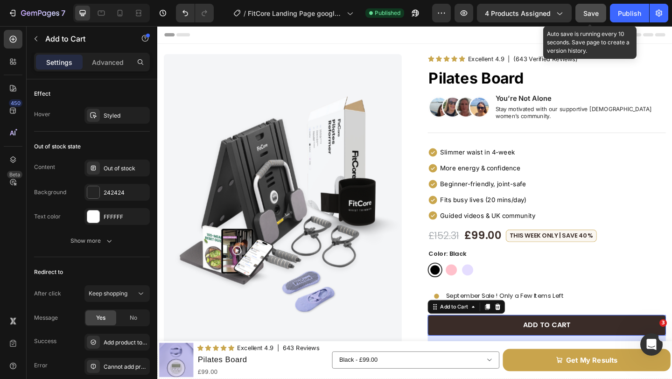
click at [582, 14] on button "Save" at bounding box center [591, 13] width 31 height 19
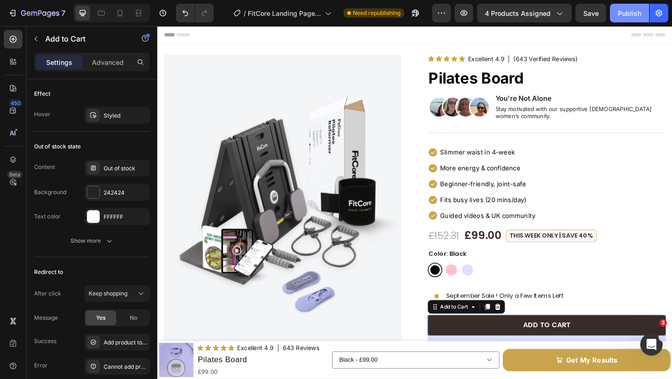
click at [621, 19] on button "Publish" at bounding box center [629, 13] width 39 height 19
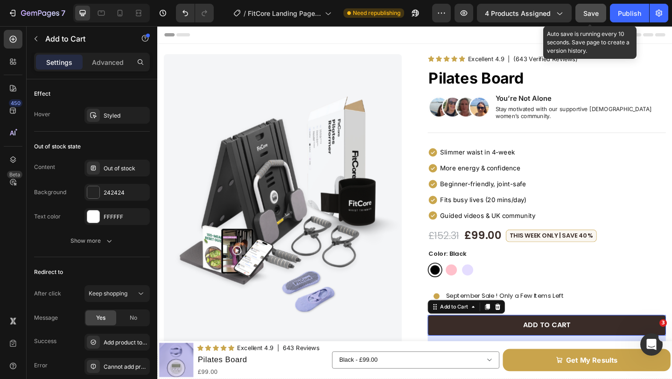
click at [590, 15] on span "Save" at bounding box center [590, 13] width 15 height 8
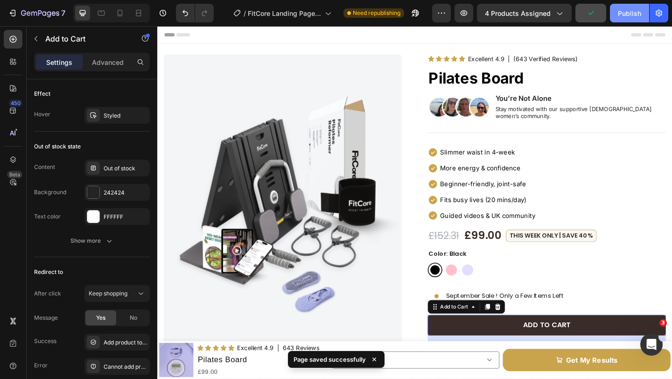
click at [619, 14] on div "Publish" at bounding box center [629, 13] width 23 height 10
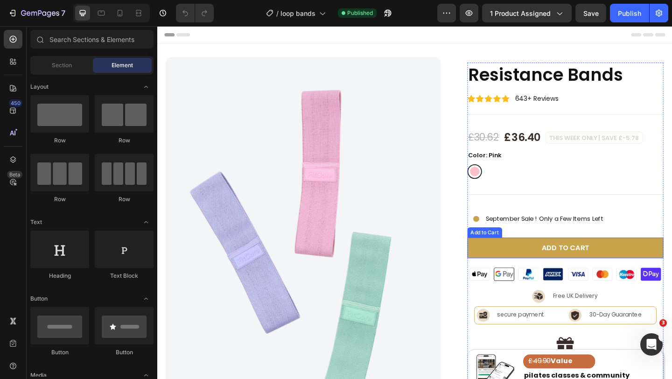
drag, startPoint x: 518, startPoint y: 267, endPoint x: 513, endPoint y: 263, distance: 6.3
click at [517, 267] on button "Add to cart" at bounding box center [602, 267] width 214 height 22
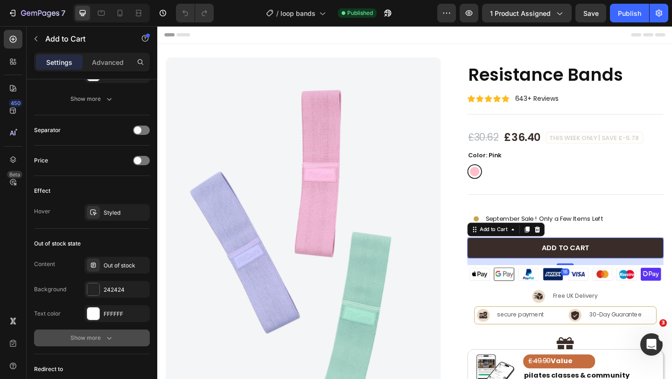
scroll to position [674, 0]
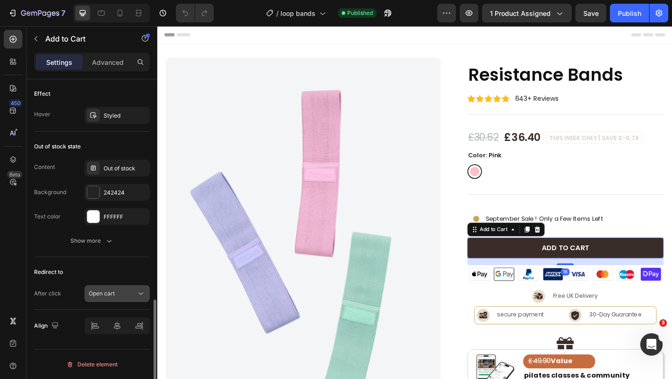
click at [114, 288] on button "Open cart" at bounding box center [116, 293] width 65 height 17
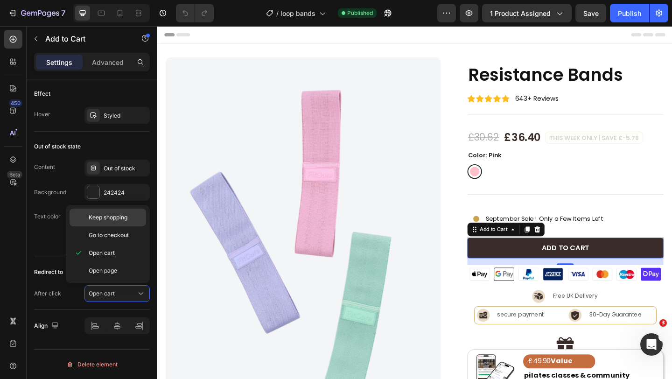
click at [118, 221] on span "Keep shopping" at bounding box center [108, 217] width 39 height 8
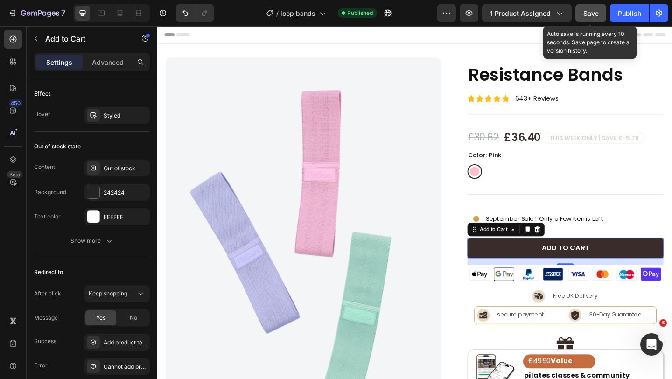
click at [587, 16] on span "Save" at bounding box center [590, 13] width 15 height 8
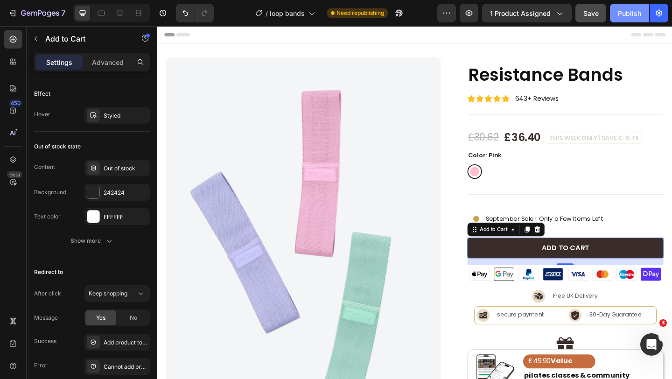
click at [620, 15] on div "Publish" at bounding box center [629, 13] width 23 height 10
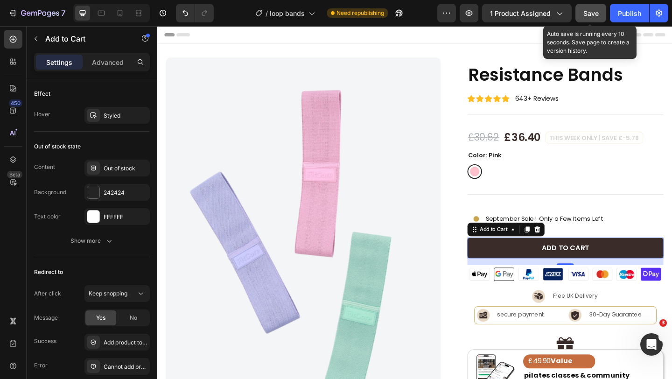
click at [590, 13] on span "Save" at bounding box center [590, 13] width 15 height 8
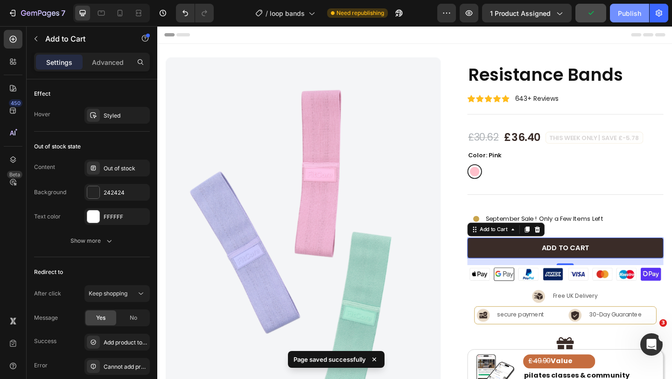
click at [624, 15] on div "Publish" at bounding box center [629, 13] width 23 height 10
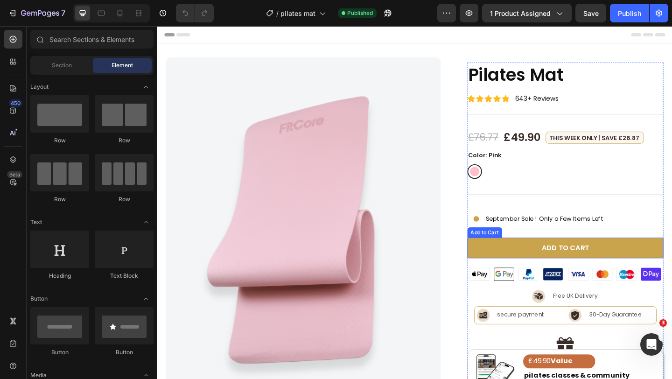
click at [522, 263] on button "Add to cart" at bounding box center [602, 267] width 214 height 22
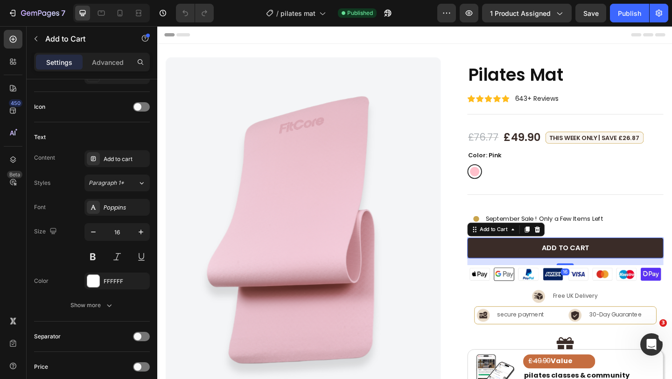
scroll to position [674, 0]
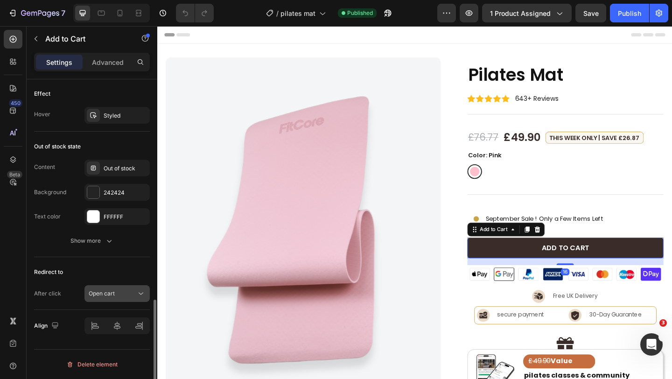
drag, startPoint x: 115, startPoint y: 292, endPoint x: 117, endPoint y: 287, distance: 5.5
click at [115, 291] on div "Open cart" at bounding box center [113, 293] width 48 height 8
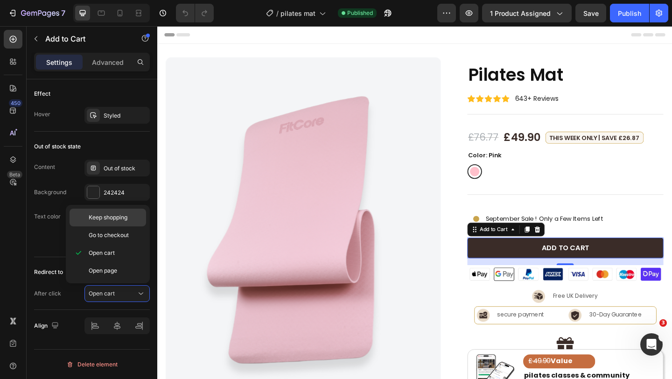
click at [117, 220] on span "Keep shopping" at bounding box center [108, 217] width 39 height 8
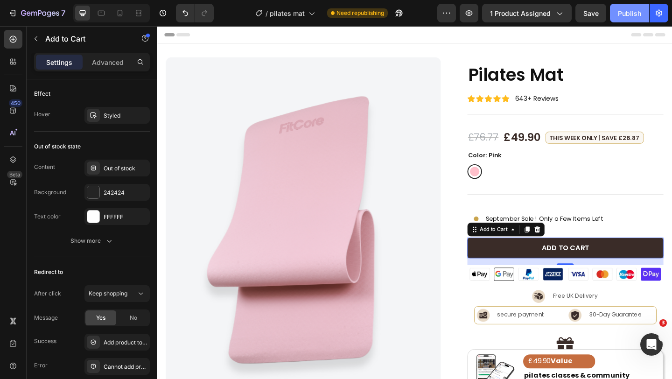
click at [629, 13] on div "Publish" at bounding box center [629, 13] width 23 height 10
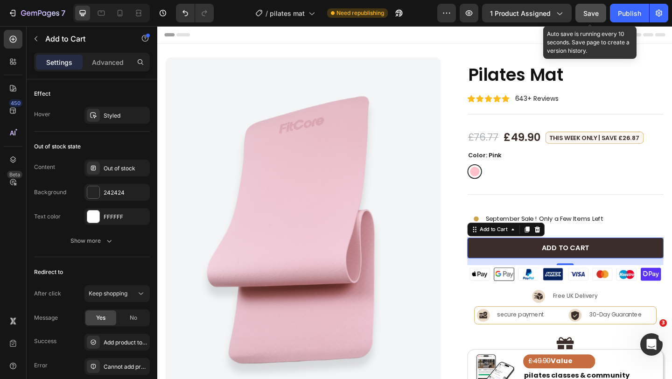
click at [585, 12] on span "Save" at bounding box center [590, 13] width 15 height 8
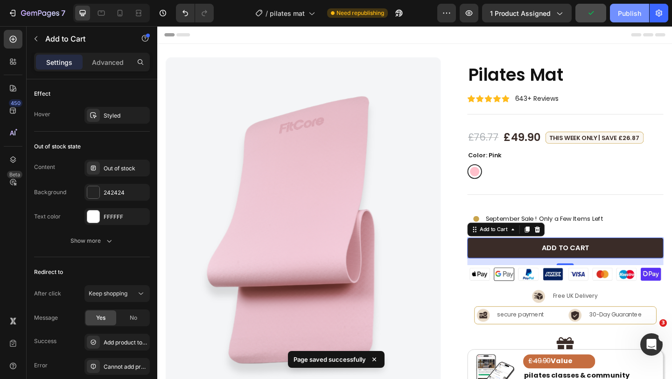
click at [624, 14] on div "Publish" at bounding box center [629, 13] width 23 height 10
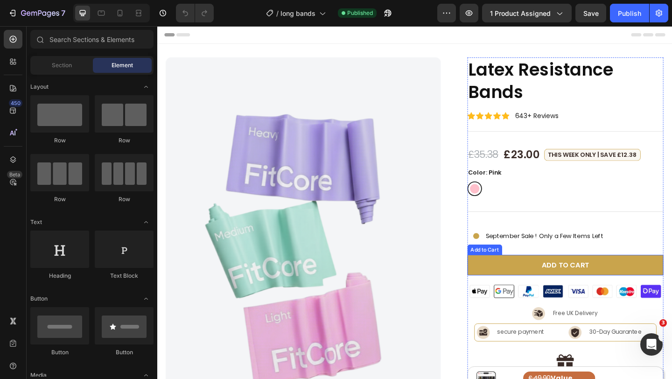
click at [521, 289] on button "Add to cart" at bounding box center [602, 286] width 214 height 22
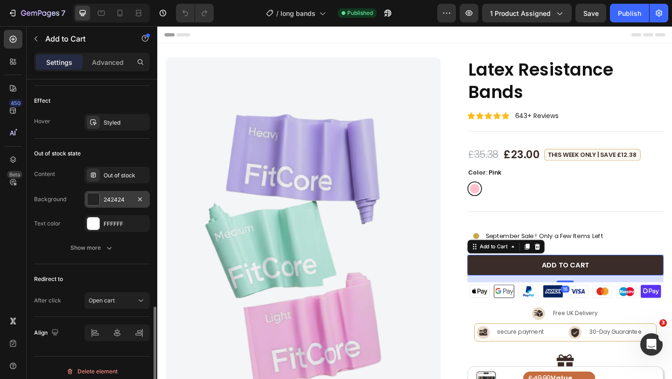
scroll to position [674, 0]
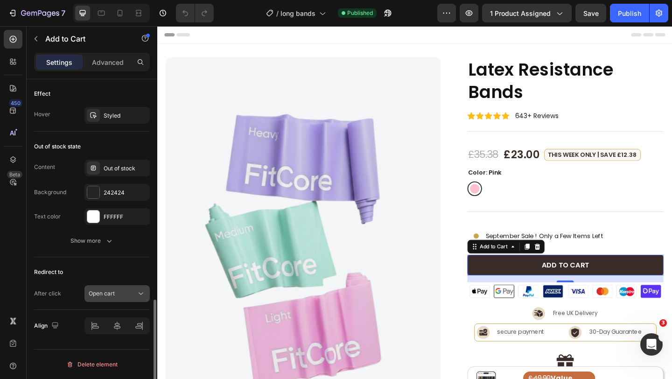
click at [116, 289] on div "Open cart" at bounding box center [113, 293] width 48 height 8
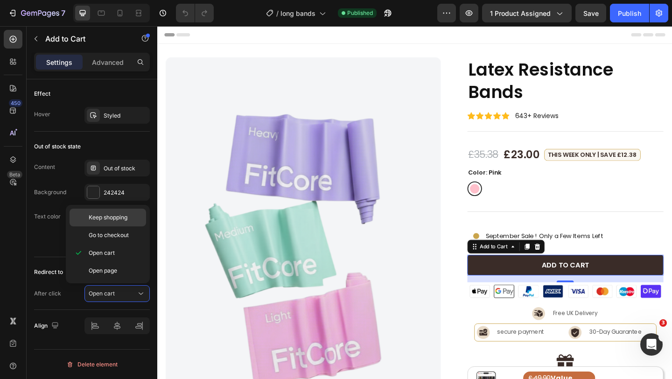
click at [121, 220] on span "Keep shopping" at bounding box center [108, 217] width 39 height 8
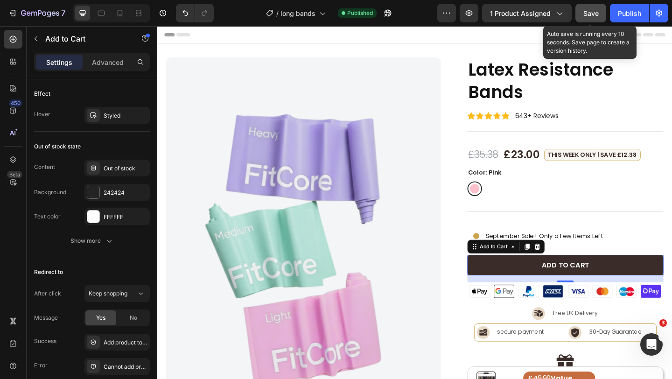
click at [584, 13] on span "Save" at bounding box center [590, 13] width 15 height 8
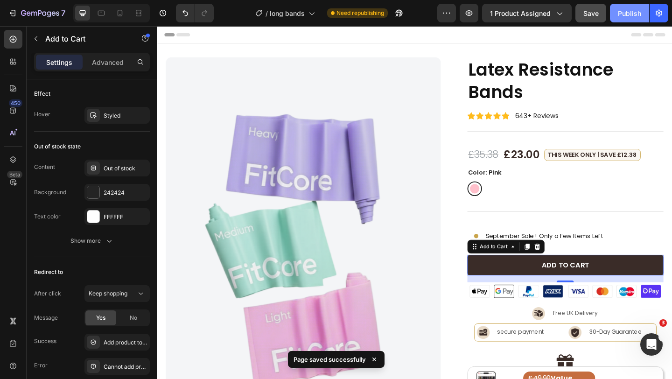
click at [627, 19] on button "Publish" at bounding box center [629, 13] width 39 height 19
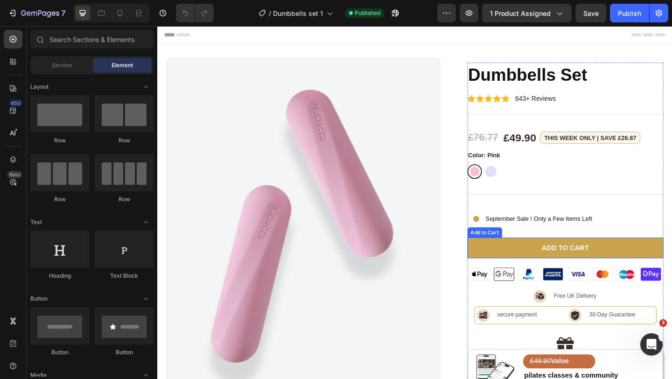
click at [537, 270] on button "Add to cart" at bounding box center [602, 267] width 214 height 22
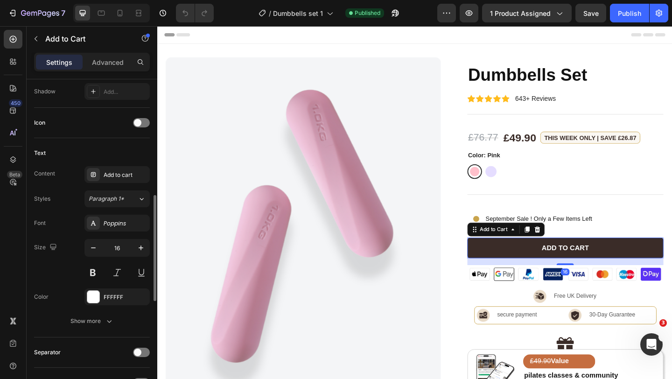
scroll to position [674, 0]
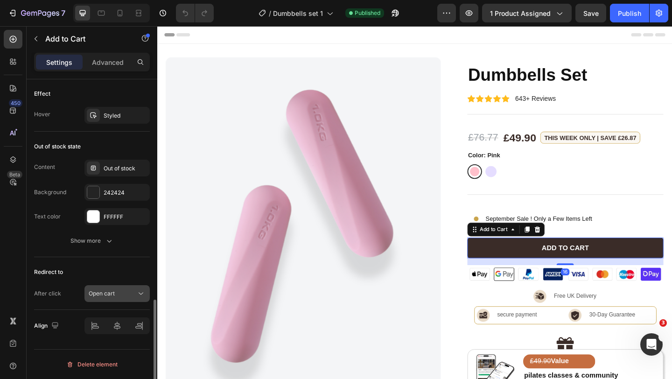
click at [120, 295] on div "Open cart" at bounding box center [113, 293] width 48 height 8
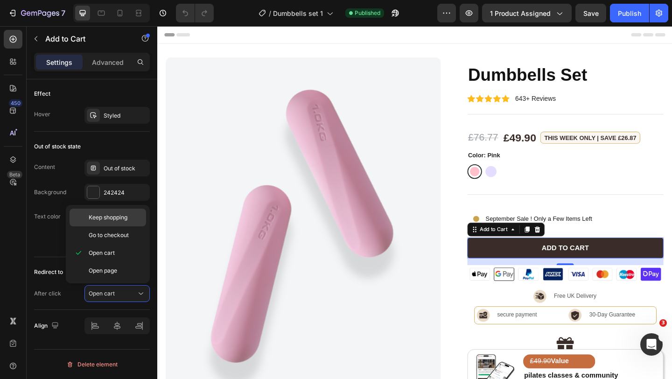
click at [115, 218] on span "Keep shopping" at bounding box center [108, 217] width 39 height 8
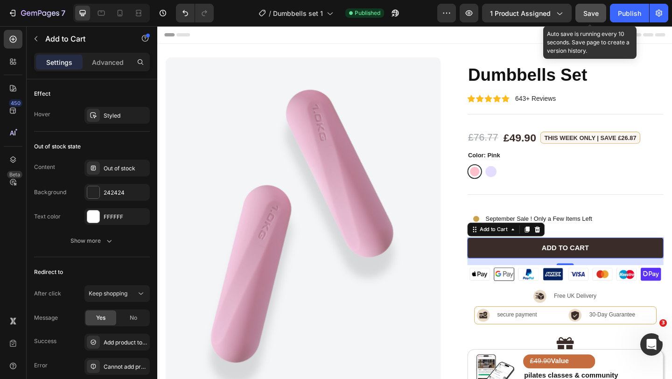
click at [586, 14] on span "Save" at bounding box center [590, 13] width 15 height 8
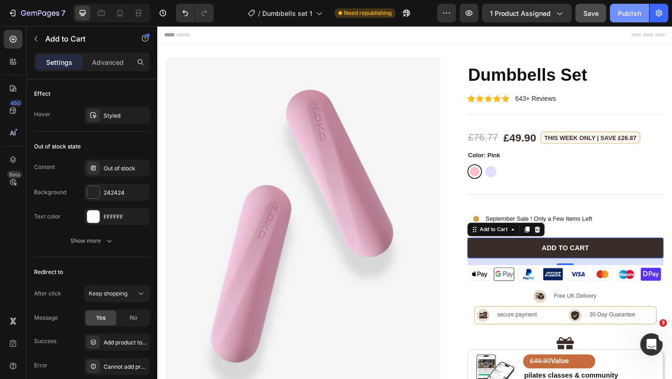
click at [620, 14] on div "Publish" at bounding box center [629, 13] width 23 height 10
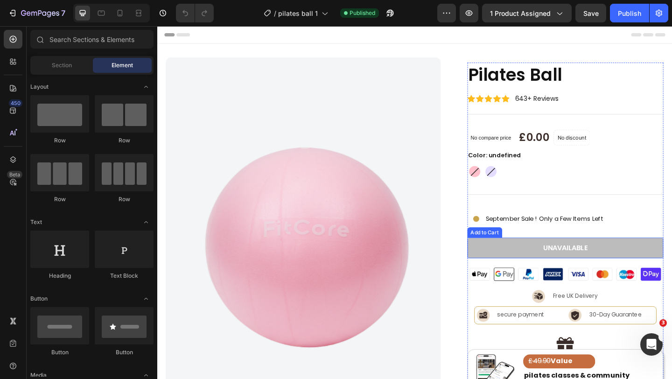
click at [540, 272] on button "Unavailable" at bounding box center [602, 267] width 214 height 22
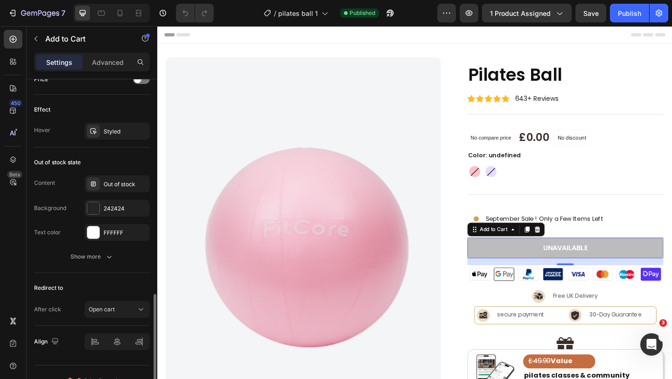
scroll to position [674, 0]
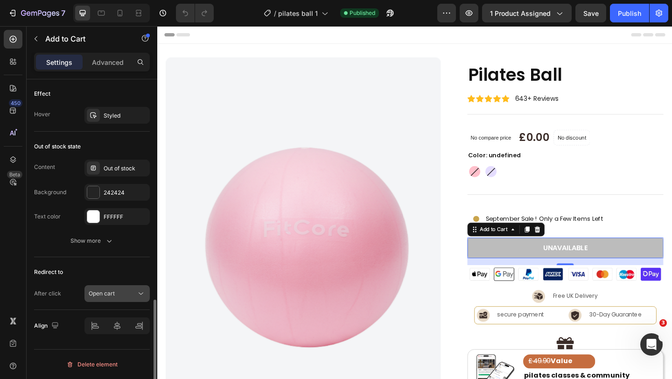
click at [135, 291] on div "Open cart" at bounding box center [113, 293] width 48 height 8
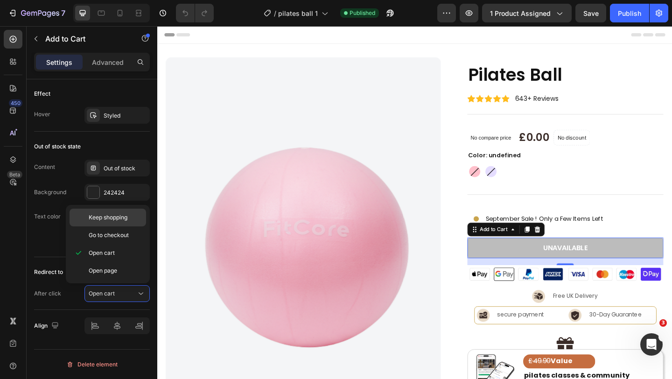
click at [125, 222] on div "Keep shopping" at bounding box center [108, 218] width 77 height 18
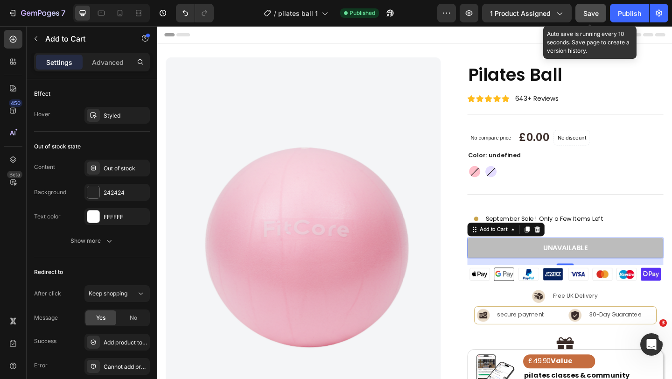
click at [585, 16] on span "Save" at bounding box center [590, 13] width 15 height 8
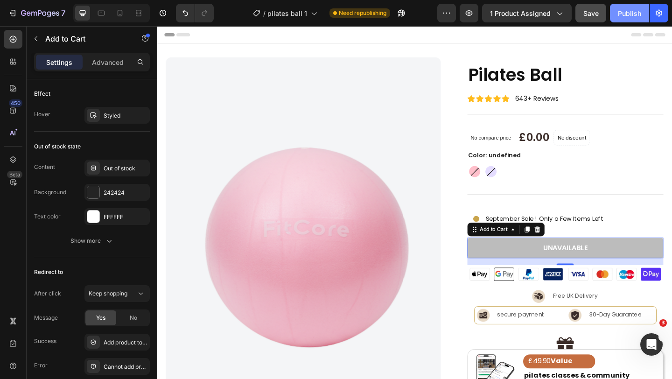
click at [623, 16] on div "Publish" at bounding box center [629, 13] width 23 height 10
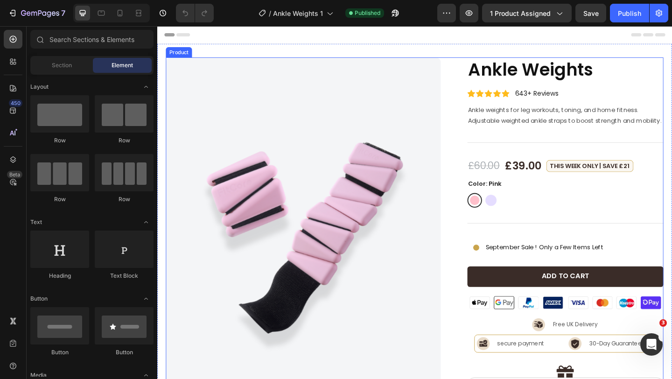
click at [478, 91] on div "Product Images Ankle Weights Product Title Icon Icon Icon Icon Icon Icon List 6…" at bounding box center [437, 302] width 541 height 484
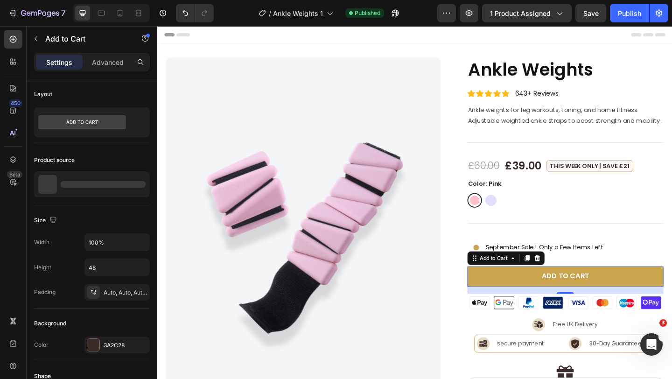
click at [557, 288] on button "Add to cart" at bounding box center [602, 299] width 214 height 22
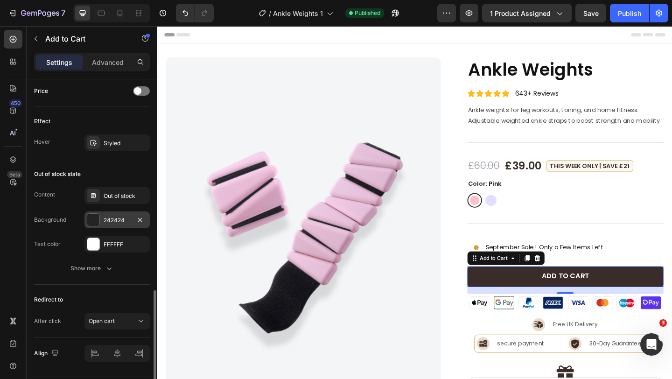
scroll to position [674, 0]
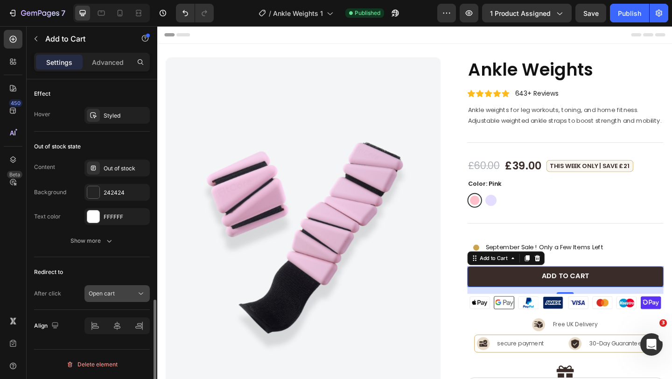
click at [138, 288] on button "Open cart" at bounding box center [116, 293] width 65 height 17
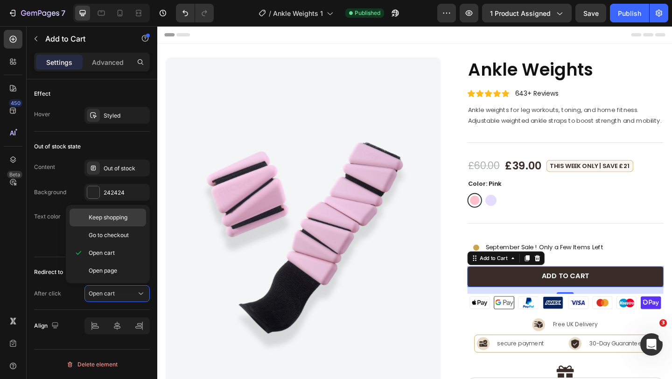
click at [120, 217] on span "Keep shopping" at bounding box center [108, 217] width 39 height 8
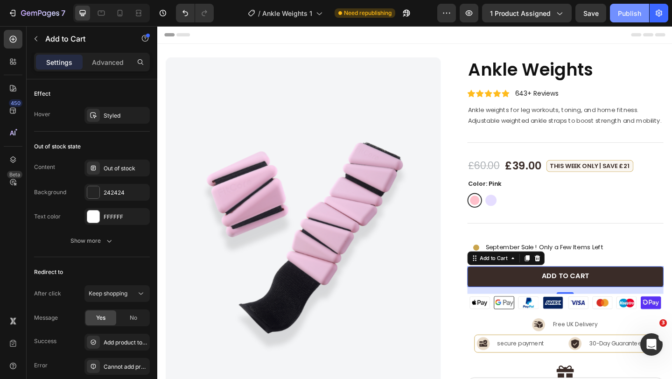
click at [629, 18] on button "Publish" at bounding box center [629, 13] width 39 height 19
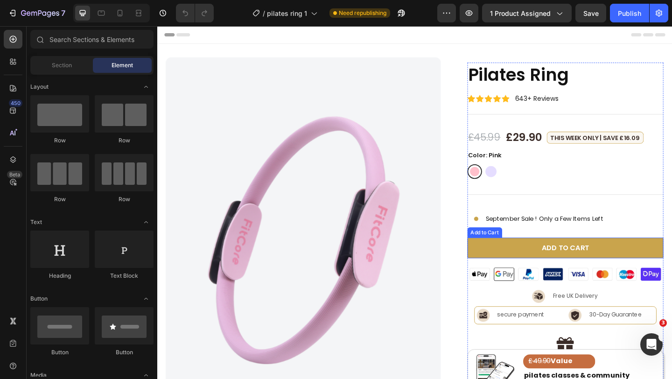
click at [552, 269] on button "Add to cart" at bounding box center [602, 267] width 214 height 22
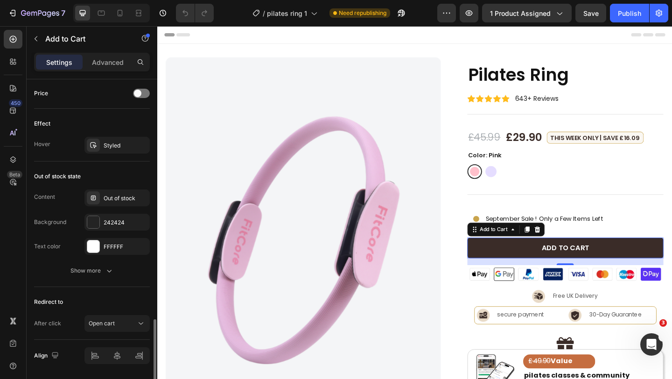
scroll to position [674, 0]
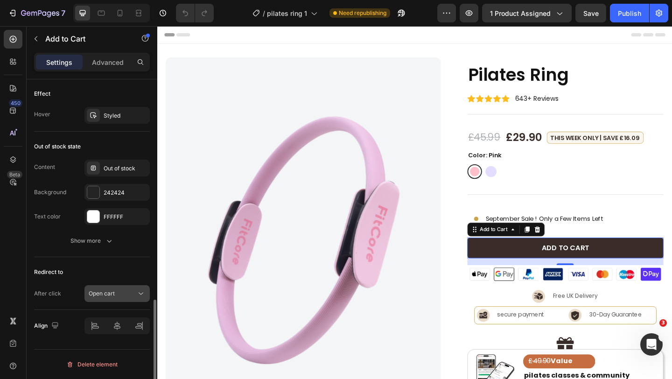
click at [121, 289] on div "Open cart" at bounding box center [113, 293] width 48 height 8
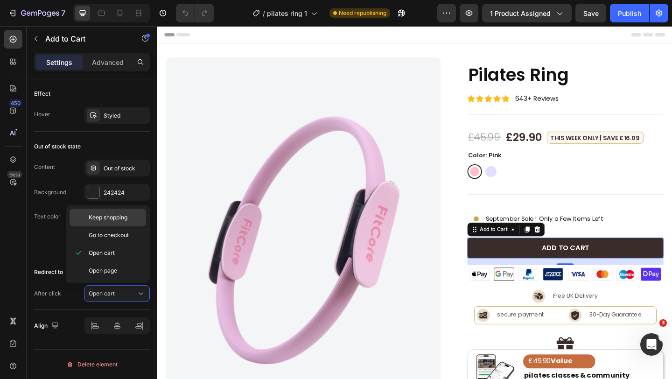
click at [122, 224] on div "Keep shopping" at bounding box center [108, 218] width 77 height 18
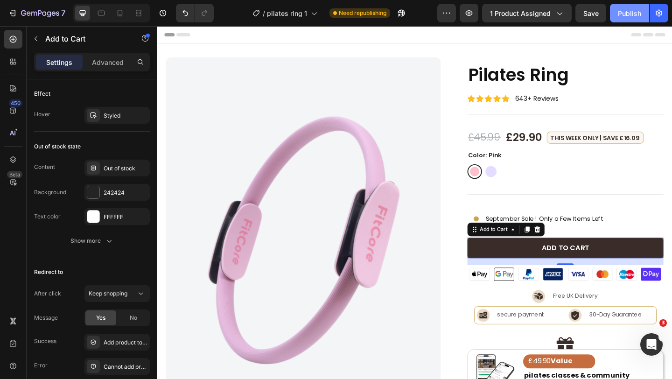
click at [617, 15] on button "Publish" at bounding box center [629, 13] width 39 height 19
